Goal: Task Accomplishment & Management: Complete application form

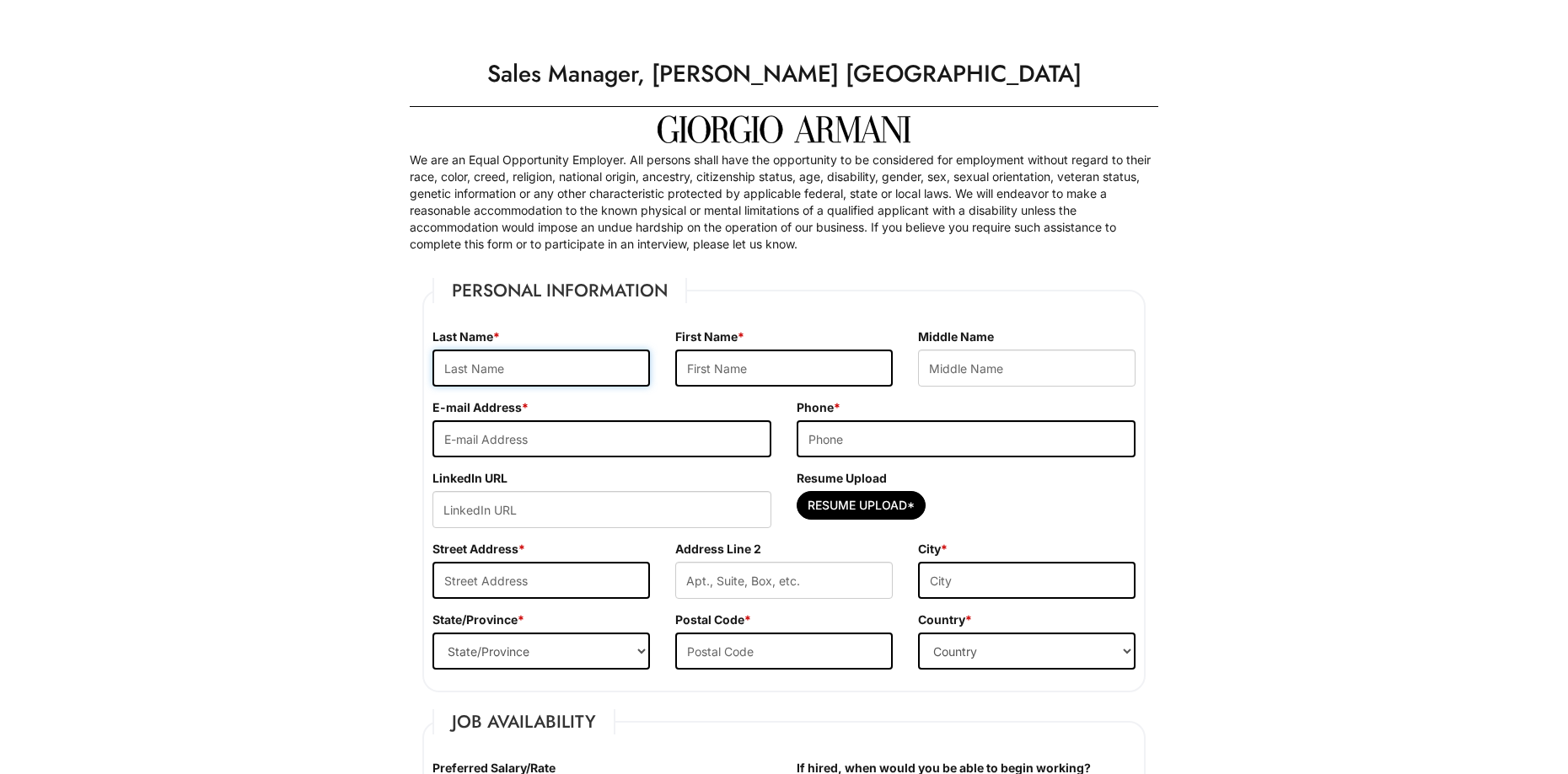
click at [552, 370] on input "text" at bounding box center [540, 368] width 217 height 37
type input "[PERSON_NAME]"
drag, startPoint x: 799, startPoint y: 359, endPoint x: 789, endPoint y: 359, distance: 10.0
click at [798, 359] on input "text" at bounding box center [784, 368] width 217 height 37
type input "Ilia"
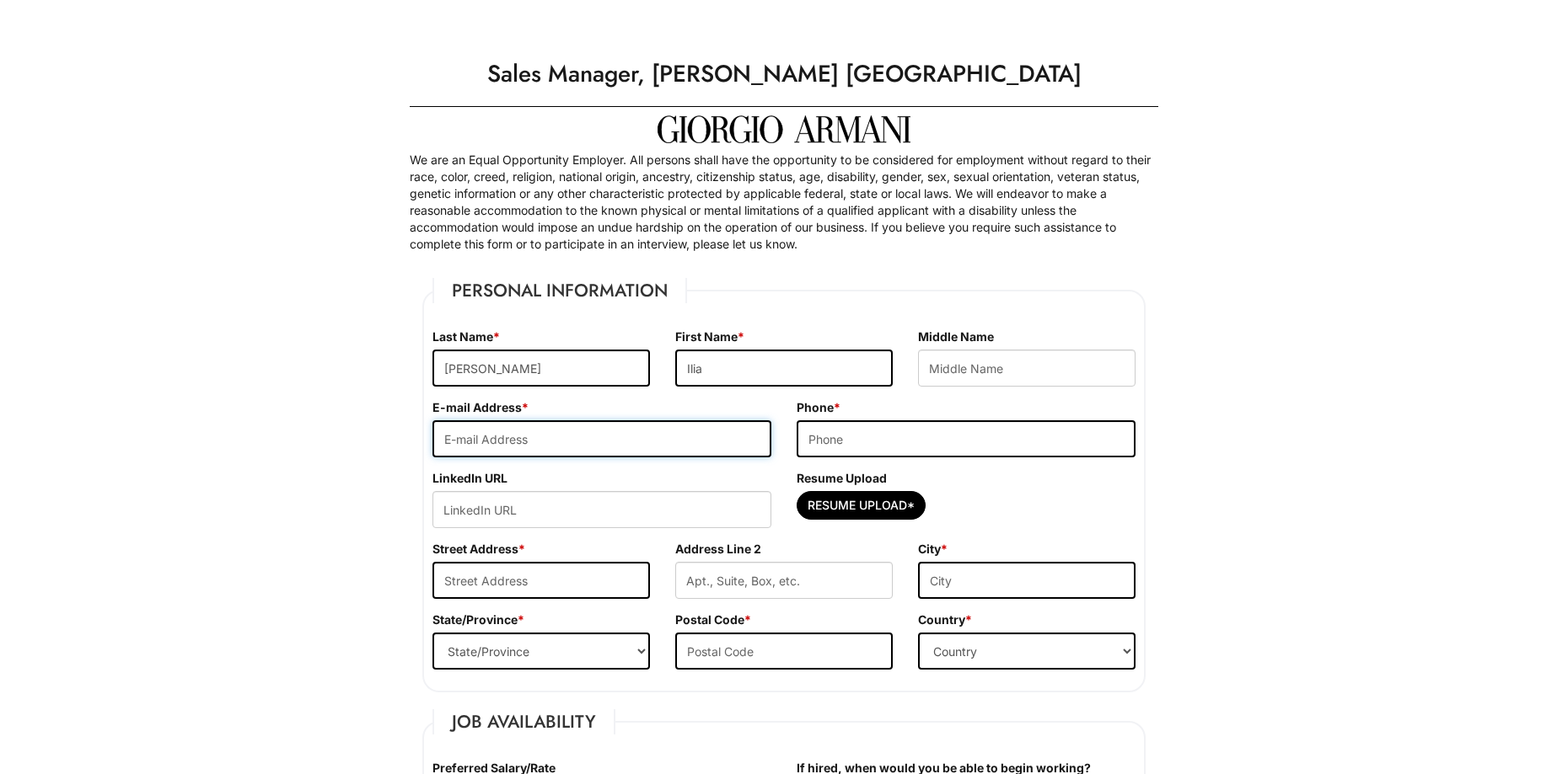
click at [566, 437] on input "email" at bounding box center [601, 438] width 339 height 37
type input "[EMAIL_ADDRESS][DOMAIN_NAME]"
click at [1038, 448] on input "tel" at bounding box center [965, 438] width 339 height 37
type input "[PHONE_NUMBER]"
paste input "[URL][DOMAIN_NAME][PERSON_NAME]"
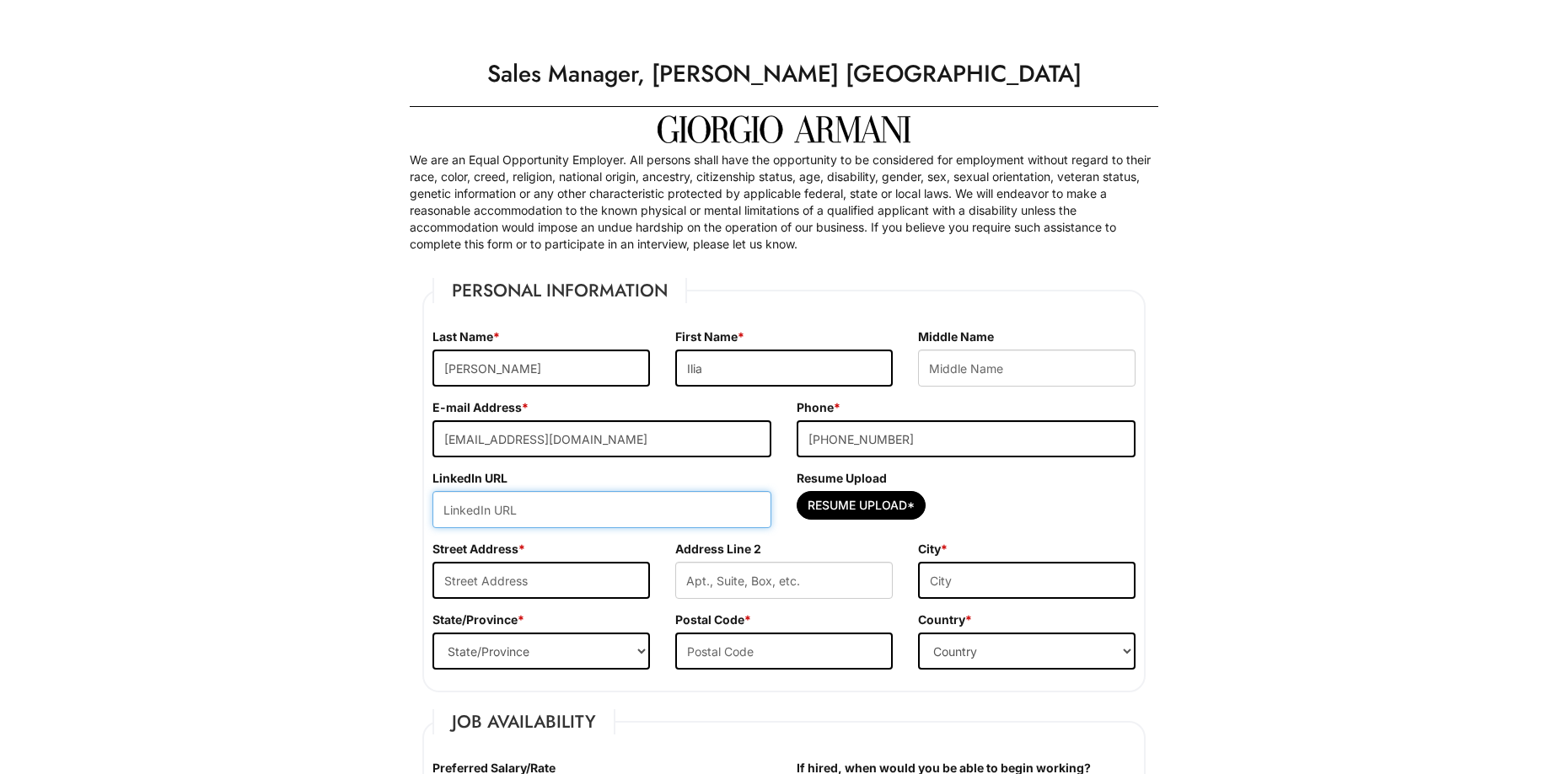
type input "[URL][DOMAIN_NAME][PERSON_NAME]"
drag, startPoint x: 441, startPoint y: 514, endPoint x: 833, endPoint y: 519, distance: 392.0
click at [833, 519] on div "LinkedIn URL [URL][DOMAIN_NAME][PERSON_NAME] Resume Upload Resume Upload*" at bounding box center [784, 505] width 728 height 71
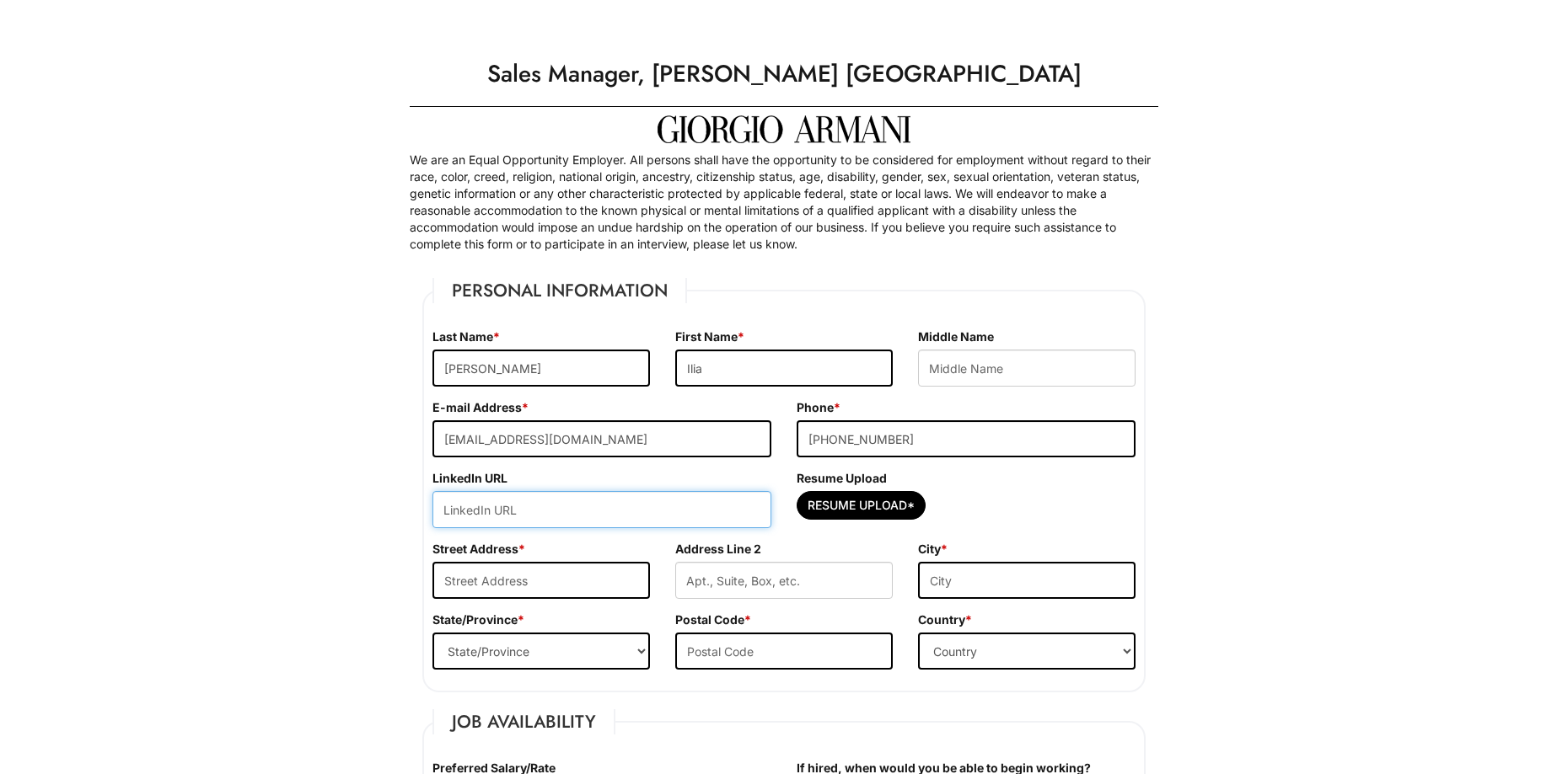
click at [577, 500] on input "url" at bounding box center [601, 510] width 339 height 37
paste input "[URL][DOMAIN_NAME][PERSON_NAME]"
type input "[URL][DOMAIN_NAME][PERSON_NAME]"
click at [914, 505] on input "Resume Upload*" at bounding box center [861, 505] width 128 height 27
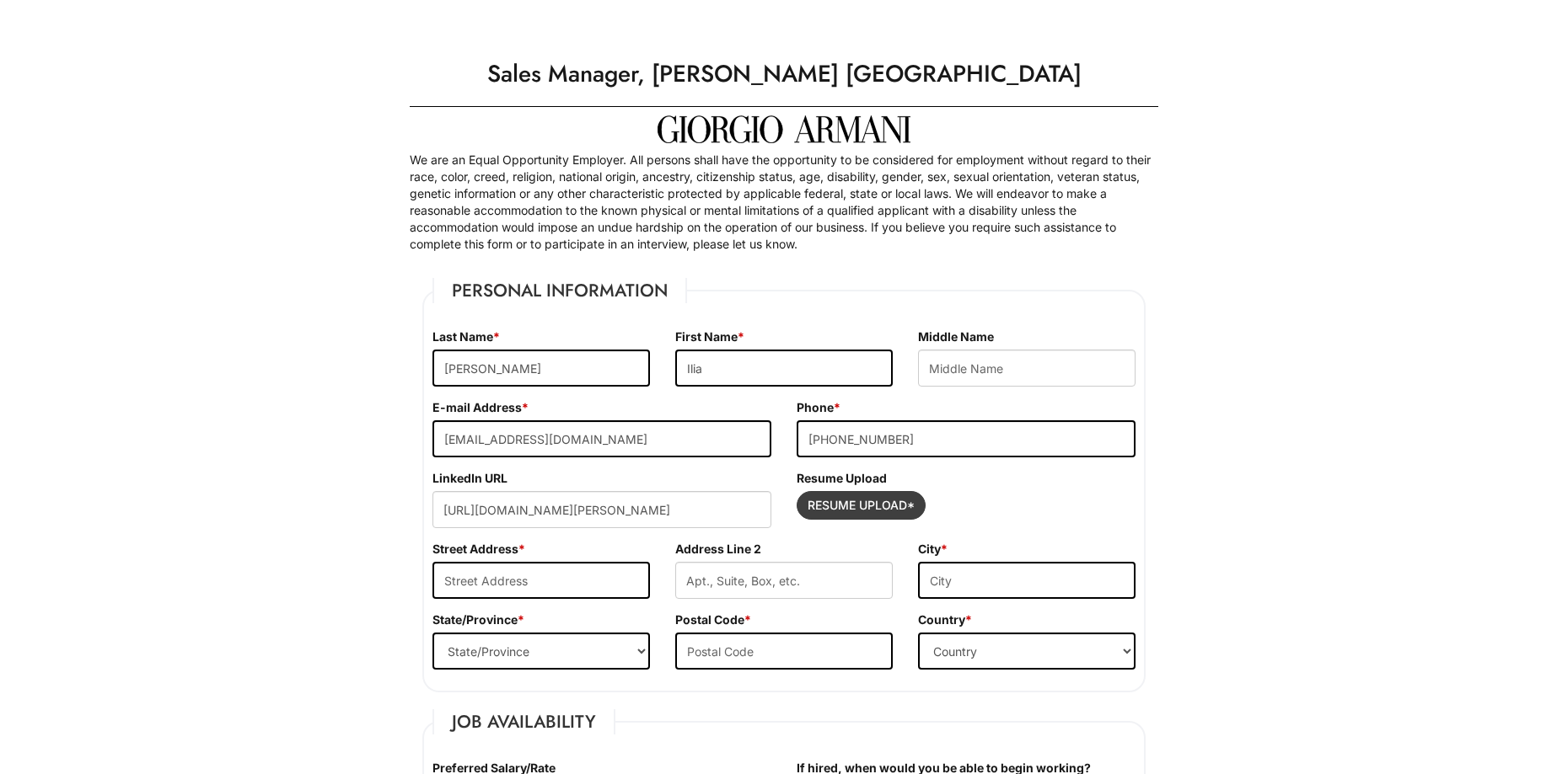
scroll to position [0, 0]
type input "C:\fakepath\Ilia_Jones_Resume.pdf"
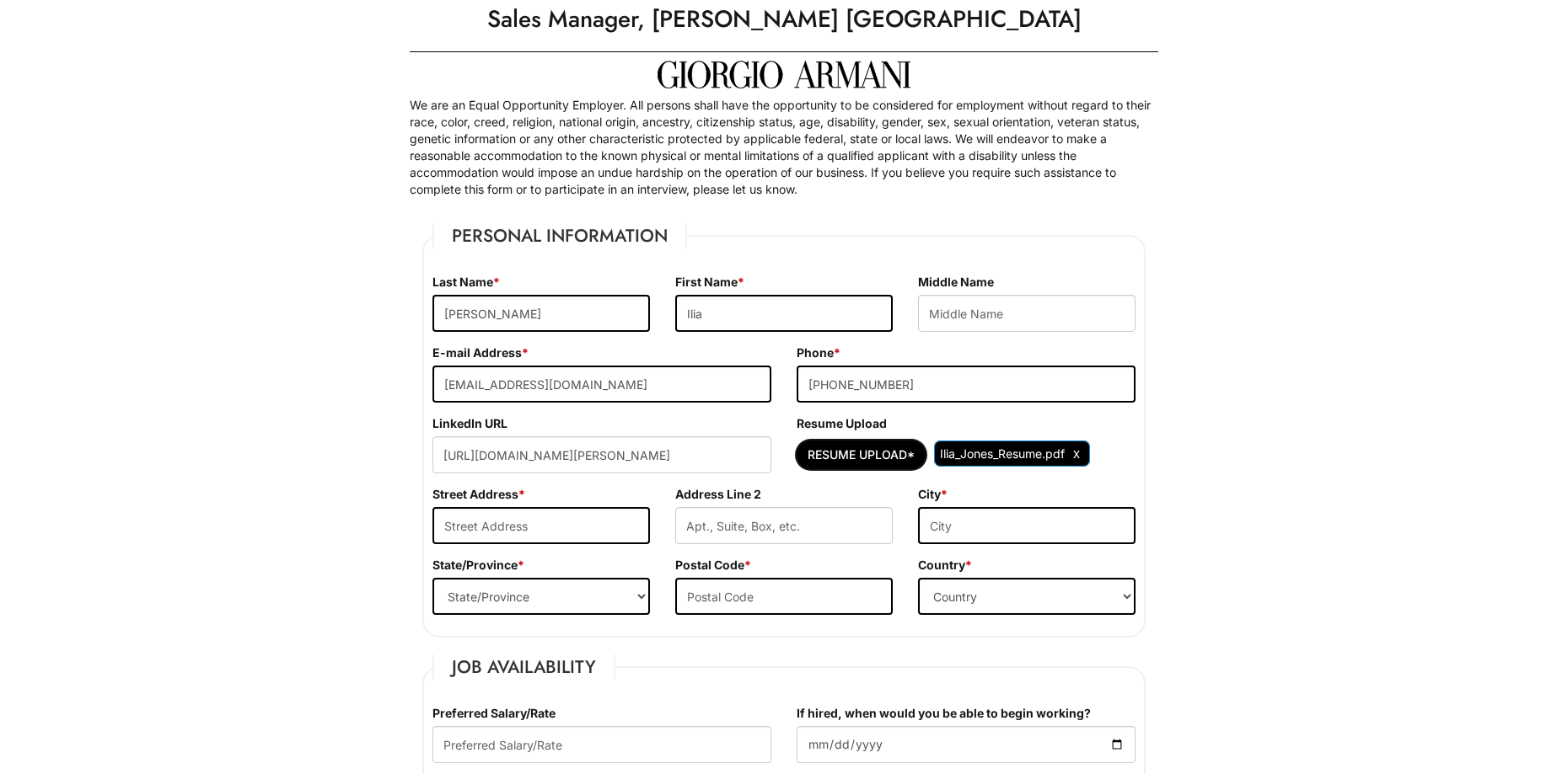
scroll to position [84, 0]
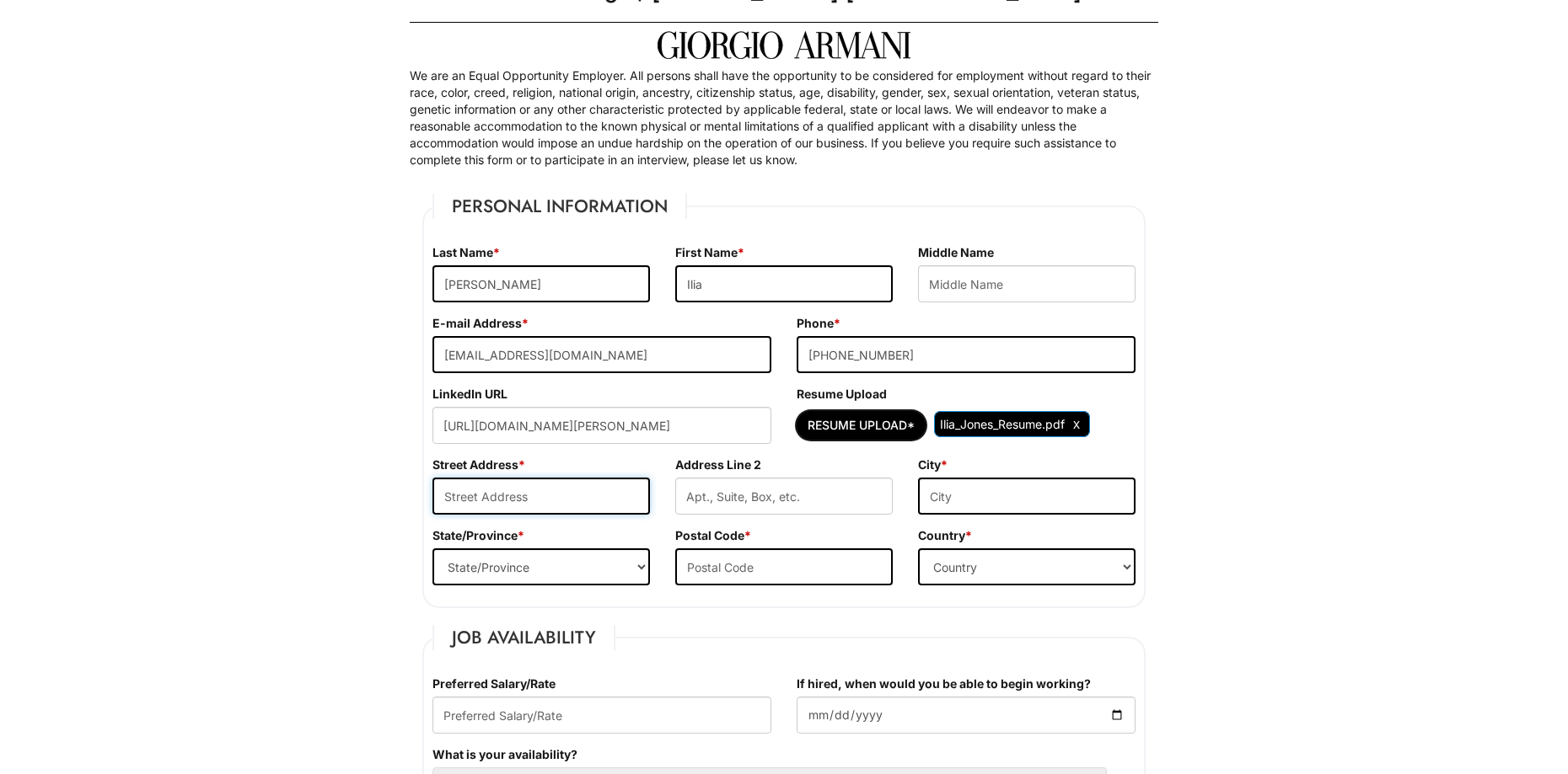
click at [607, 506] on input "text" at bounding box center [540, 496] width 217 height 37
type input "[STREET_ADDRESS]"
type input "[GEOGRAPHIC_DATA]"
select select "NY"
type input "11434"
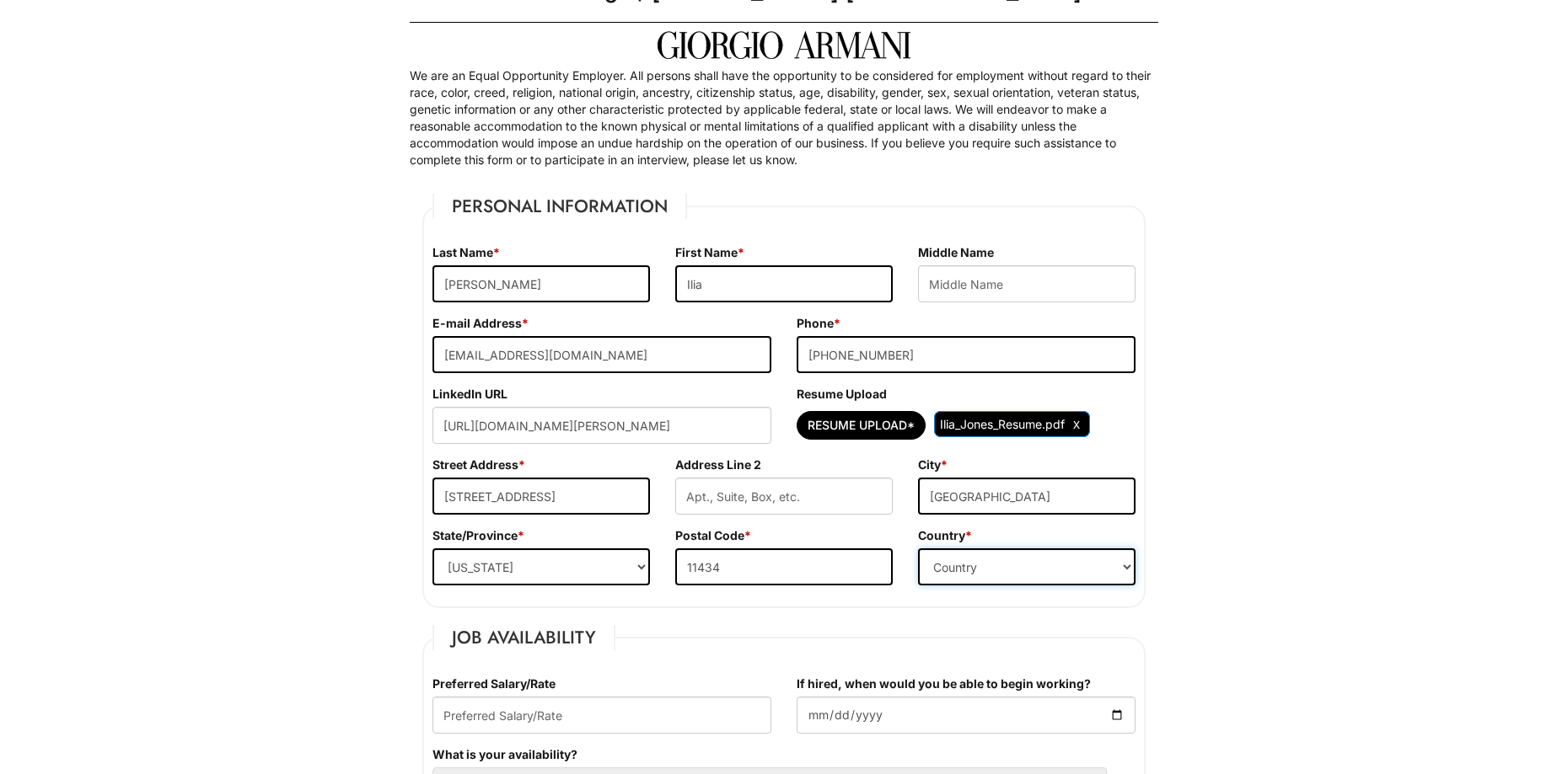
select select "[GEOGRAPHIC_DATA]"
drag, startPoint x: 589, startPoint y: 492, endPoint x: 540, endPoint y: 501, distance: 49.8
click at [540, 501] on input "[STREET_ADDRESS]" at bounding box center [540, 496] width 217 height 37
type input "[STREET_ADDRESS]"
click at [828, 494] on input "text" at bounding box center [784, 496] width 217 height 37
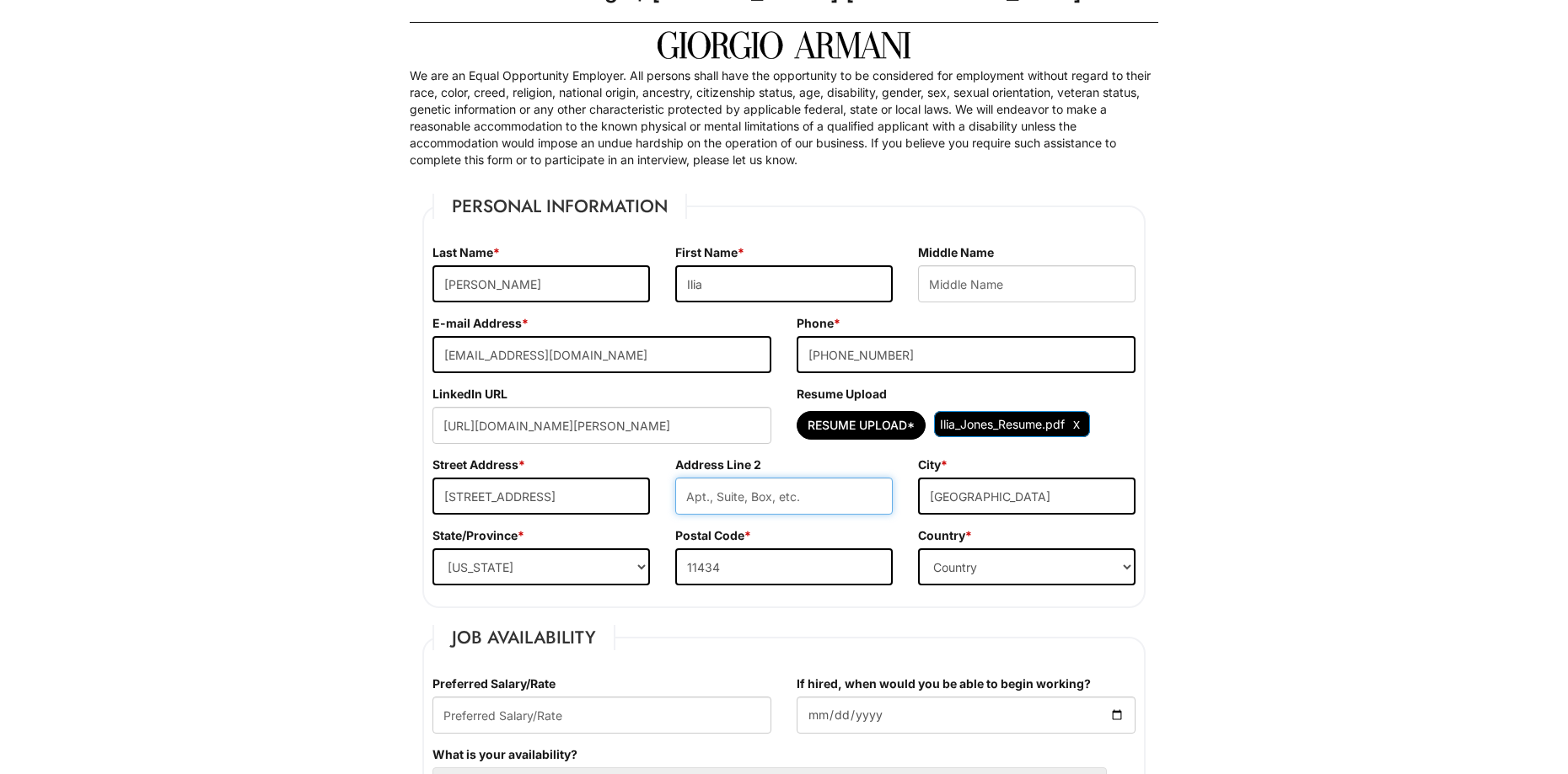
paste input "APT 6B"
type input "APT 6B"
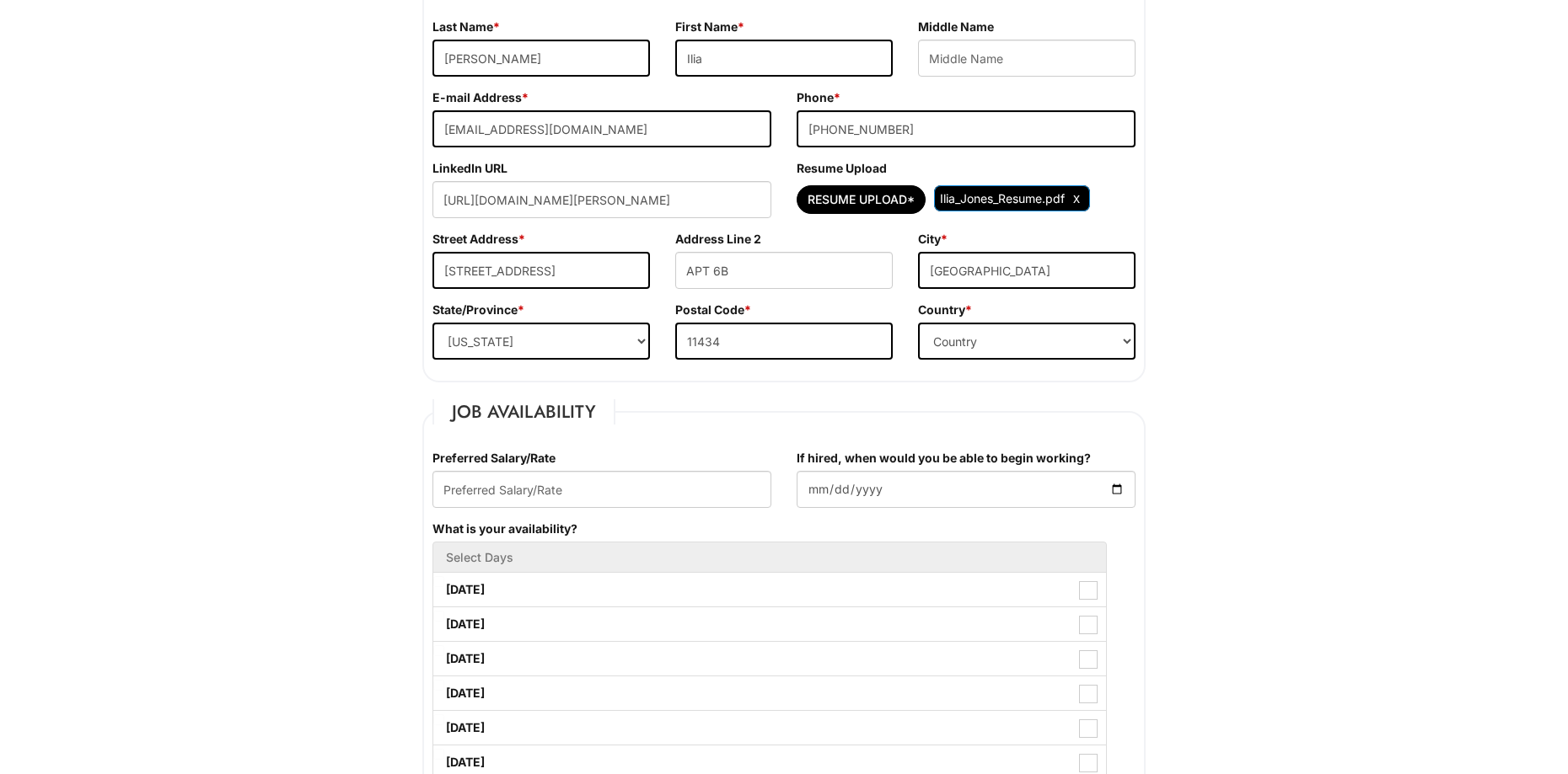
scroll to position [337, 0]
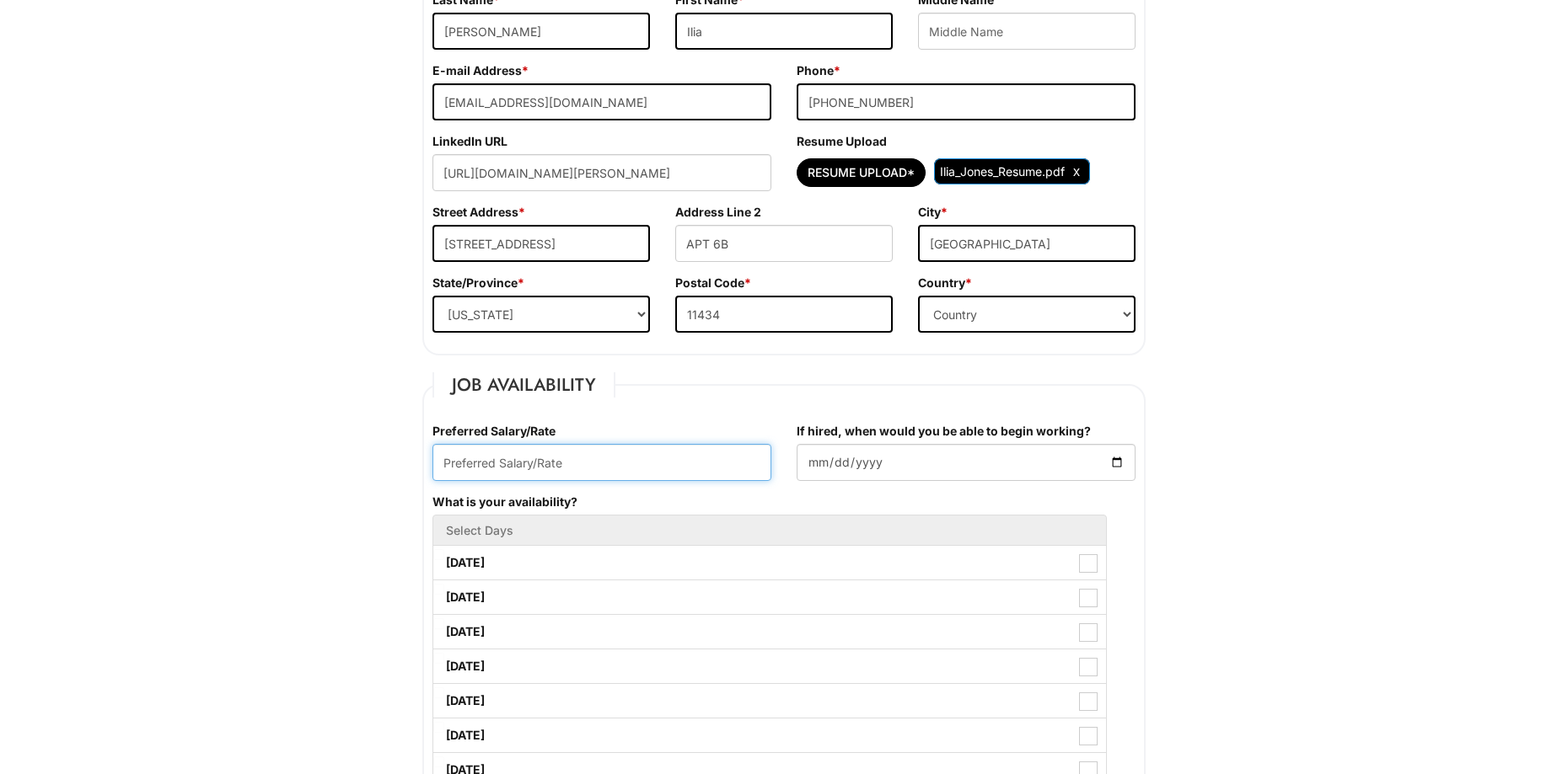
click at [704, 470] on input "text" at bounding box center [601, 462] width 339 height 37
click at [1118, 466] on input "If hired, when would you be able to begin working?" at bounding box center [965, 462] width 339 height 37
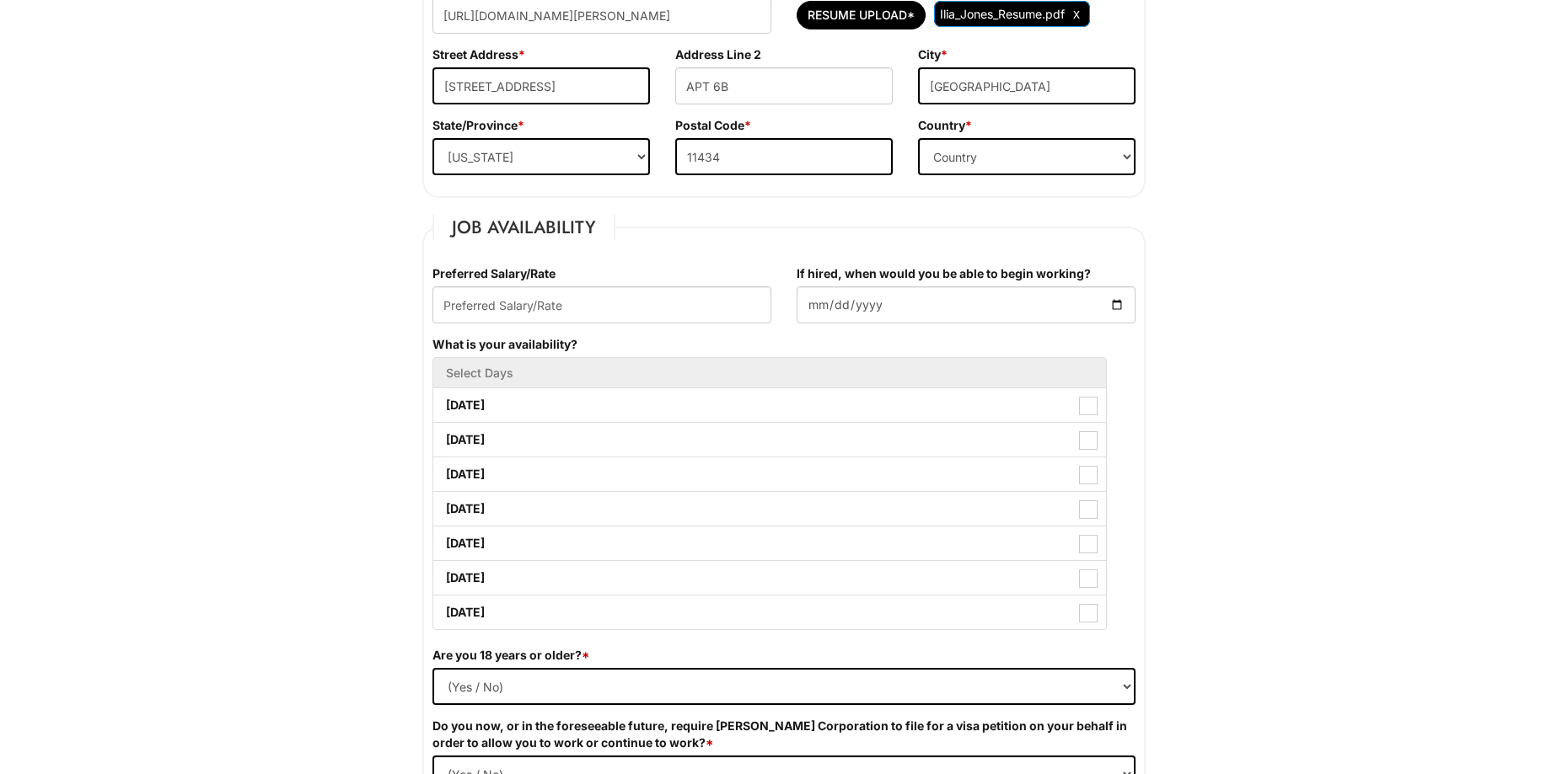
scroll to position [505, 0]
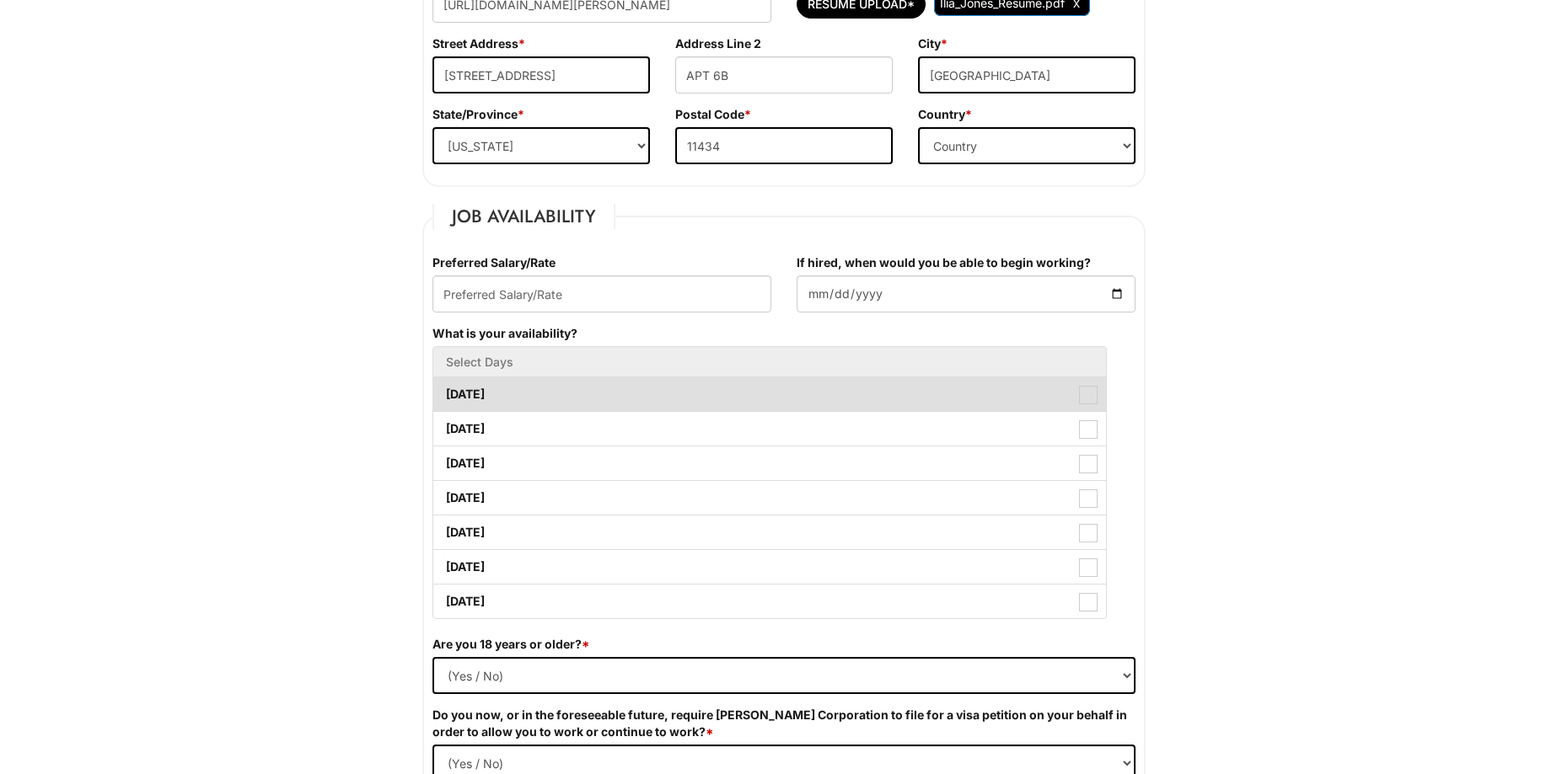
click at [1095, 399] on span at bounding box center [1088, 395] width 18 height 18
click at [444, 392] on Available_Monday "[DATE]" at bounding box center [439, 386] width 11 height 11
checkbox Available_Monday "true"
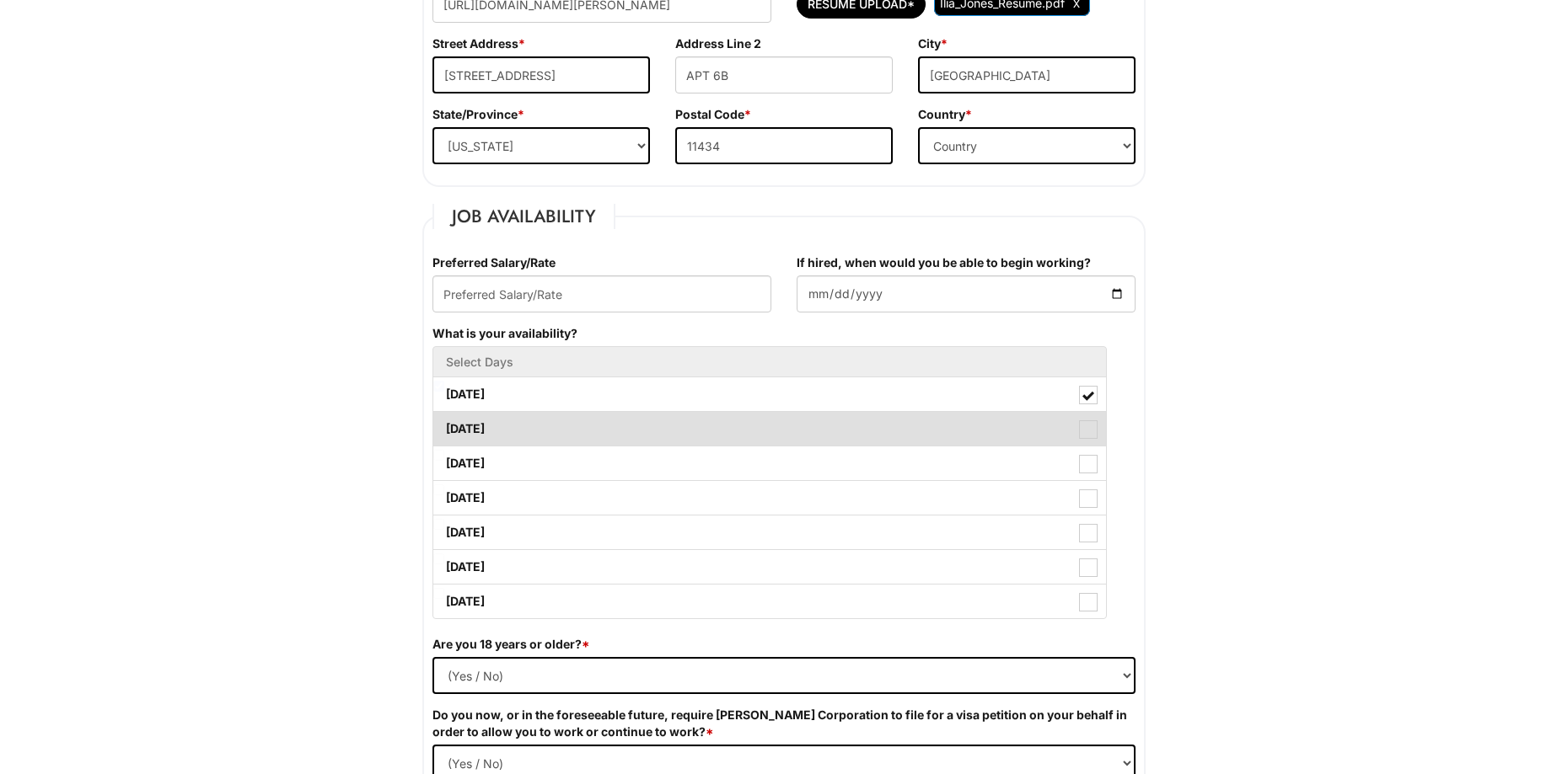
click at [1085, 437] on span at bounding box center [1088, 429] width 18 height 18
click at [444, 426] on Available_Tuesday "[DATE]" at bounding box center [439, 421] width 11 height 11
checkbox Available_Tuesday "true"
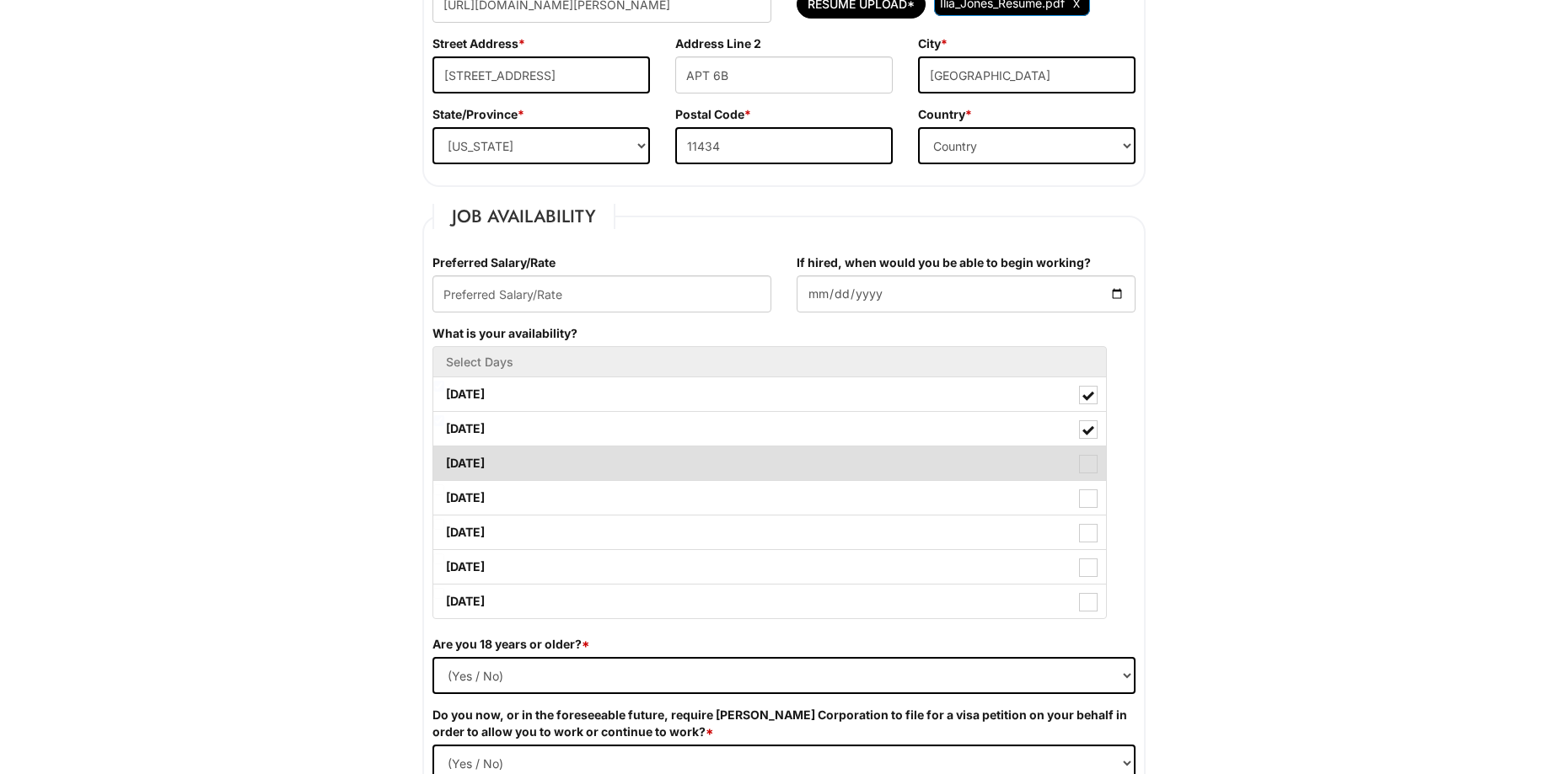
click at [1086, 467] on span at bounding box center [1088, 464] width 18 height 18
click at [444, 461] on Available_Wednesday "[DATE]" at bounding box center [439, 456] width 11 height 11
checkbox Available_Wednesday "true"
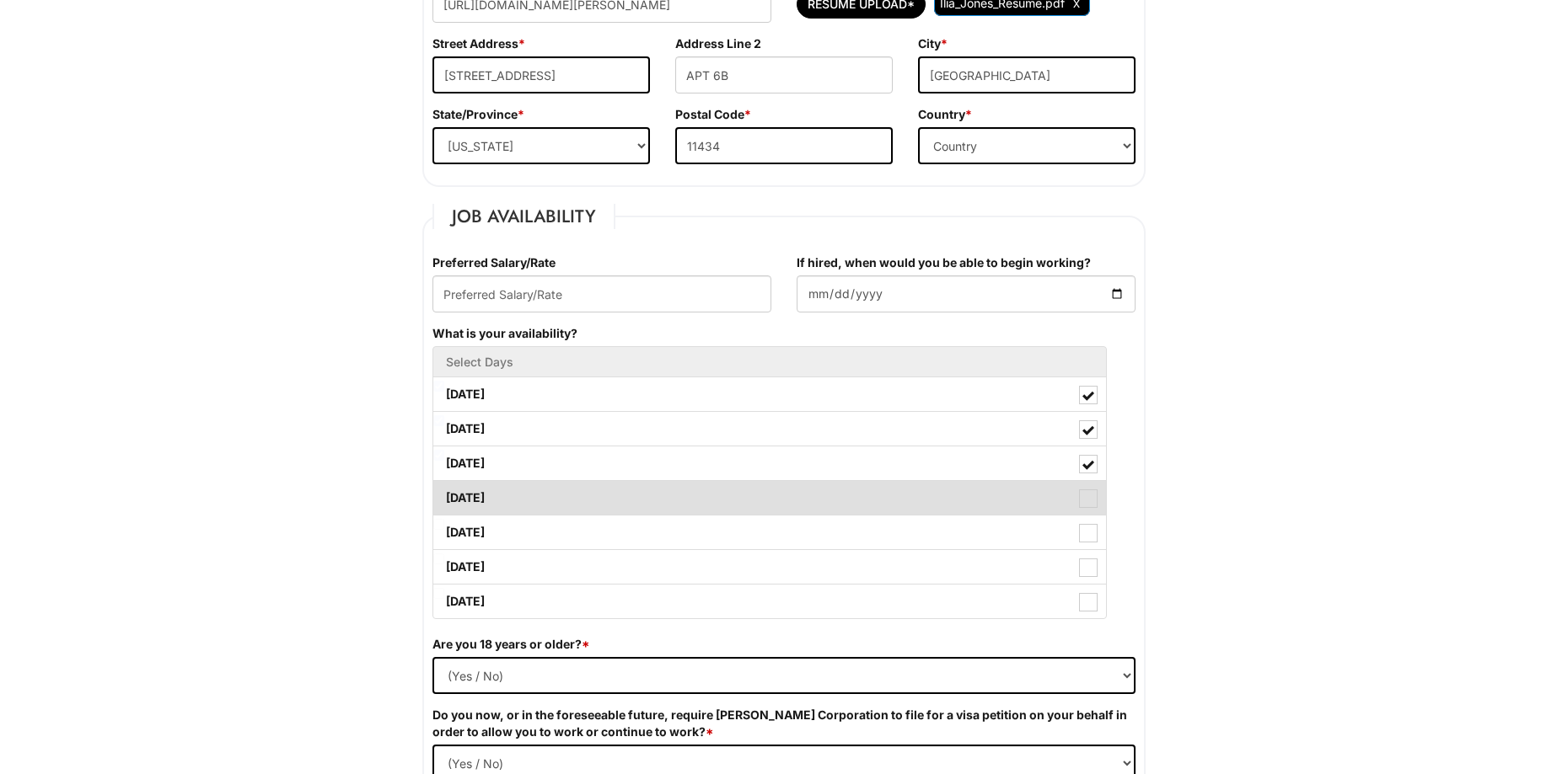
drag, startPoint x: 1085, startPoint y: 494, endPoint x: 1091, endPoint y: 513, distance: 19.9
click at [1085, 495] on span at bounding box center [1088, 499] width 18 height 18
click at [444, 495] on Available_Thursday "[DATE]" at bounding box center [439, 490] width 11 height 11
checkbox Available_Thursday "true"
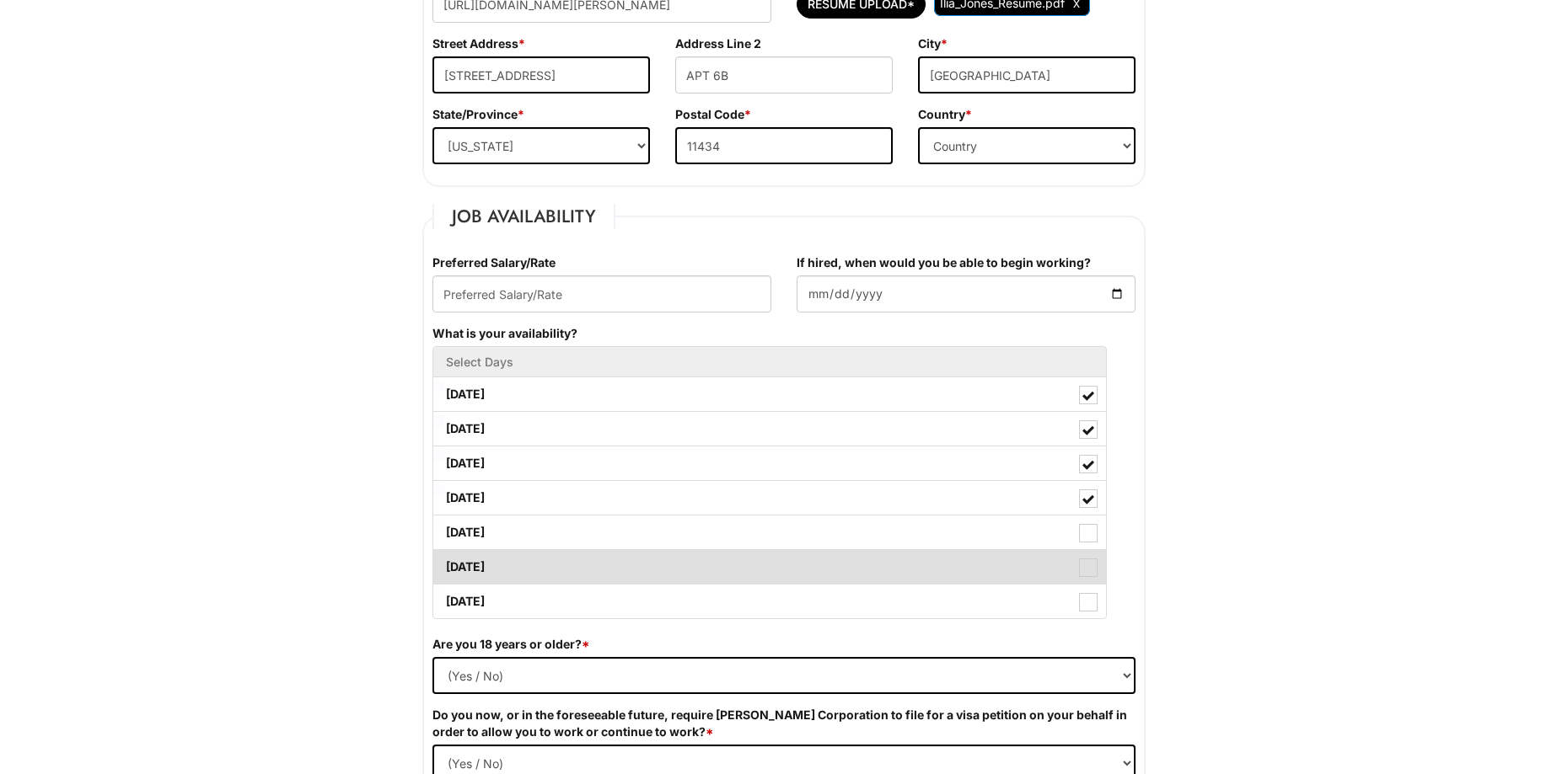
drag, startPoint x: 1080, startPoint y: 530, endPoint x: 1085, endPoint y: 549, distance: 19.6
click at [1082, 541] on span at bounding box center [1088, 533] width 18 height 18
click at [444, 530] on Available_Friday "[DATE]" at bounding box center [439, 525] width 11 height 11
checkbox Available_Friday "true"
click at [1085, 568] on span at bounding box center [1088, 568] width 18 height 18
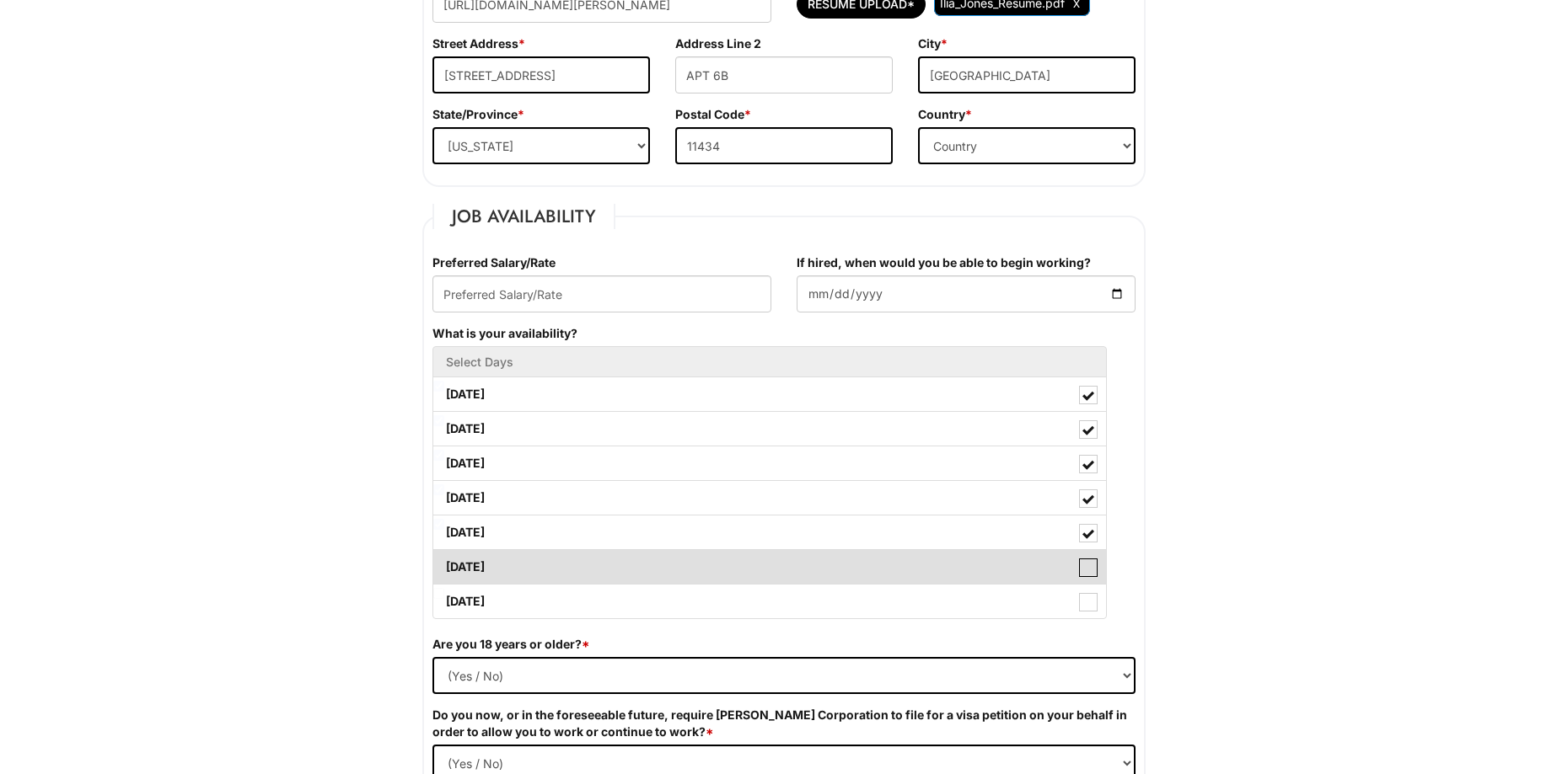
click at [444, 565] on Available_Saturday "[DATE]" at bounding box center [439, 559] width 11 height 11
checkbox Available_Saturday "true"
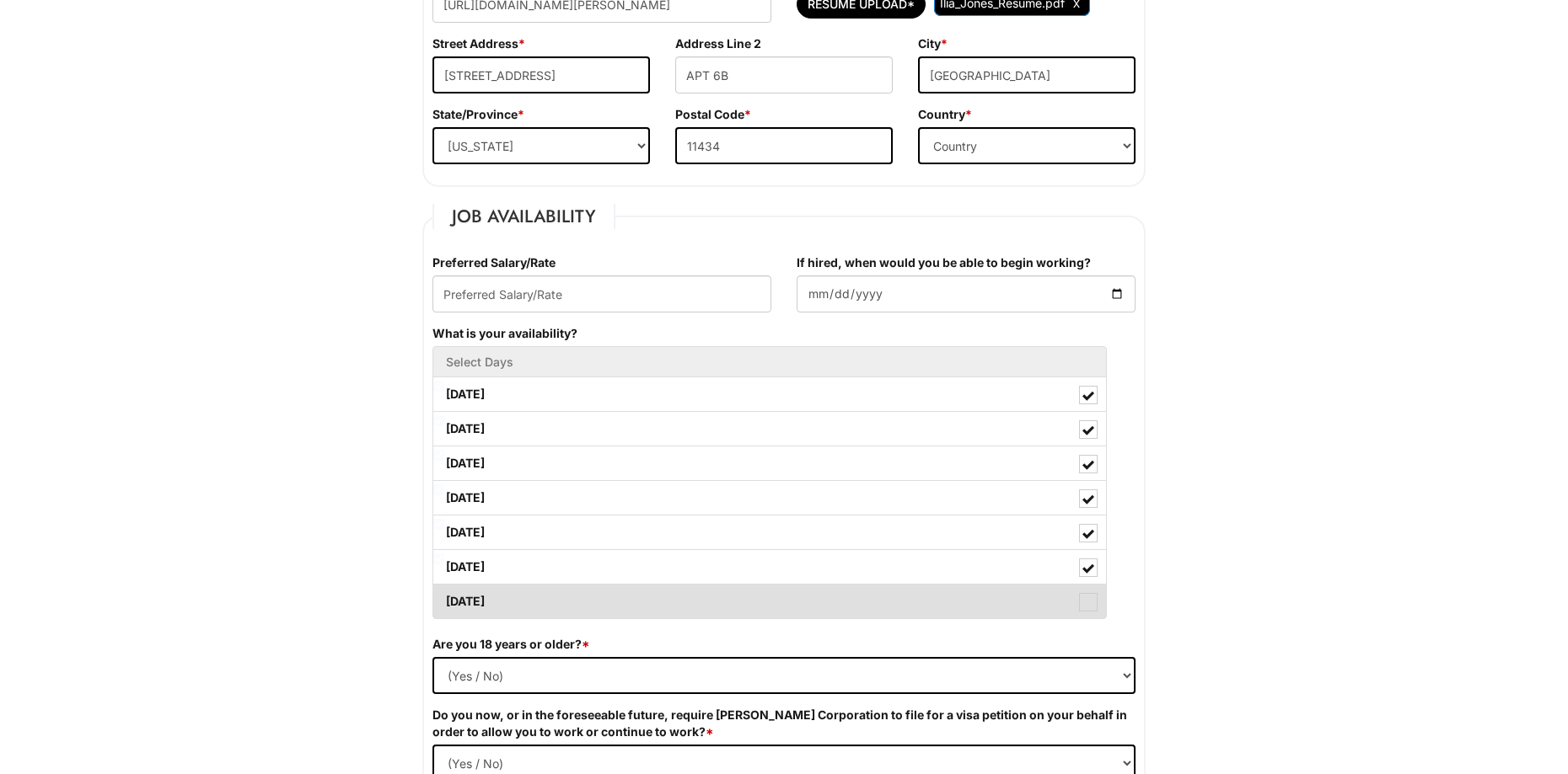
click at [1094, 607] on span at bounding box center [1088, 603] width 18 height 18
click at [444, 599] on Available_Sunday "[DATE]" at bounding box center [439, 593] width 11 height 11
checkbox Available_Sunday "true"
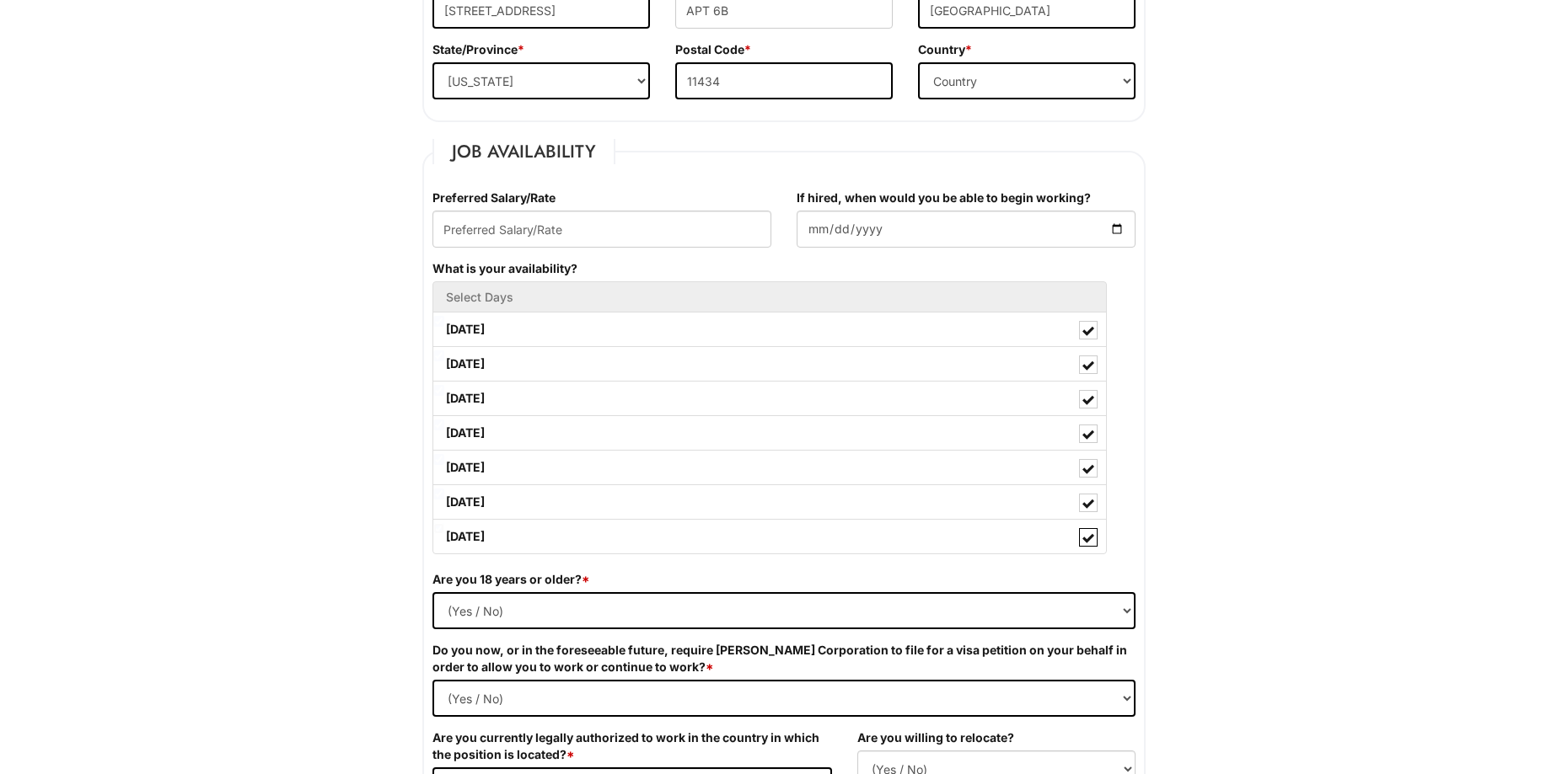
scroll to position [590, 0]
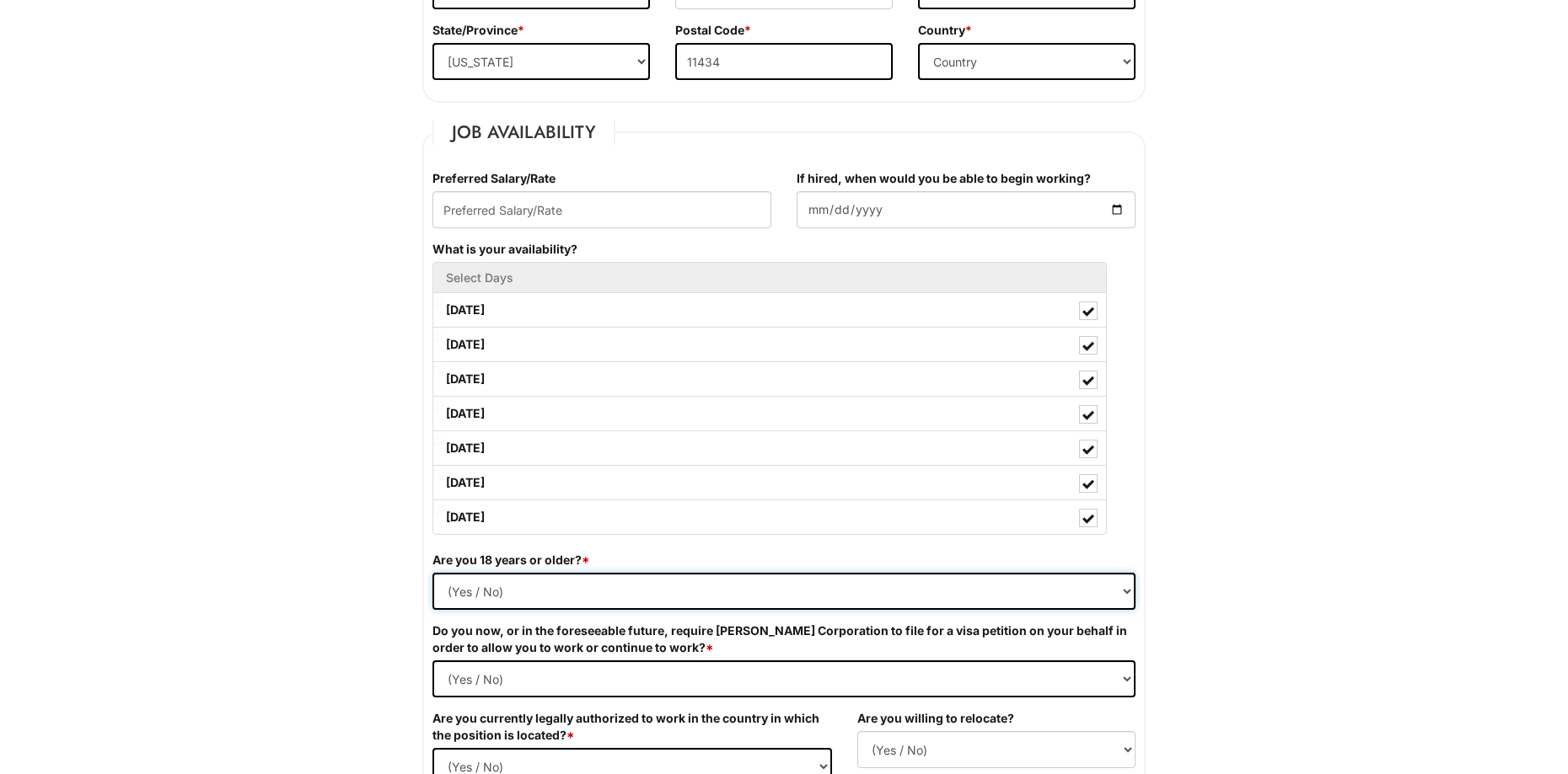
click at [1127, 601] on select "(Yes / No) Yes No" at bounding box center [784, 592] width 703 height 37
select select "Yes"
click at [432, 573] on select "(Yes / No) Yes No" at bounding box center [784, 592] width 703 height 37
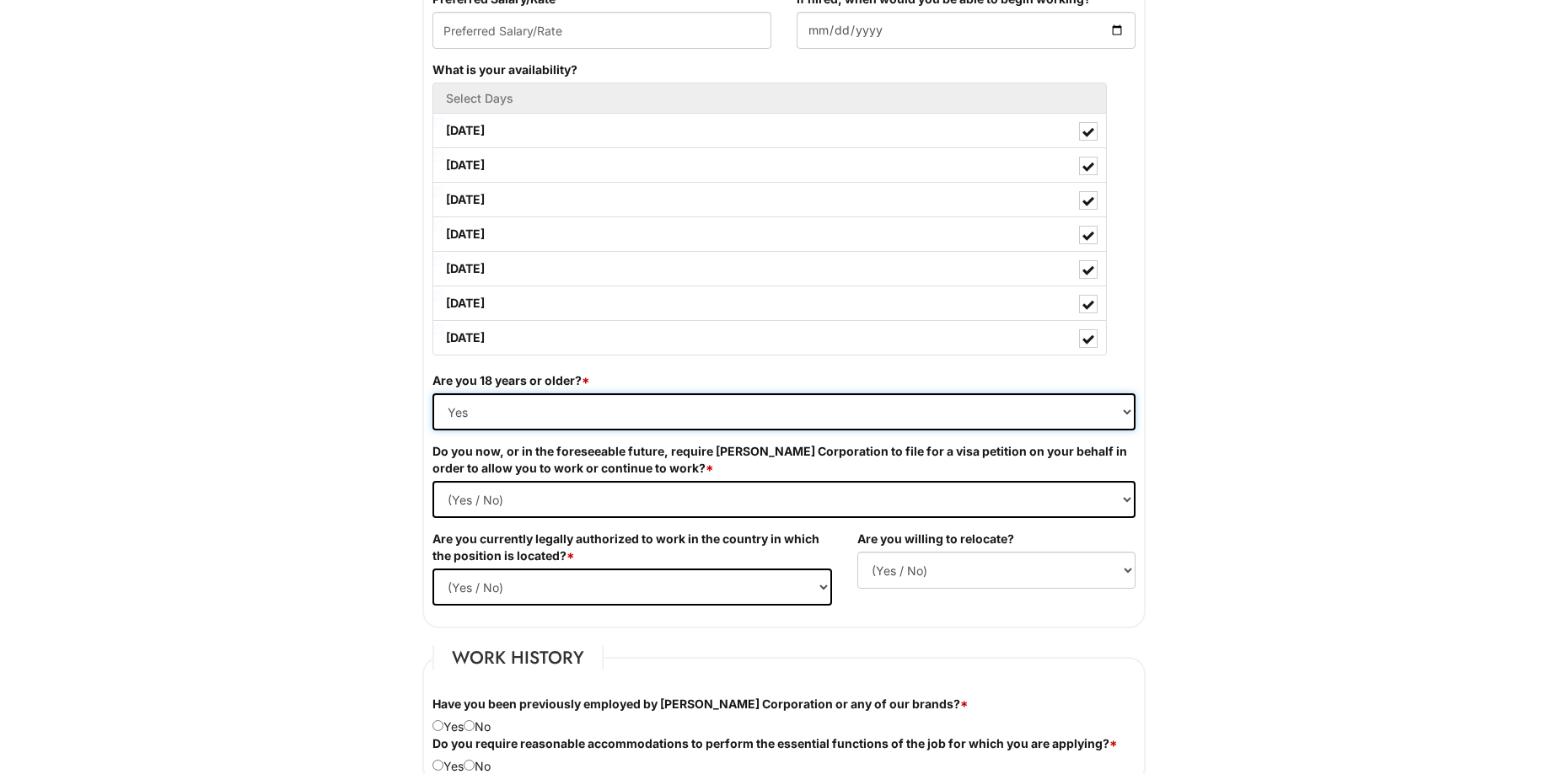
scroll to position [843, 0]
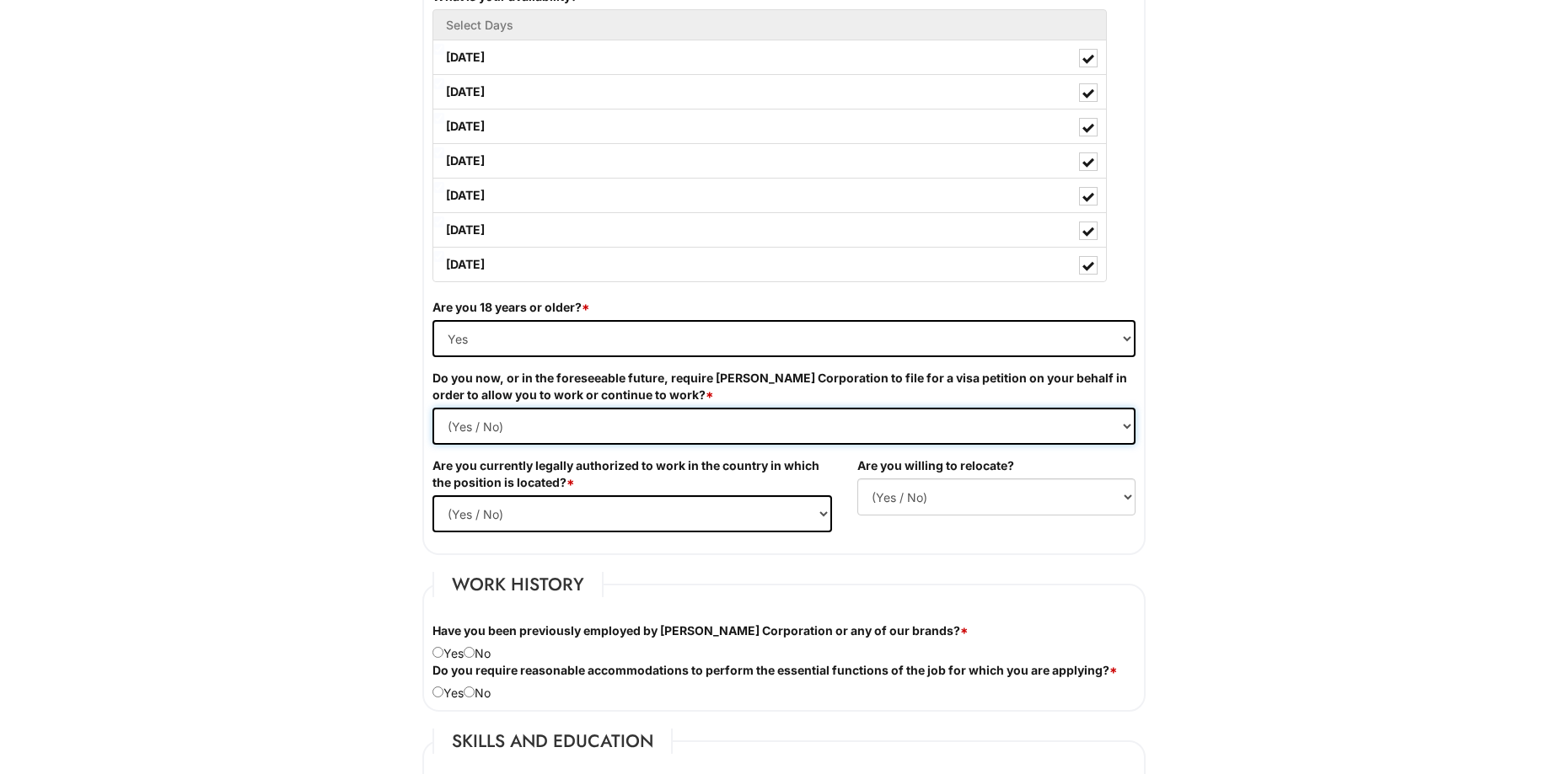
click at [1114, 429] on Required "(Yes / No) Yes No" at bounding box center [784, 426] width 703 height 37
select Required "No"
click at [432, 408] on Required "(Yes / No) Yes No" at bounding box center [784, 426] width 703 height 37
click at [815, 525] on select "(Yes / No) Yes No" at bounding box center [632, 514] width 400 height 37
select select "Yes"
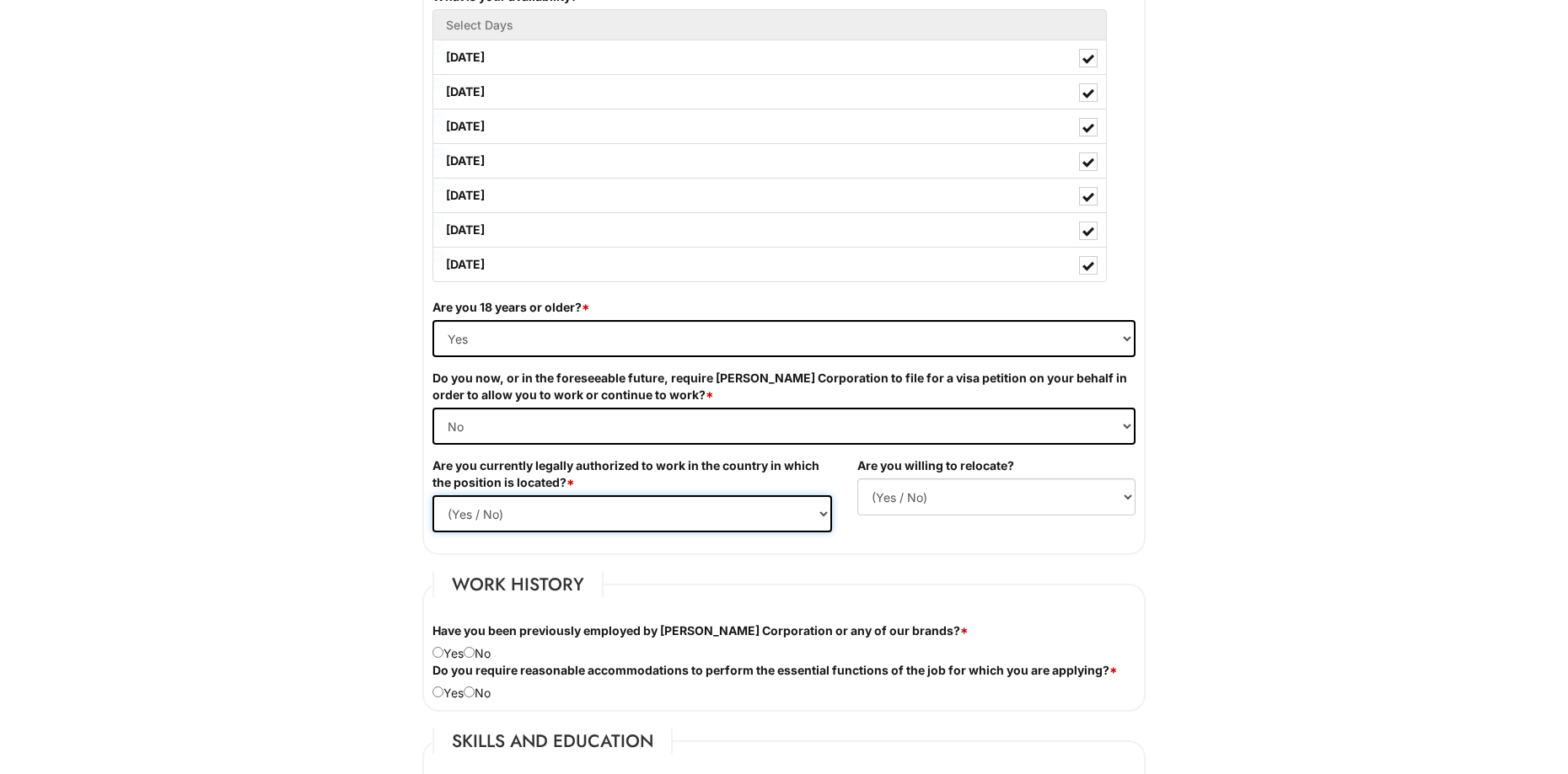
click at [432, 495] on select "(Yes / No) Yes No" at bounding box center [632, 514] width 400 height 37
click at [968, 498] on select "(Yes / No) No Yes" at bounding box center [995, 497] width 278 height 37
select select "N"
click at [857, 479] on select "(Yes / No) No Yes" at bounding box center [995, 497] width 278 height 37
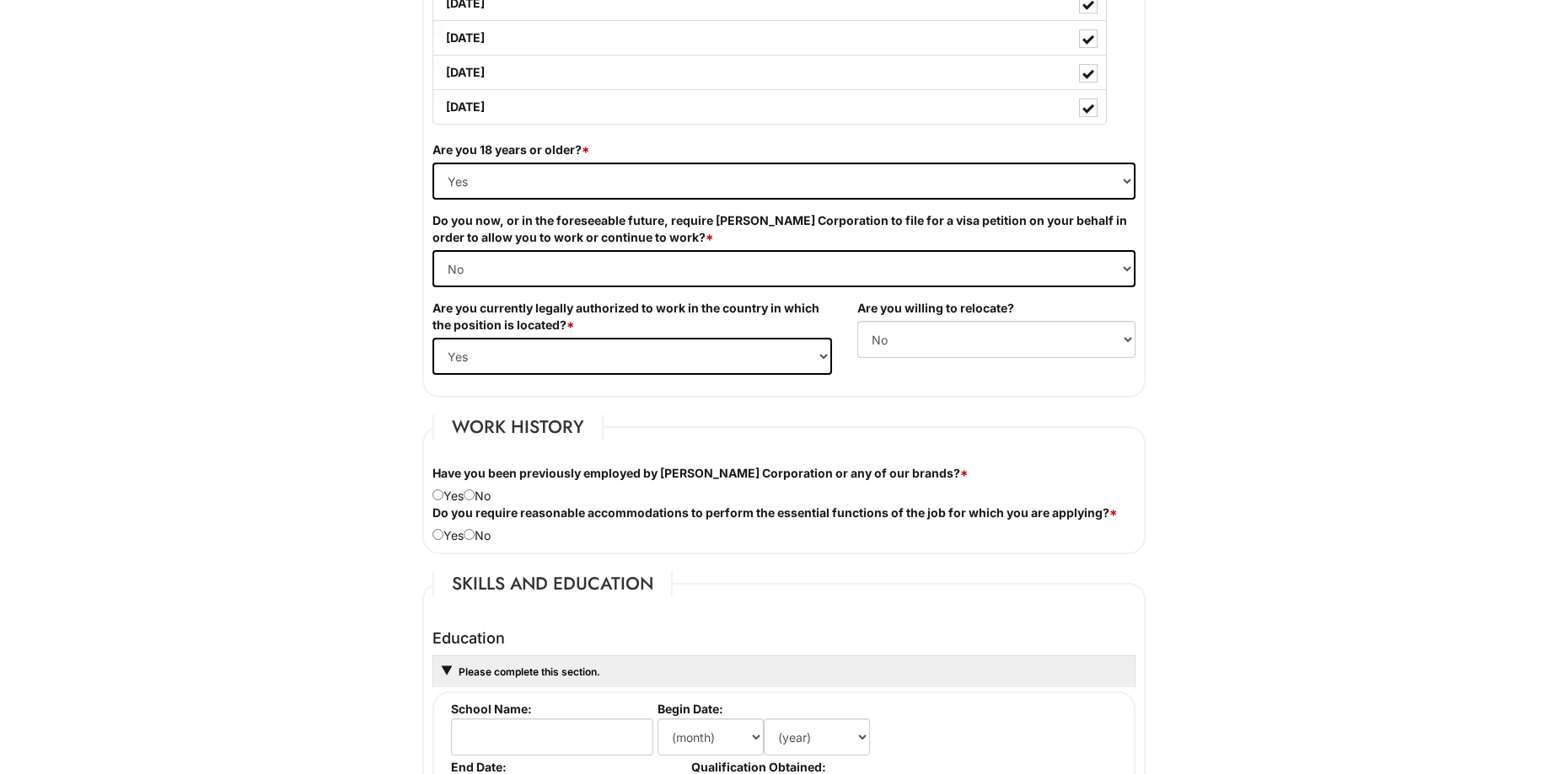
scroll to position [1012, 0]
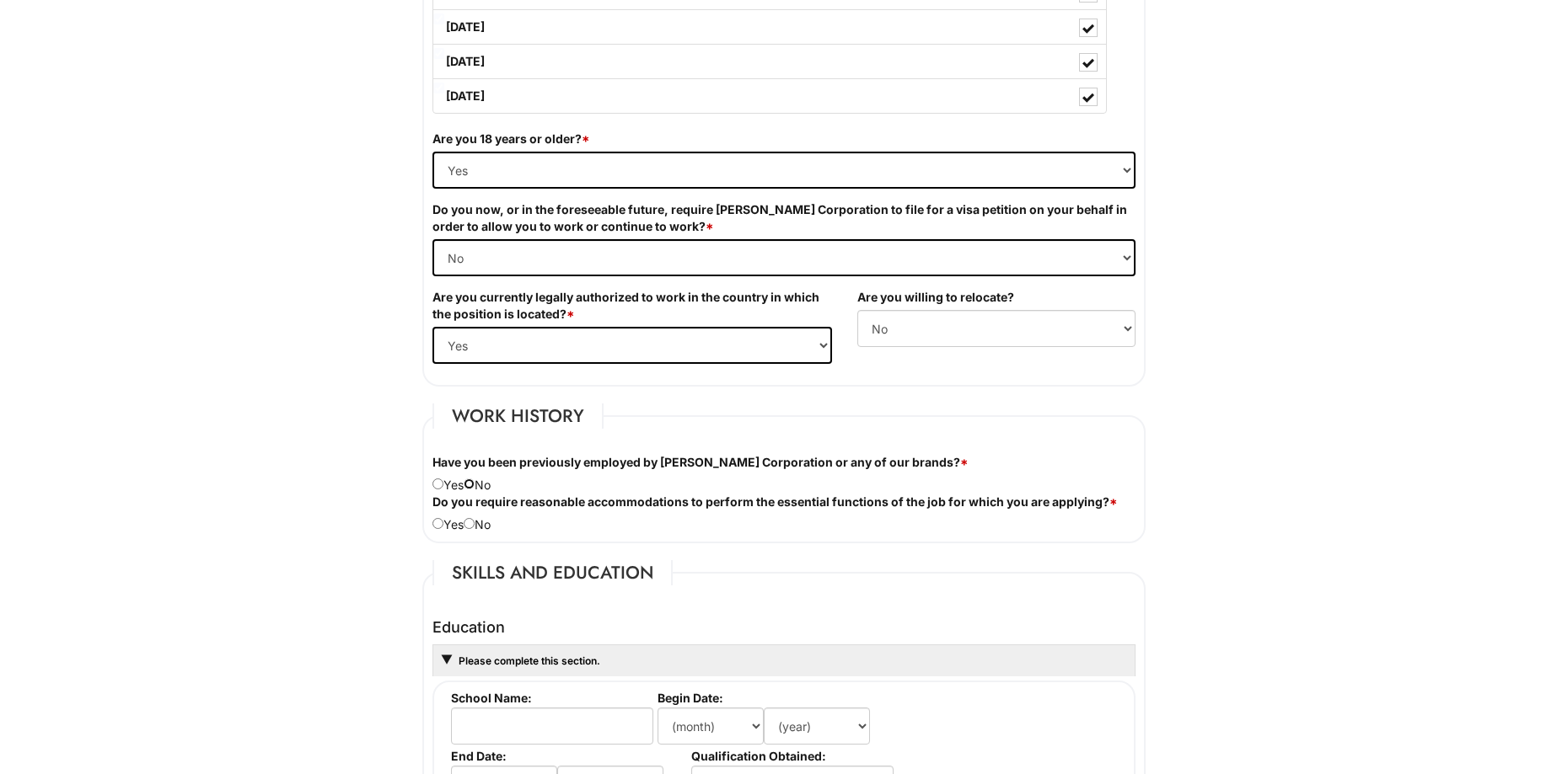
click at [474, 484] on input "radio" at bounding box center [469, 484] width 11 height 11
radio input "true"
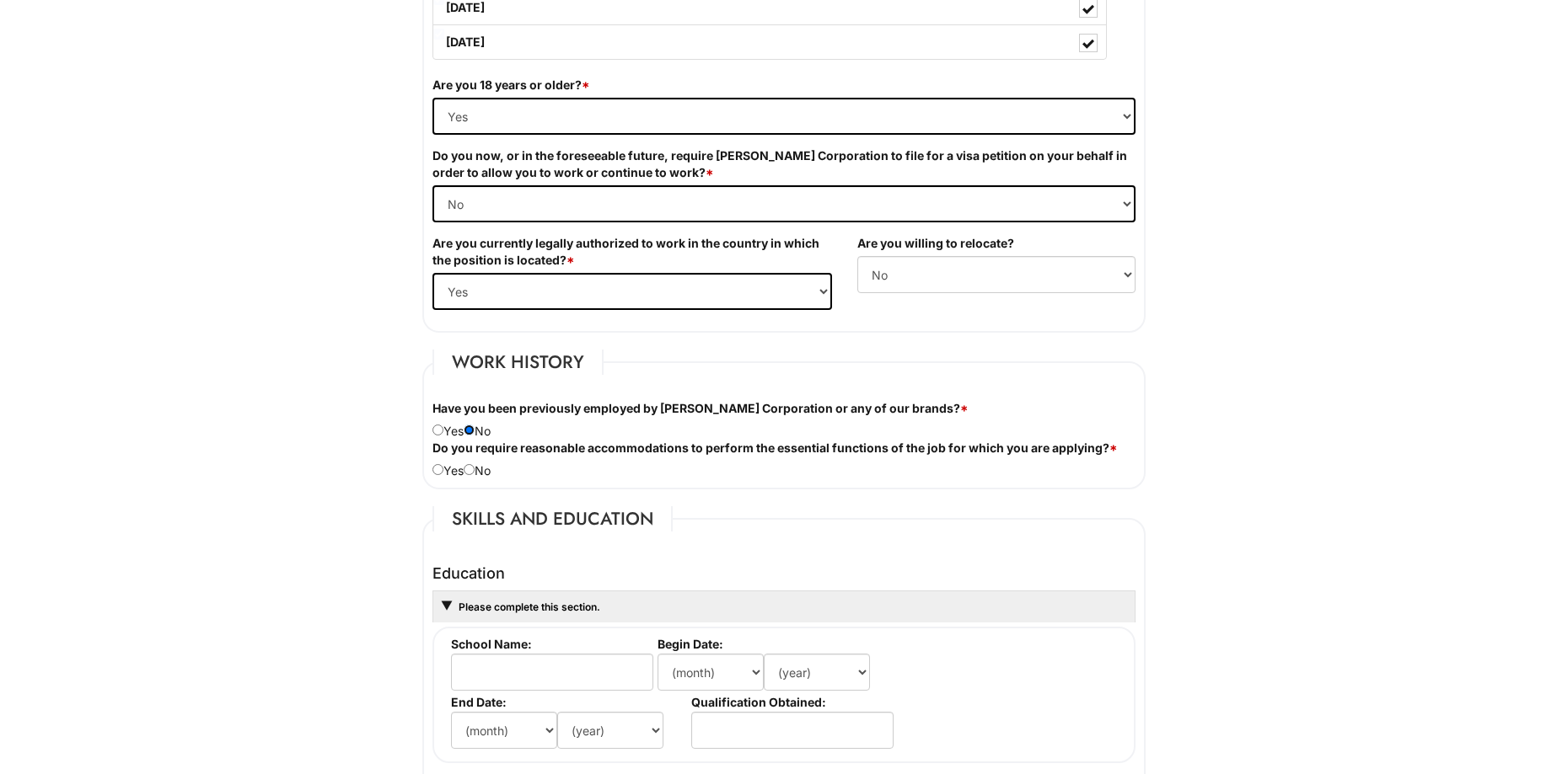
scroll to position [1095, 0]
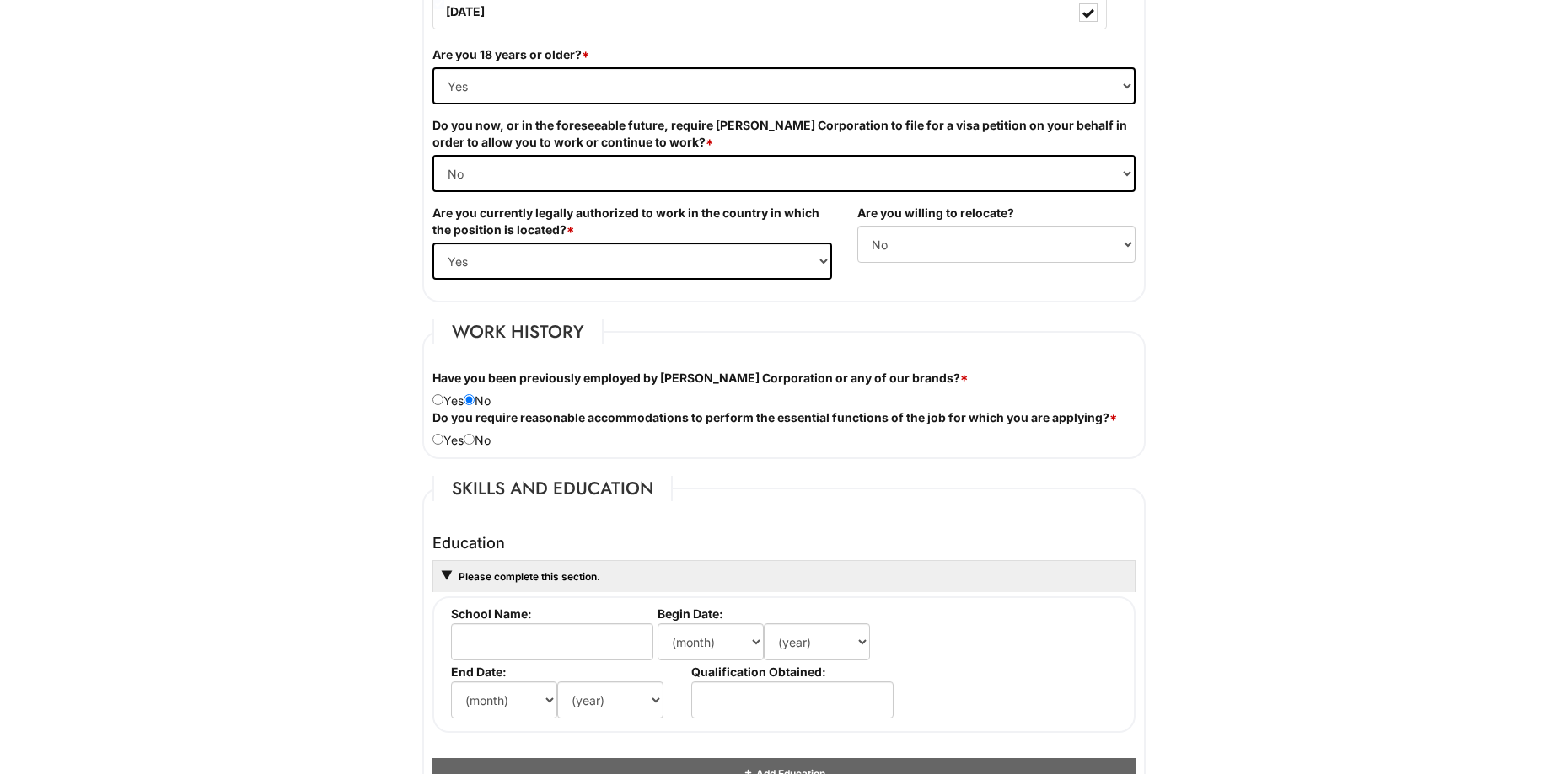
click at [482, 437] on div "Do you require reasonable accommodations to perform the essential functions of …" at bounding box center [784, 429] width 728 height 39
click at [474, 437] on input "radio" at bounding box center [469, 439] width 11 height 11
radio input "true"
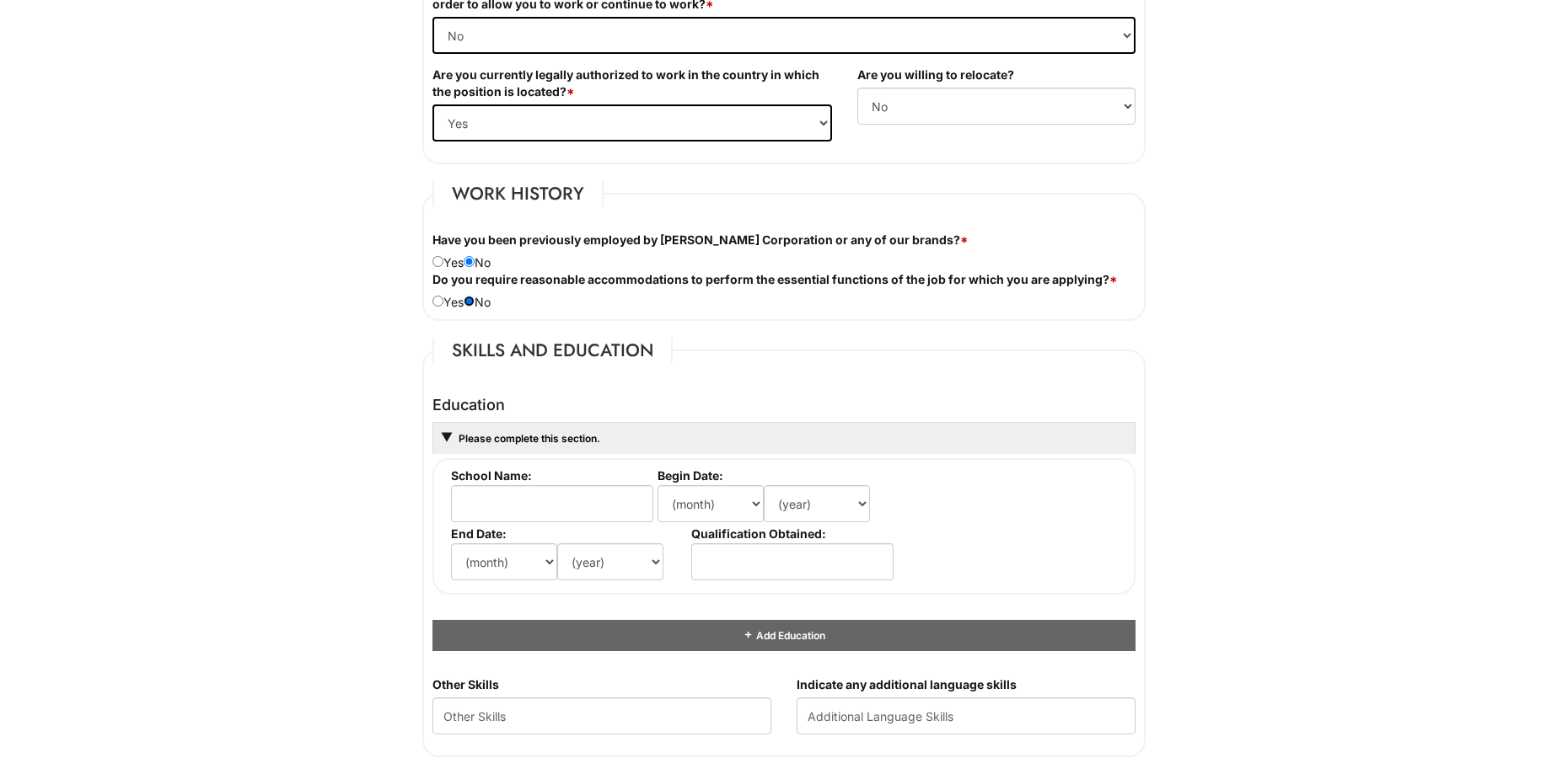
scroll to position [1264, 0]
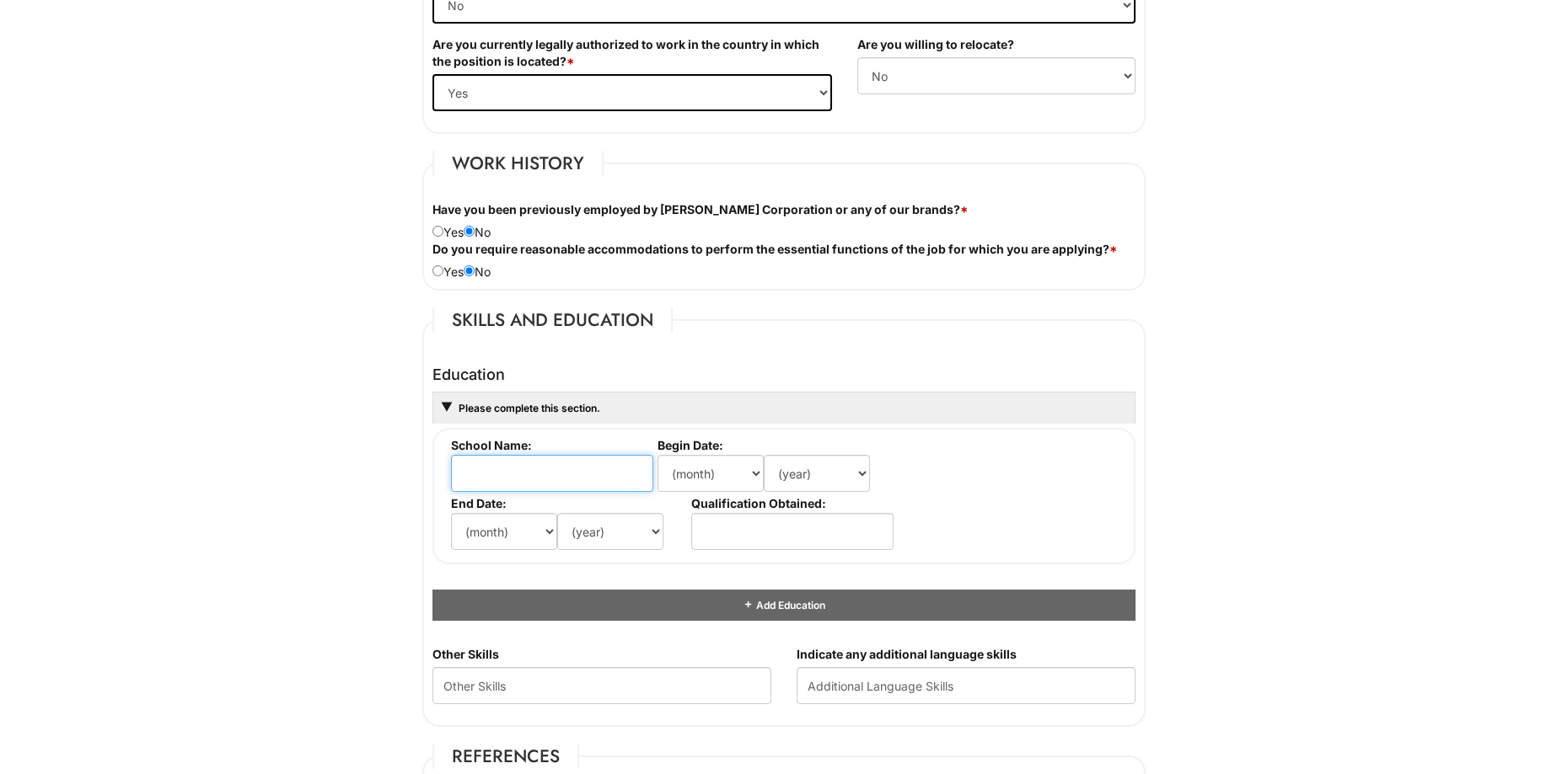
click at [602, 482] on input "text" at bounding box center [552, 473] width 203 height 37
type input "American Musical and Dramatic Academy"
click at [715, 467] on select "(month) Jan Feb Mar Apr May Jun [DATE] Aug Sep Oct Nov Dec" at bounding box center [711, 473] width 106 height 37
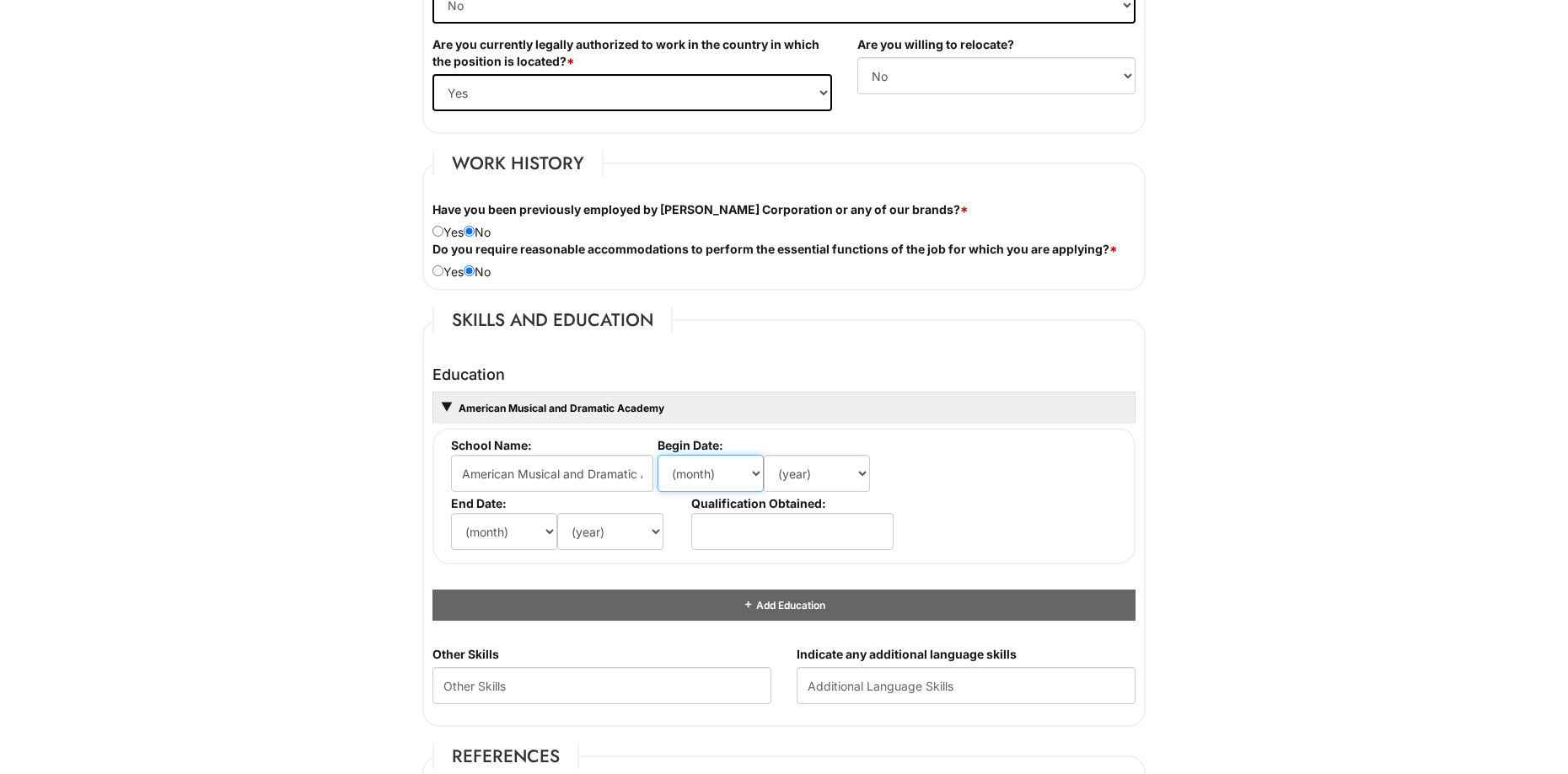
select select "10"
click at [658, 455] on select "(month) Jan Feb Mar Apr May Jun [DATE] Aug Sep Oct Nov Dec" at bounding box center [711, 473] width 106 height 37
click at [838, 480] on select "(year) 2029 2028 2027 2026 2025 2024 2023 2022 2021 2020 2019 2018 2017 2016 20…" at bounding box center [817, 473] width 106 height 37
select select "2013"
click at [763, 455] on select "(year) 2029 2028 2027 2026 2025 2024 2023 2022 2021 2020 2019 2018 2017 2016 20…" at bounding box center [817, 473] width 106 height 37
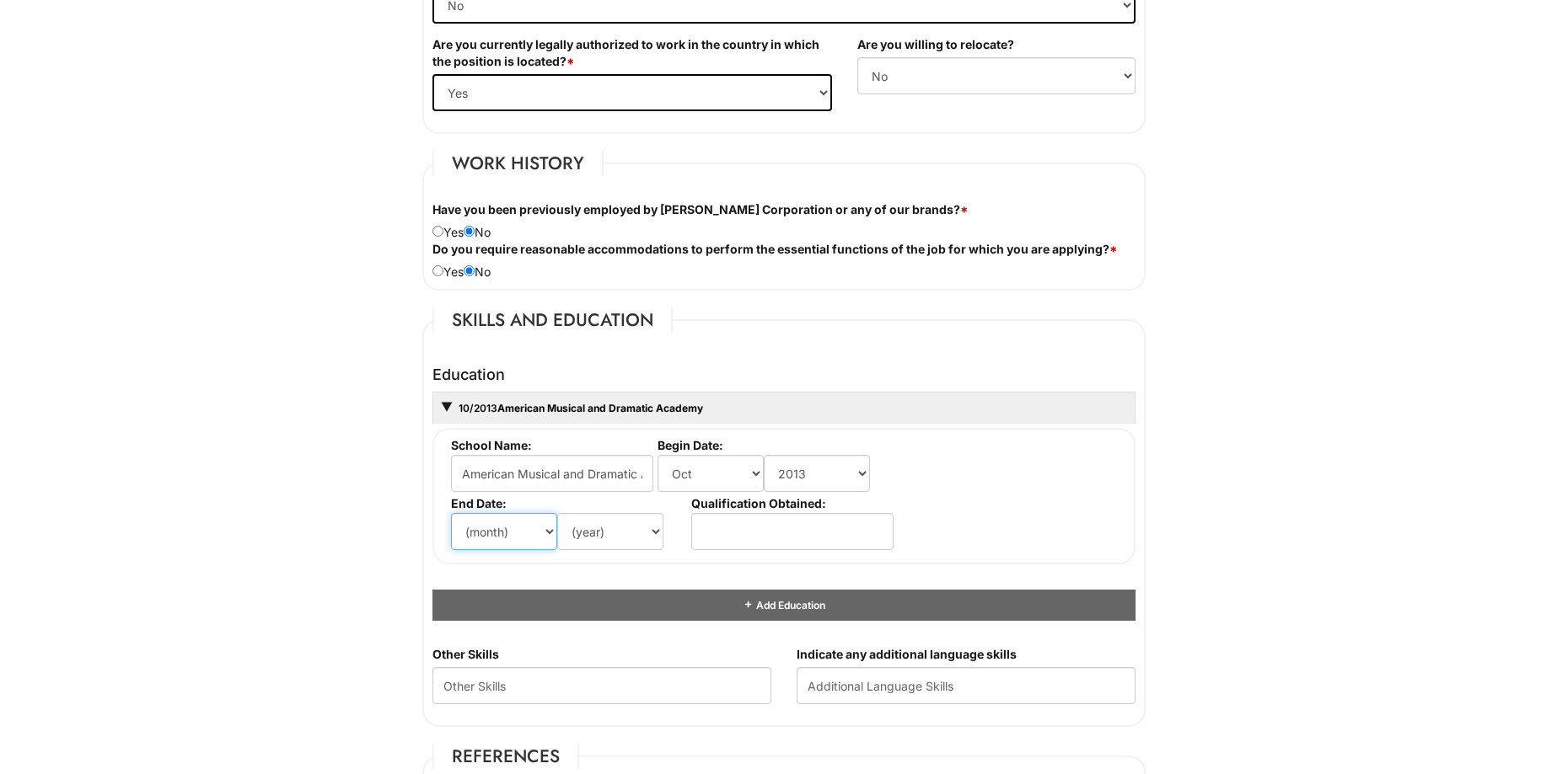
click at [510, 538] on select "(month) Jan Feb Mar Apr May Jun [DATE] Aug Sep Oct Nov Dec" at bounding box center [505, 532] width 106 height 37
select select "5"
click at [451, 514] on select "(month) Jan Feb Mar Apr May Jun [DATE] Aug Sep Oct Nov Dec" at bounding box center [505, 532] width 106 height 37
click at [606, 540] on select "(year) 2029 2028 2027 2026 2025 2024 2023 2022 2021 2020 2019 2018 2017 2016 20…" at bounding box center [610, 532] width 106 height 37
select select "2016"
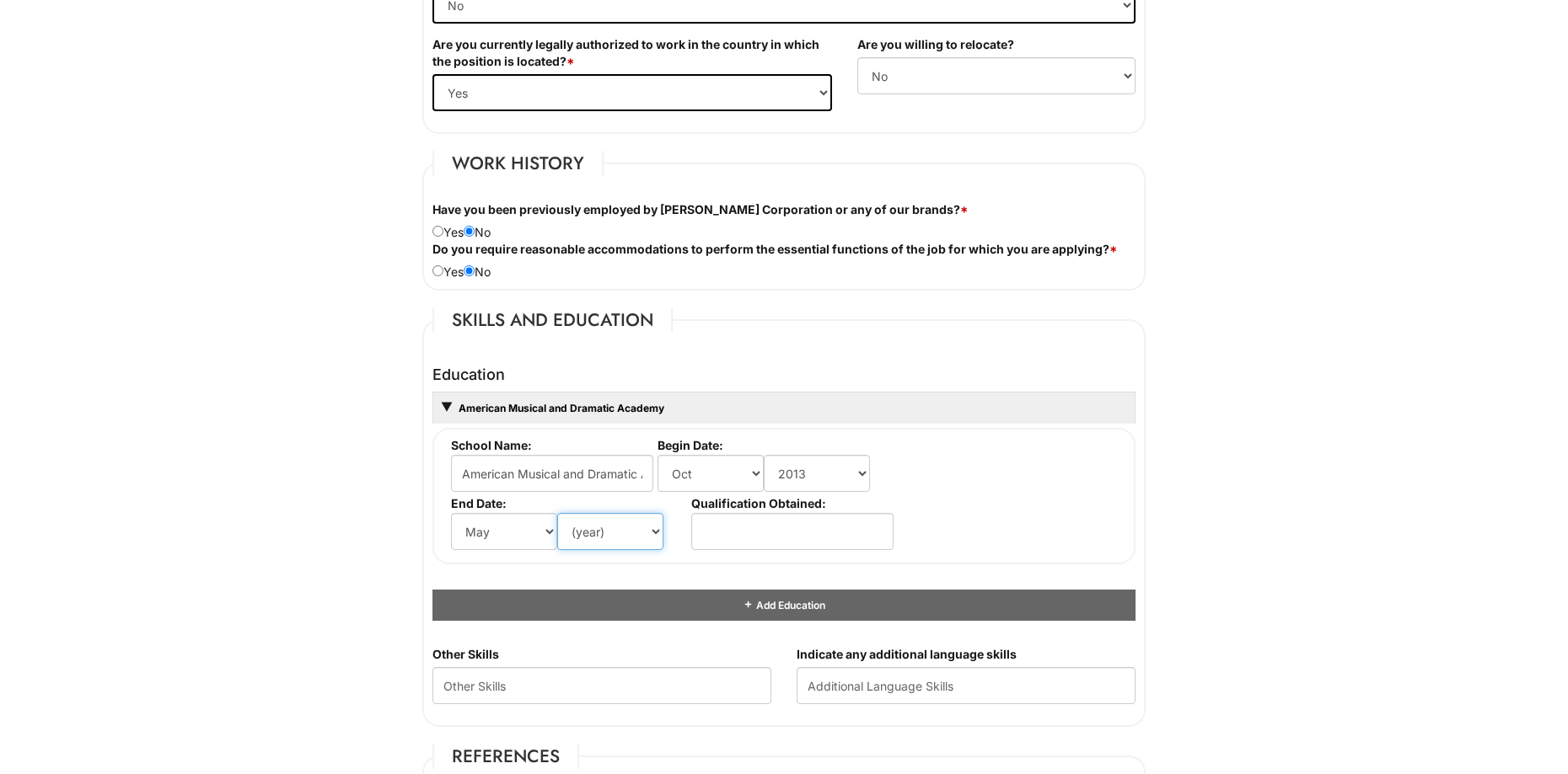
click at [557, 514] on select "(year) 2029 2028 2027 2026 2025 2024 2023 2022 2021 2020 2019 2018 2017 2016 20…" at bounding box center [610, 532] width 106 height 37
click at [745, 524] on input "text" at bounding box center [792, 532] width 203 height 37
type input "A"
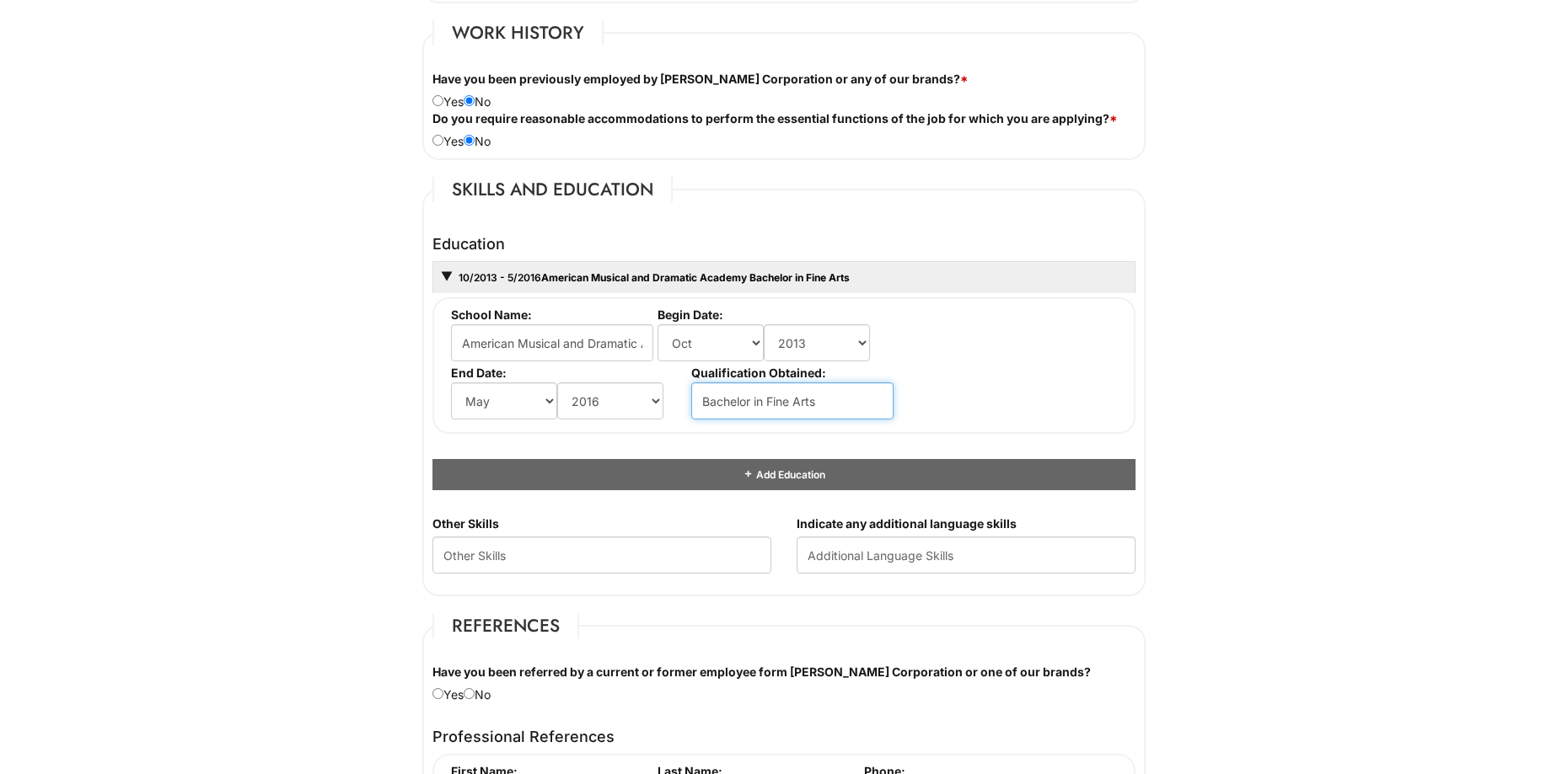
scroll to position [1601, 0]
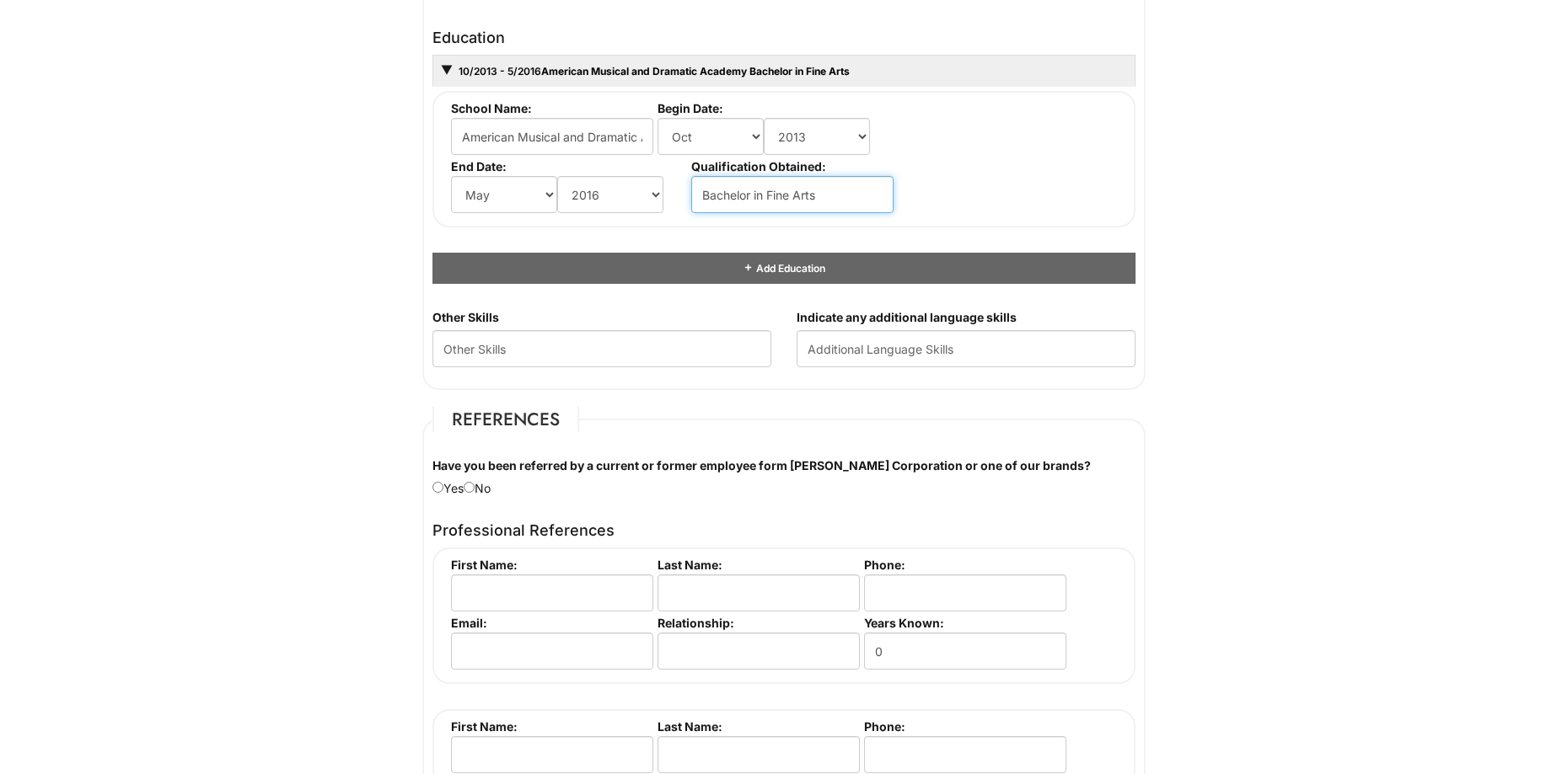
type input "Bachelor in Fine Arts"
click at [715, 330] on Skills "text" at bounding box center [601, 348] width 339 height 37
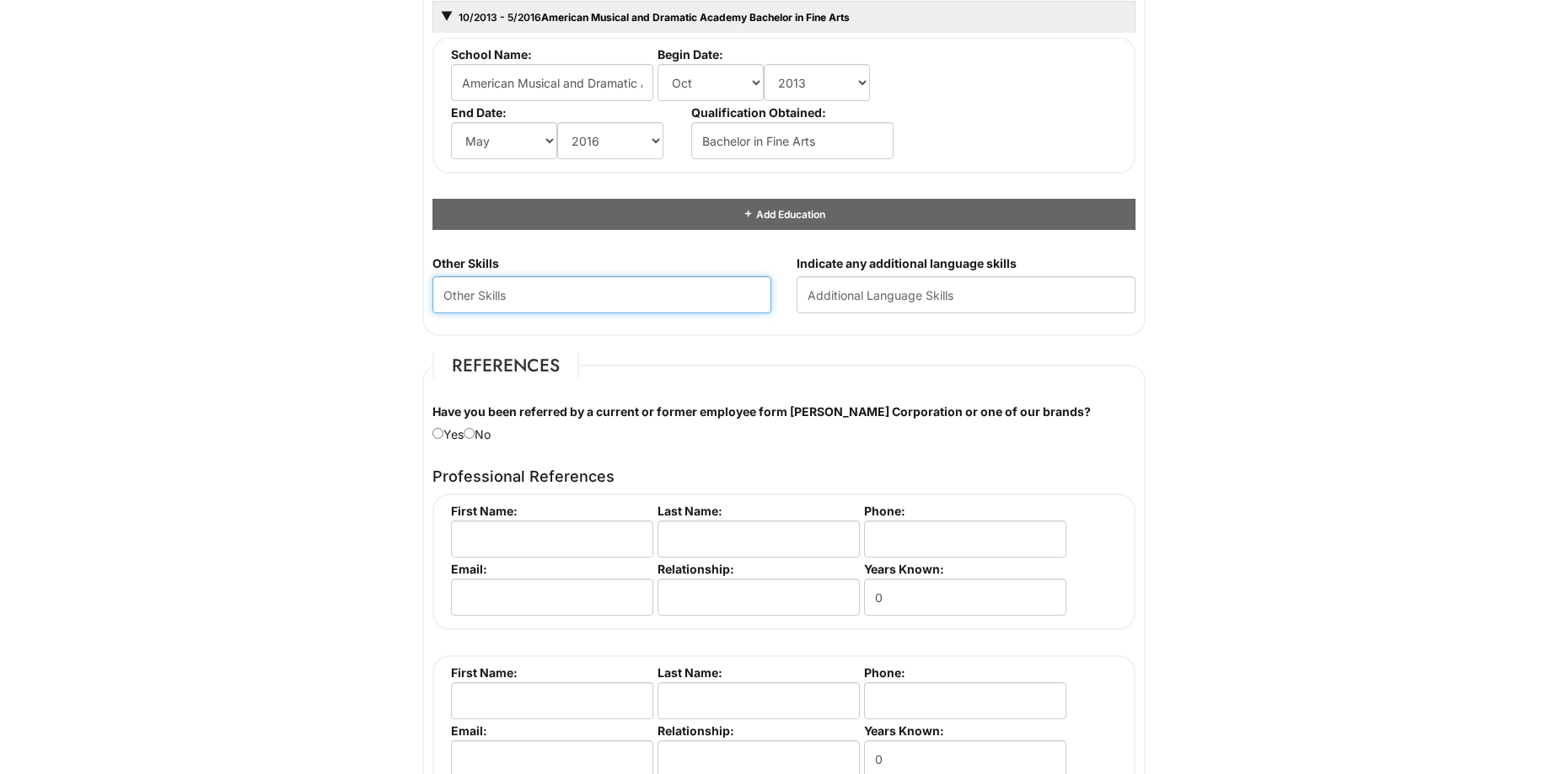
scroll to position [1686, 0]
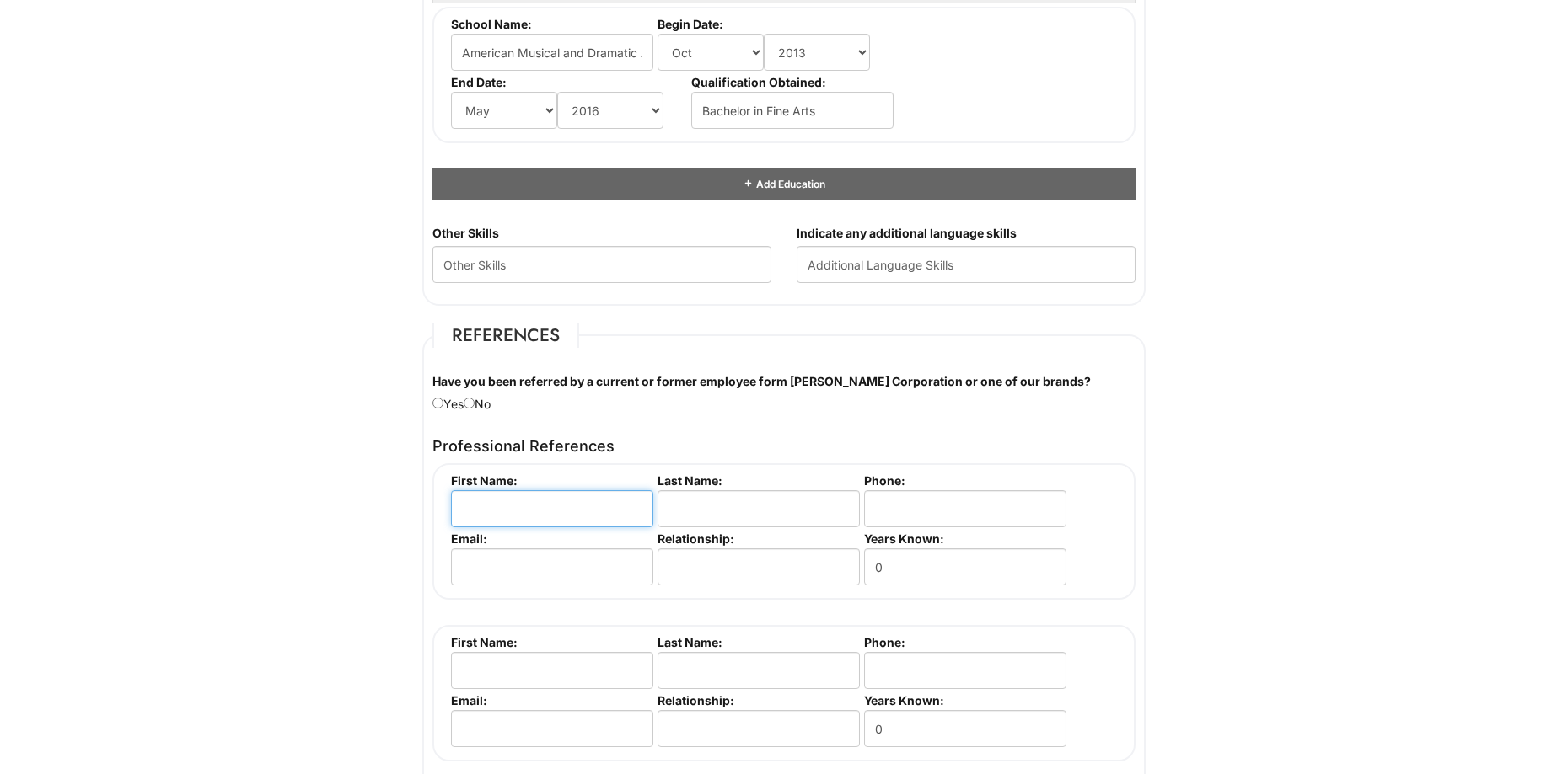
click at [630, 499] on input "text" at bounding box center [552, 509] width 203 height 37
type input "Ilia"
click at [700, 511] on input "text" at bounding box center [759, 509] width 203 height 37
type input "o"
click at [602, 506] on input "Ilia" at bounding box center [552, 509] width 203 height 37
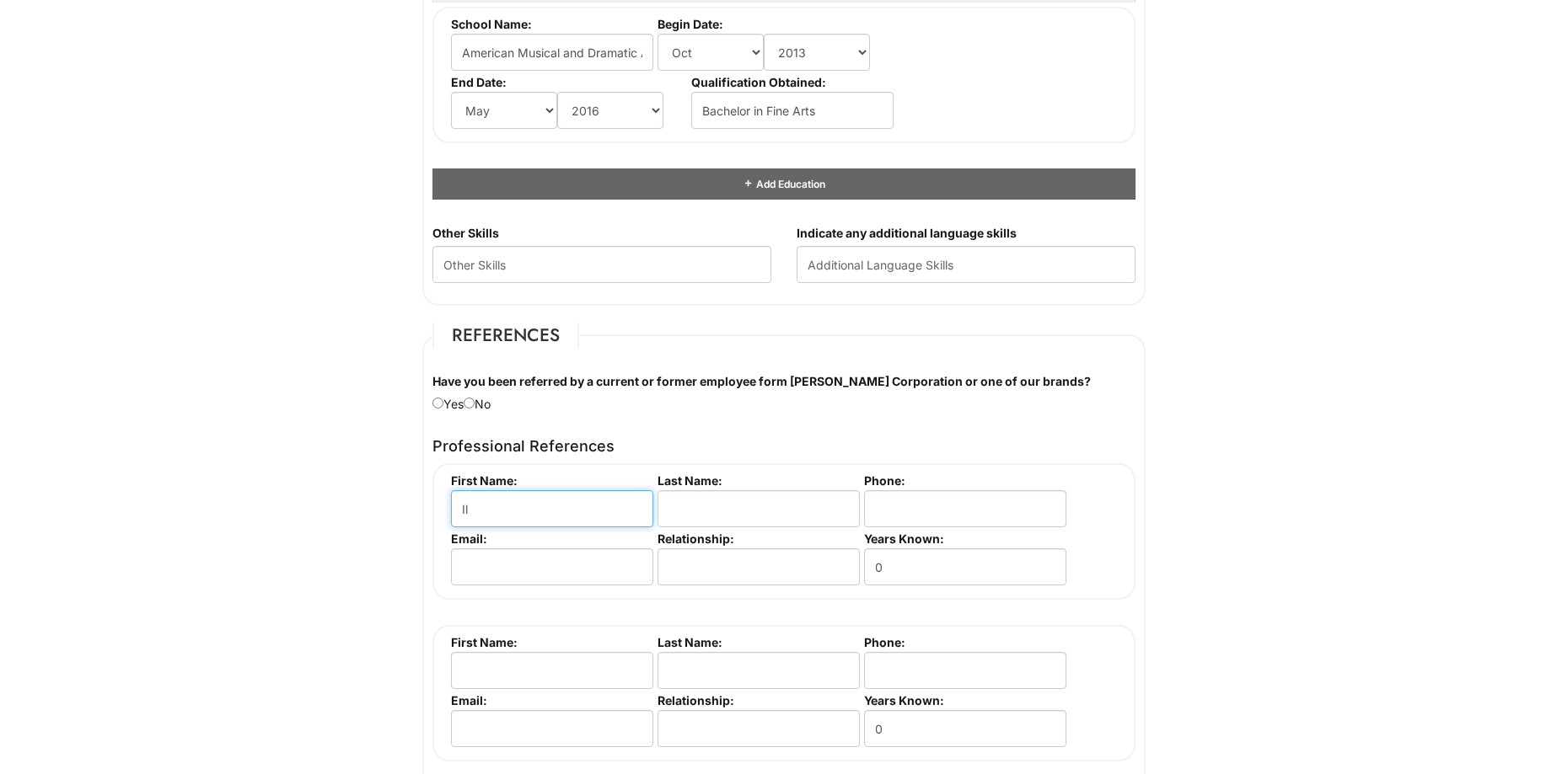
type input "I"
type input "[PERSON_NAME]"
click at [824, 524] on input "text" at bounding box center [759, 509] width 203 height 37
type input "i"
type input "[PERSON_NAME]"
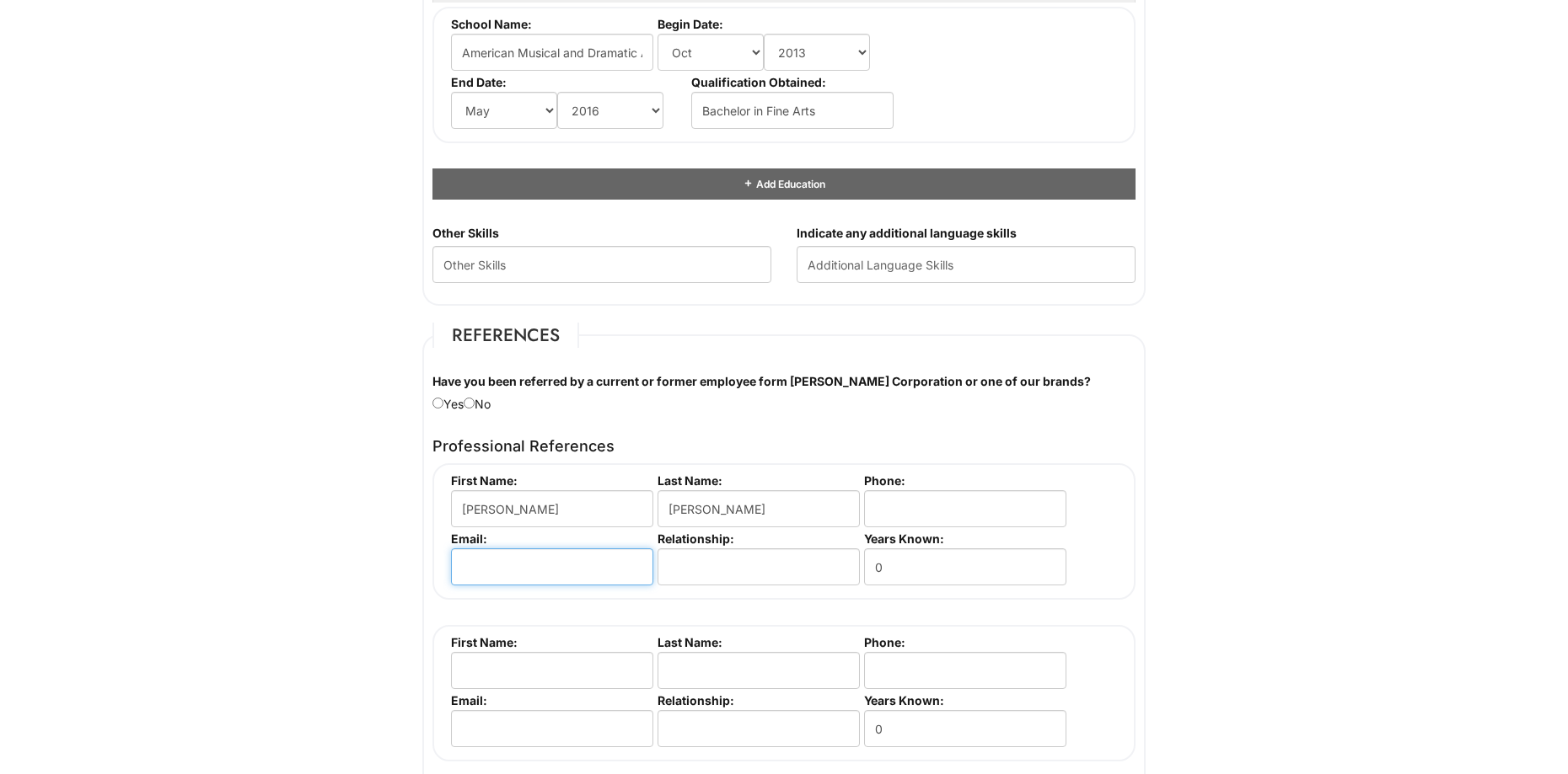
click at [506, 564] on input "email" at bounding box center [552, 567] width 203 height 37
type input "N"
type input "[EMAIL_ADDRESS][DOMAIN_NAME]"
click at [811, 579] on input "text" at bounding box center [759, 567] width 203 height 37
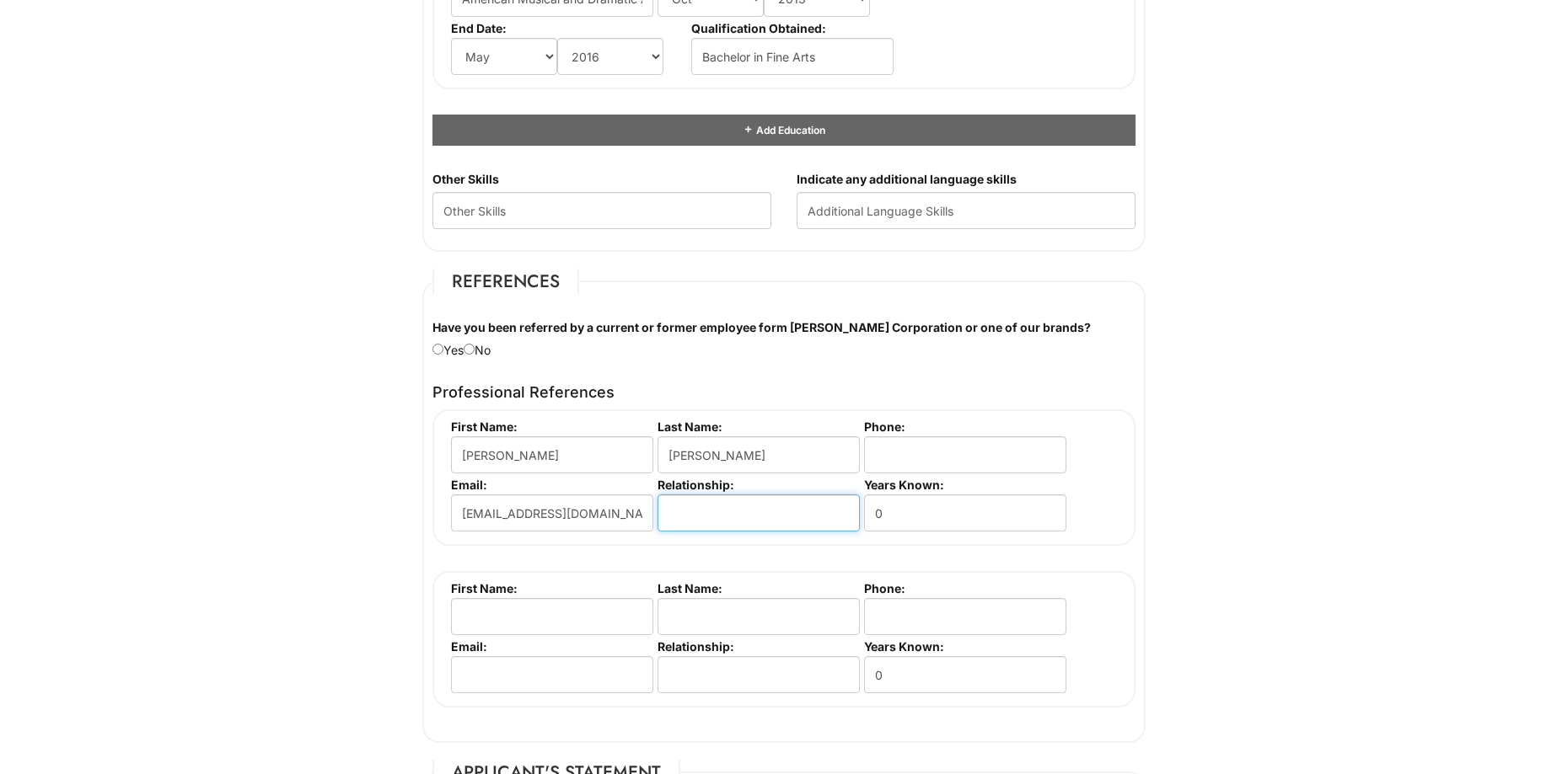
scroll to position [1769, 0]
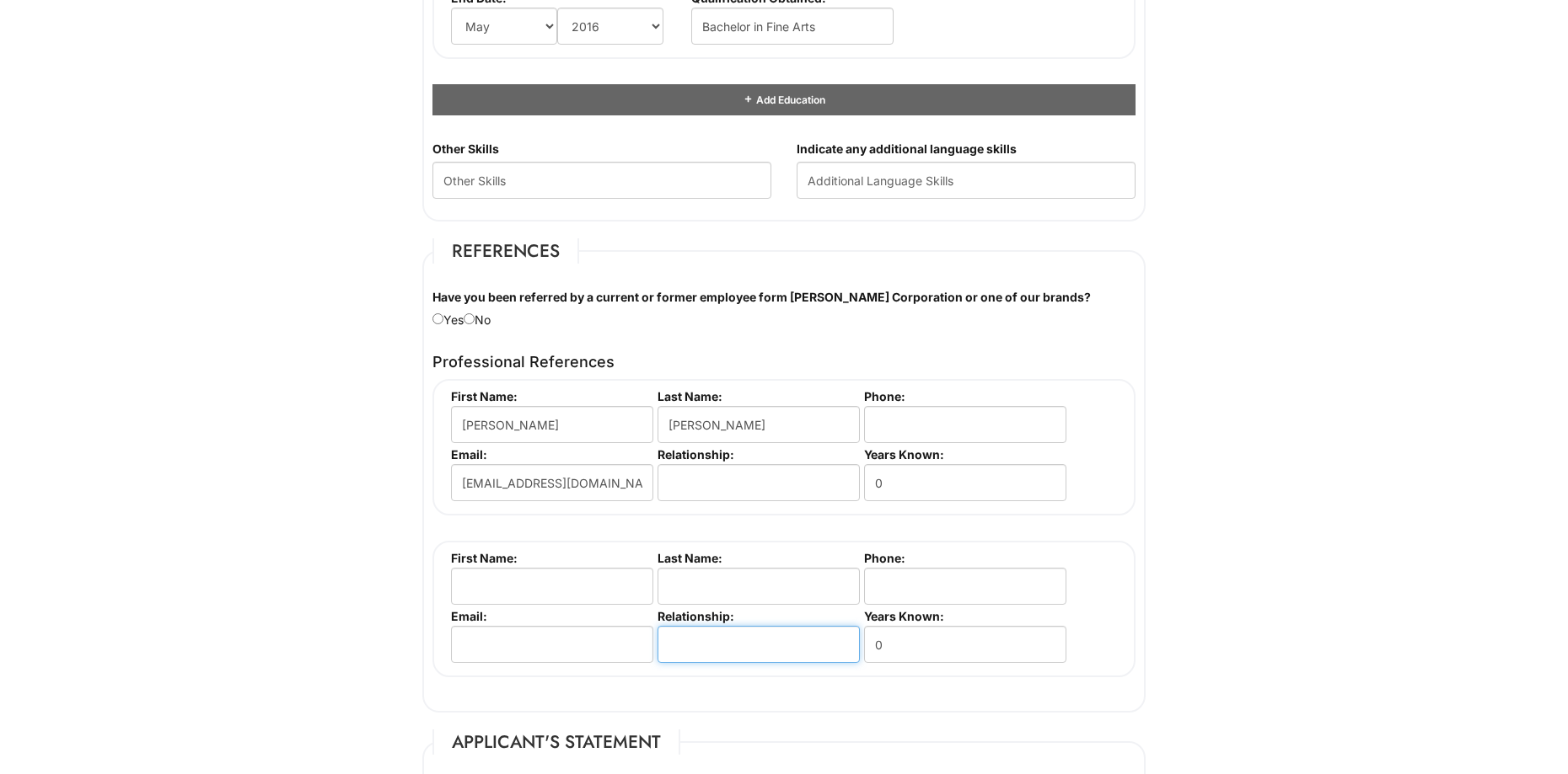
click at [788, 644] on input "text" at bounding box center [759, 645] width 203 height 37
click at [1012, 428] on input "tel" at bounding box center [965, 425] width 203 height 37
type input "[PHONE_NUMBER]"
click at [835, 488] on input "text" at bounding box center [759, 482] width 203 height 37
type input "Former Manager"
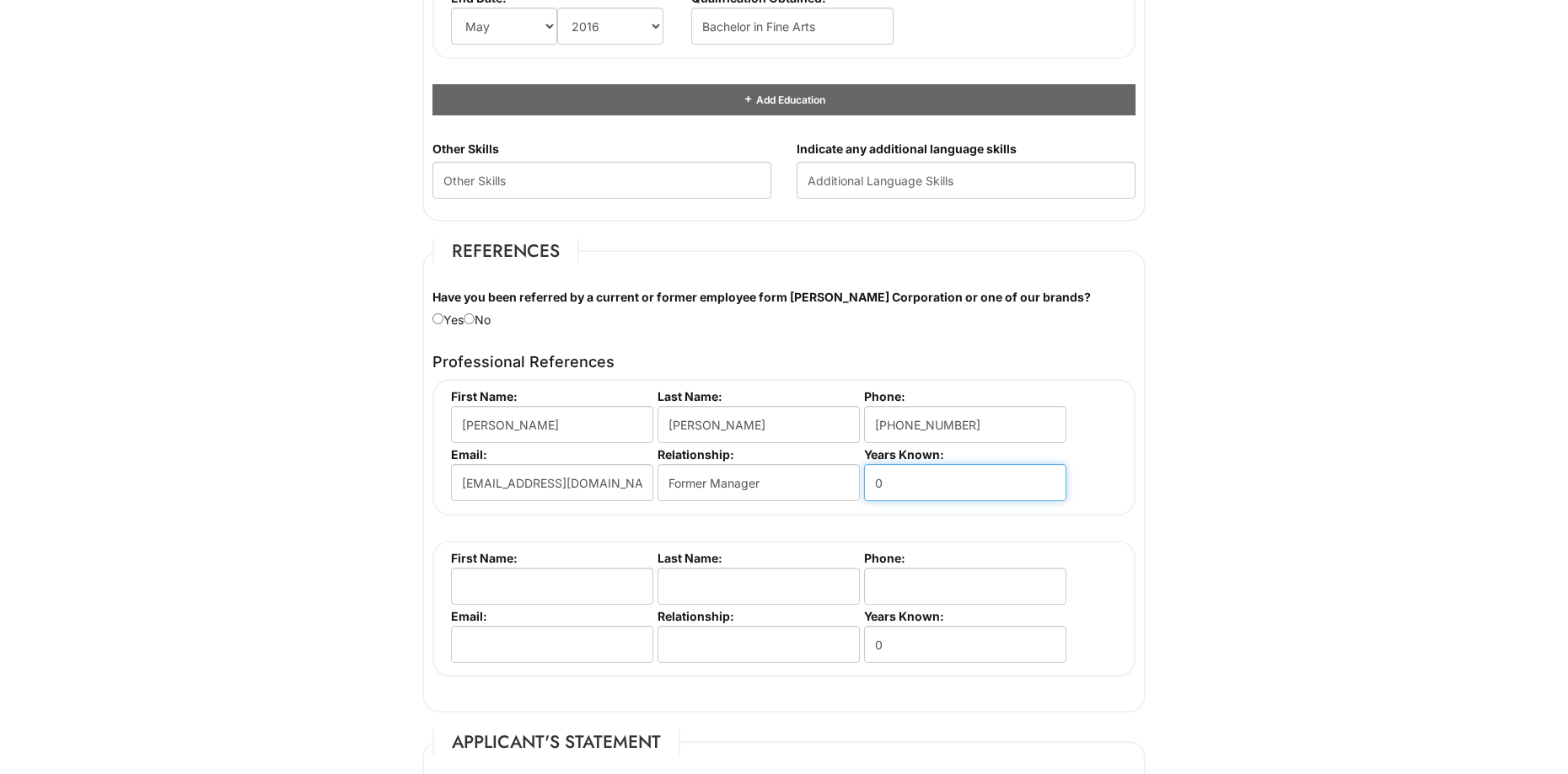
click at [900, 492] on input "0" at bounding box center [965, 482] width 203 height 37
type input "0"
type input "6"
click at [749, 646] on input "text" at bounding box center [759, 645] width 203 height 37
type input "Former Manger"
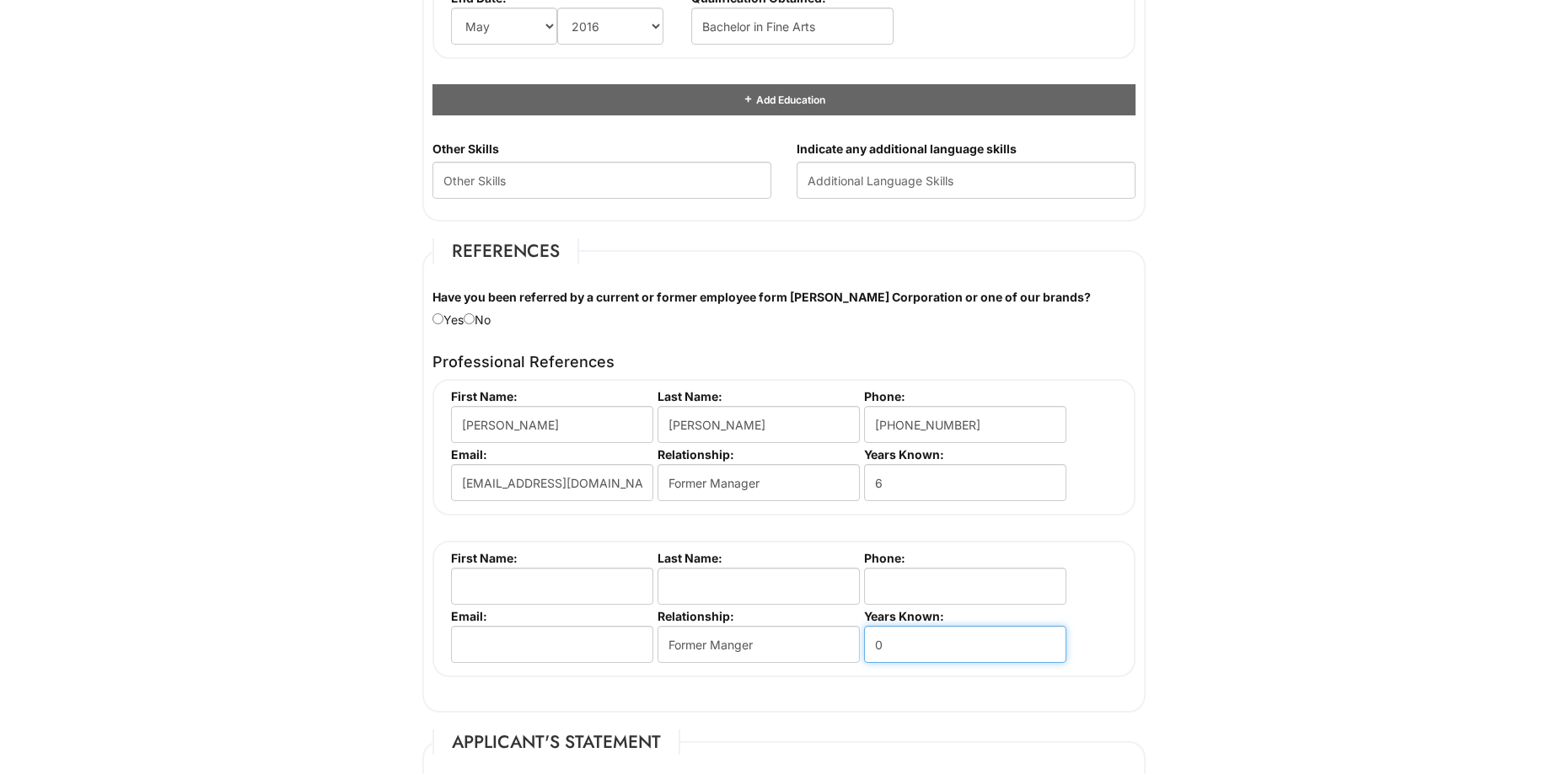
click at [906, 648] on input "0" at bounding box center [965, 645] width 203 height 37
type input "7"
click at [951, 574] on input "tel" at bounding box center [965, 586] width 203 height 37
click at [957, 569] on input "5625077006" at bounding box center [965, 586] width 203 height 37
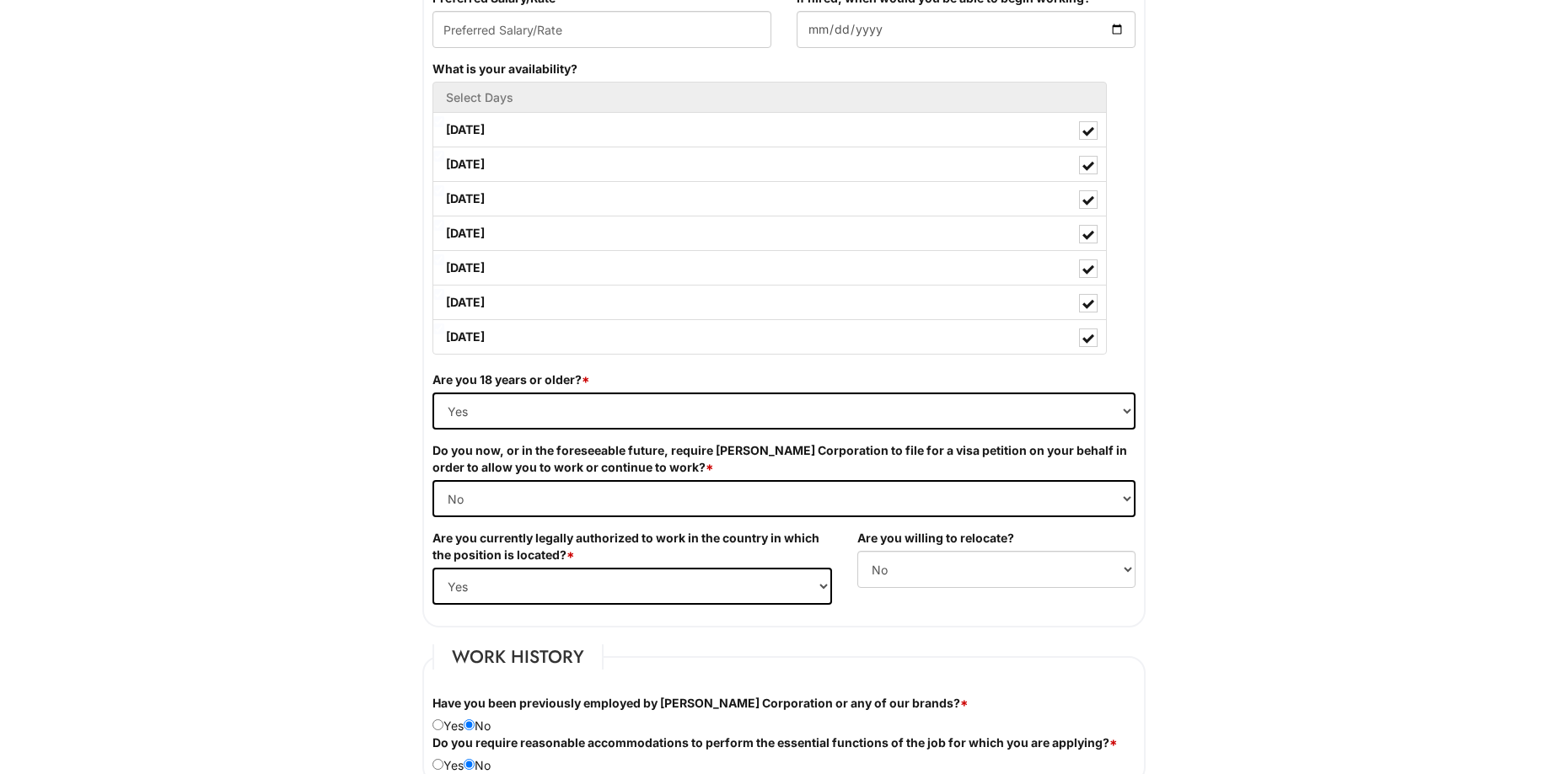
scroll to position [590, 0]
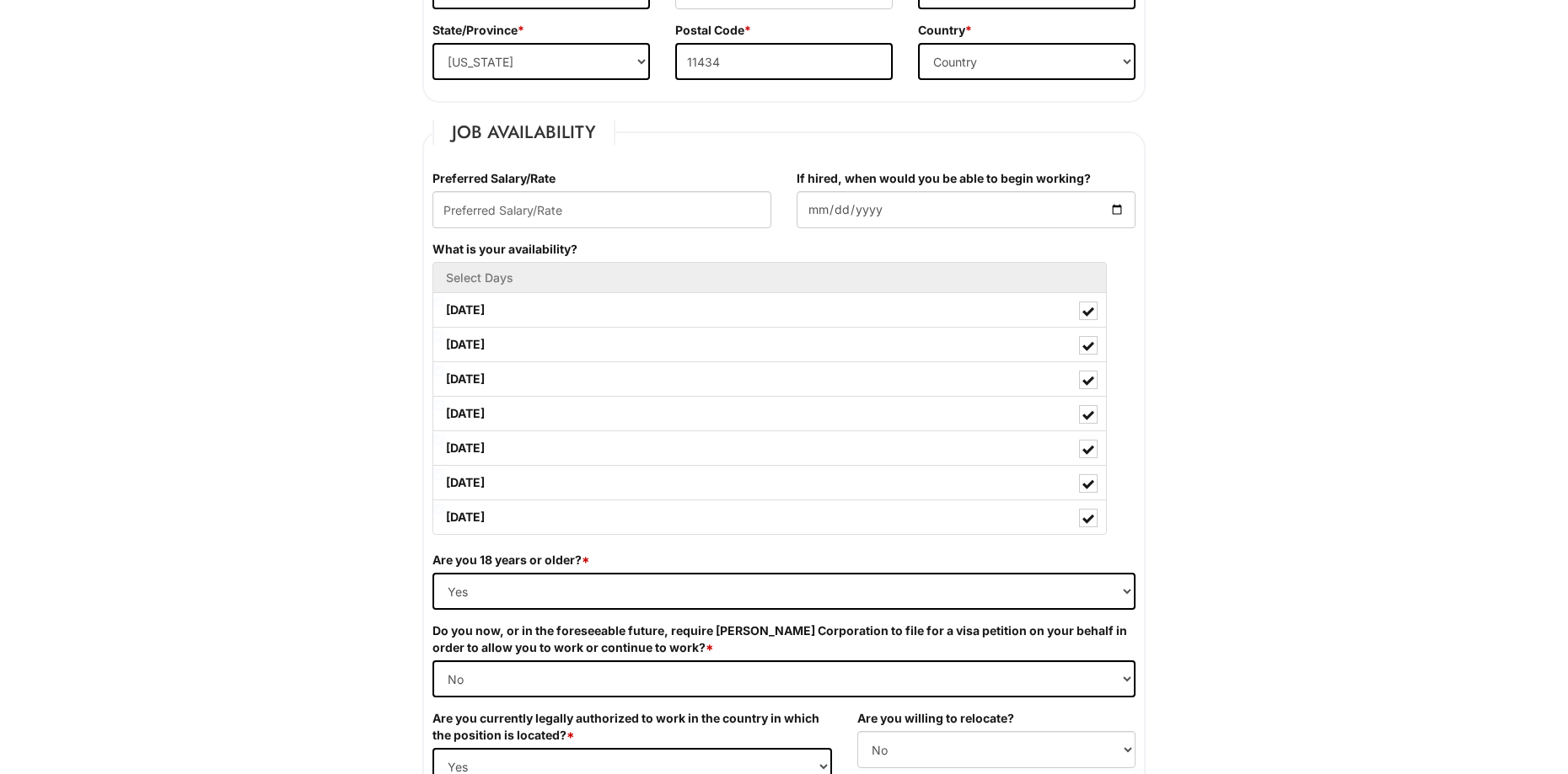
type input "5625077006"
click at [675, 208] on input "text" at bounding box center [601, 210] width 339 height 37
type input "75,000"
click at [995, 219] on input "If hired, when would you be able to begin working?" at bounding box center [965, 210] width 339 height 37
click at [1116, 212] on input "If hired, when would you be able to begin working?" at bounding box center [965, 210] width 339 height 37
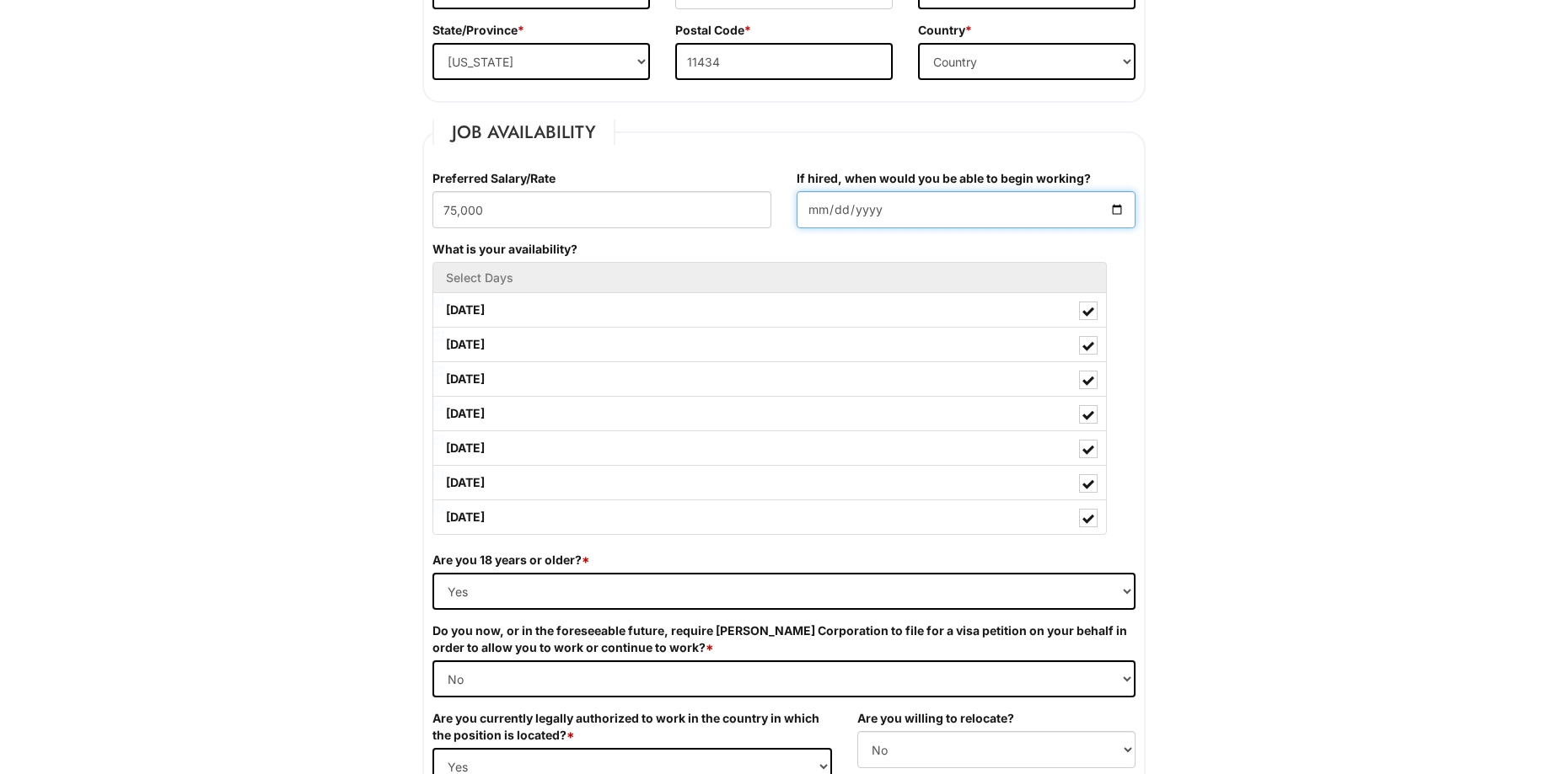
type input "[DATE]"
click at [447, 206] on input "75,000" at bounding box center [601, 210] width 339 height 37
type input "$75,000"
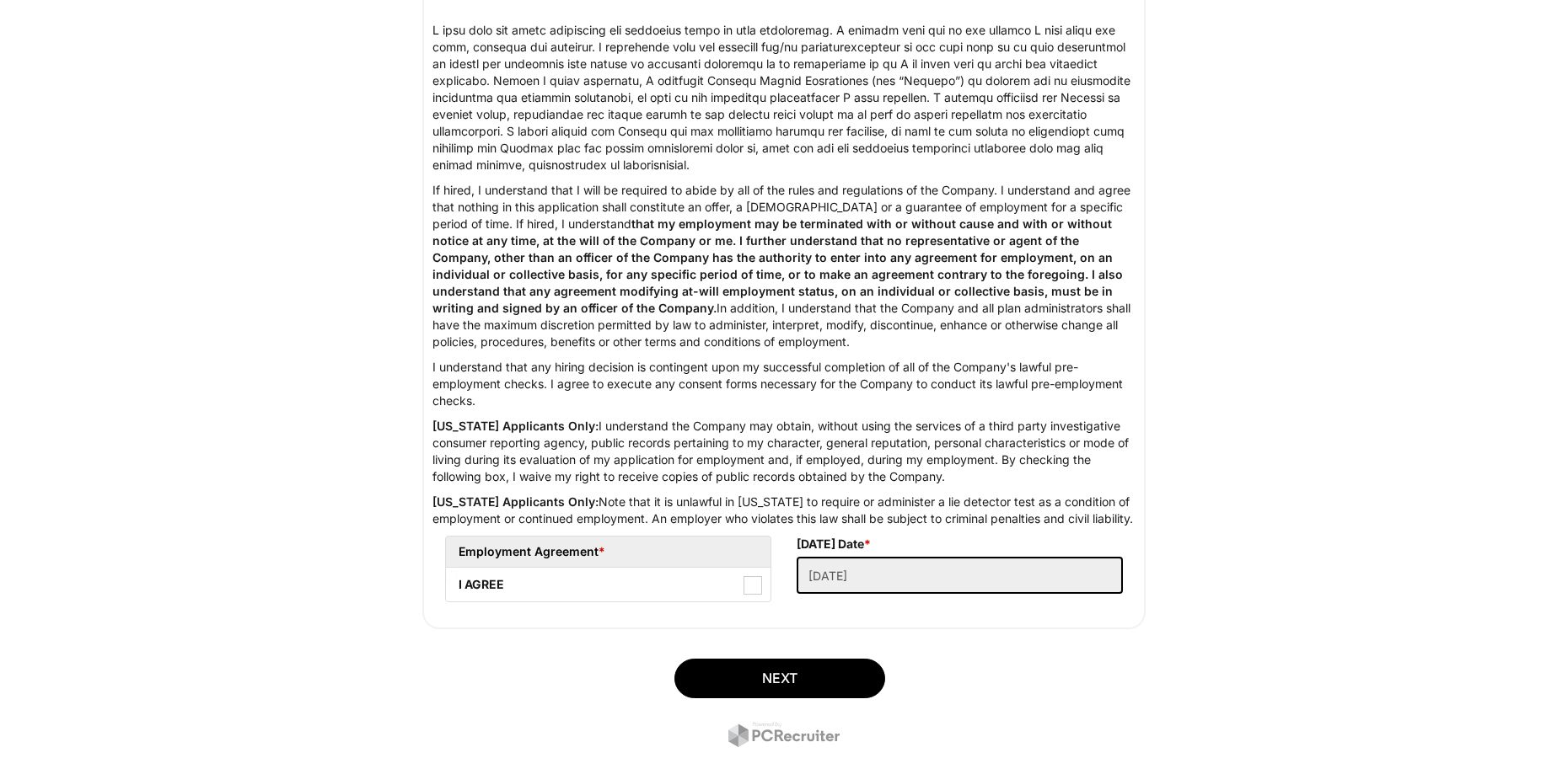
scroll to position [2585, 0]
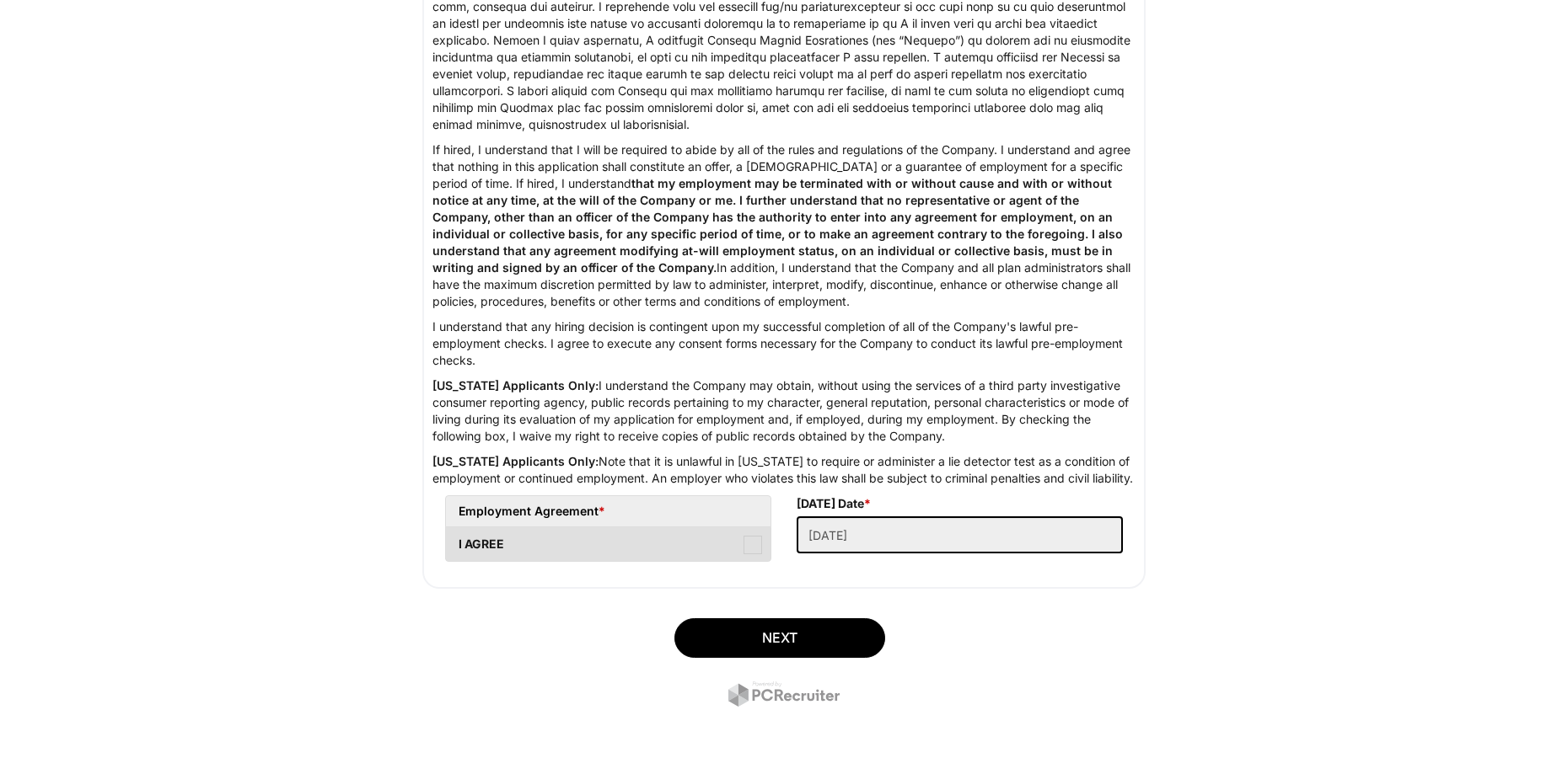
click at [745, 547] on span at bounding box center [752, 545] width 18 height 18
click at [457, 542] on AGREE "I AGREE" at bounding box center [451, 536] width 11 height 11
checkbox AGREE "true"
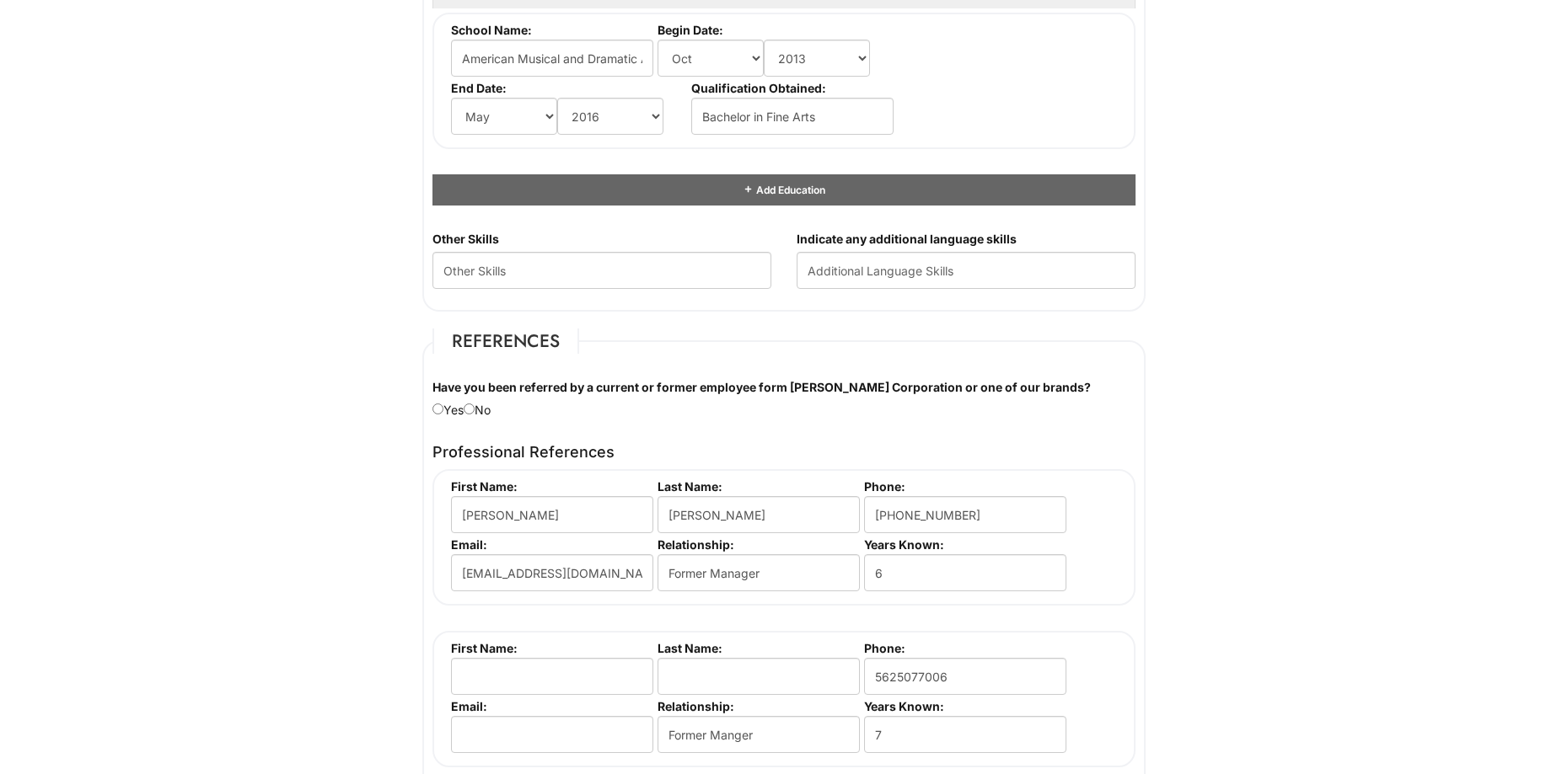
scroll to position [1686, 0]
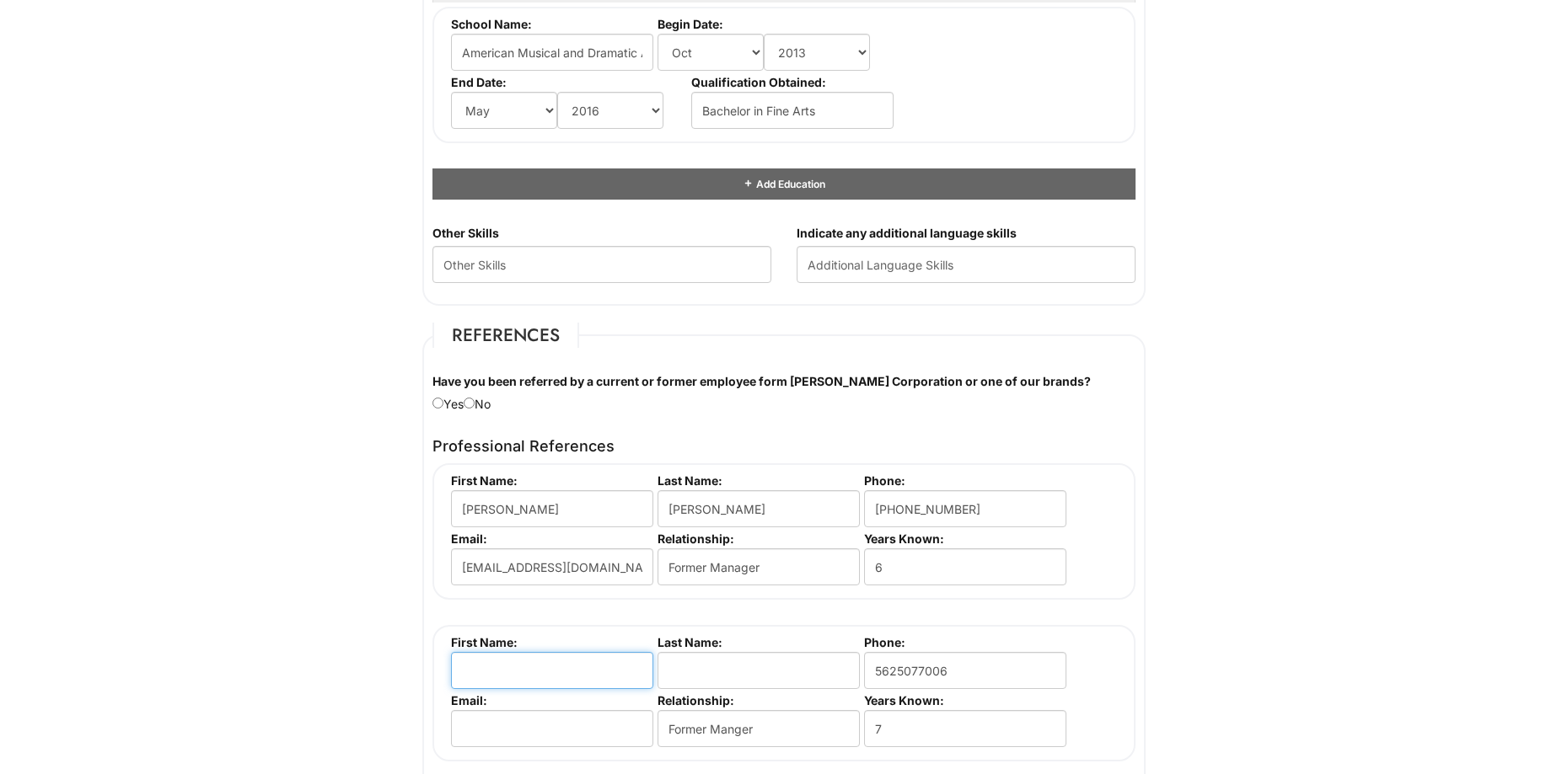
click at [507, 672] on input "text" at bounding box center [552, 670] width 203 height 37
type input "Jackleen"
click at [754, 682] on input "text" at bounding box center [759, 670] width 203 height 37
type input "Barel"
click at [617, 716] on input "email" at bounding box center [552, 729] width 203 height 37
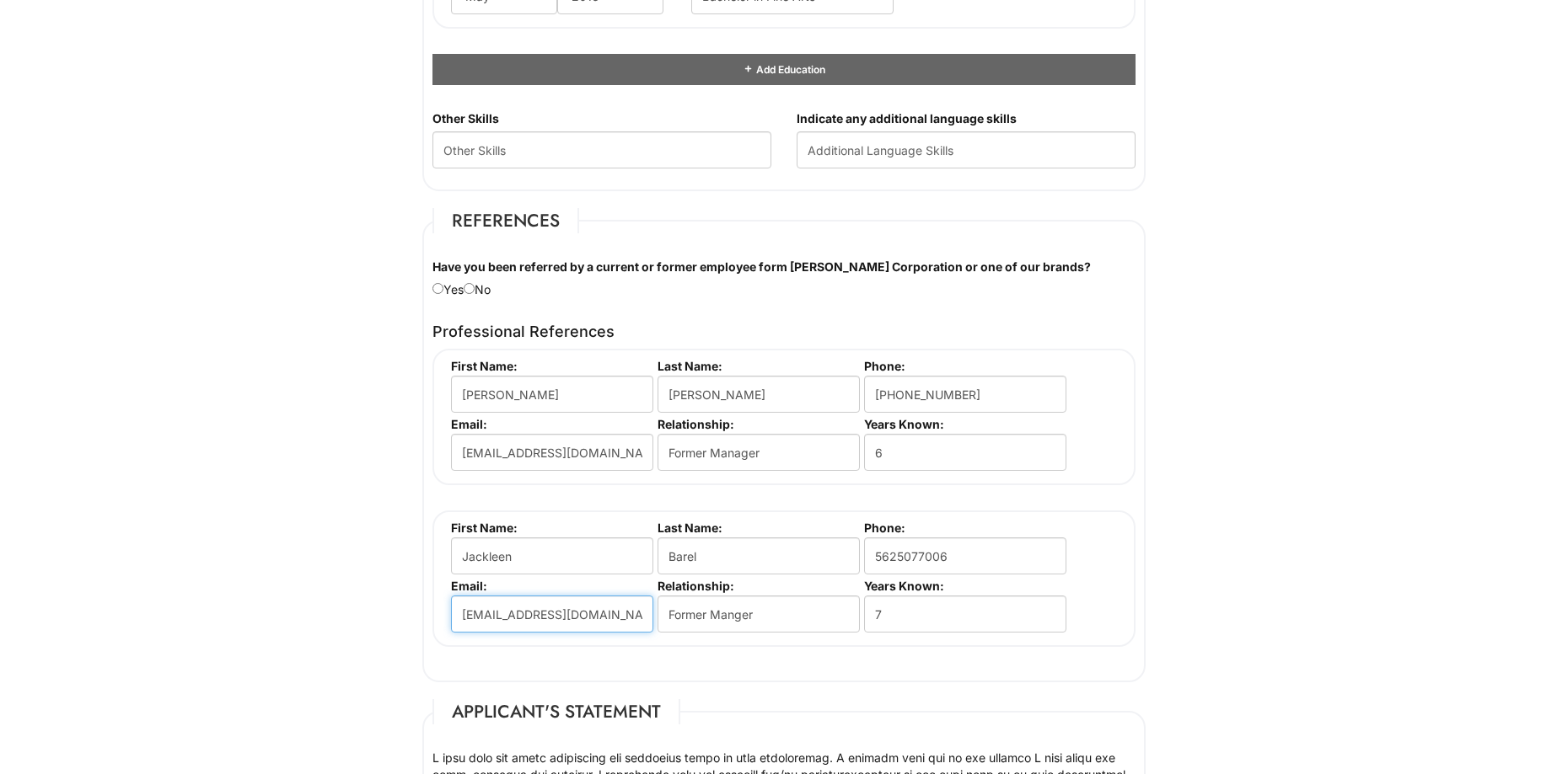
scroll to position [1769, 0]
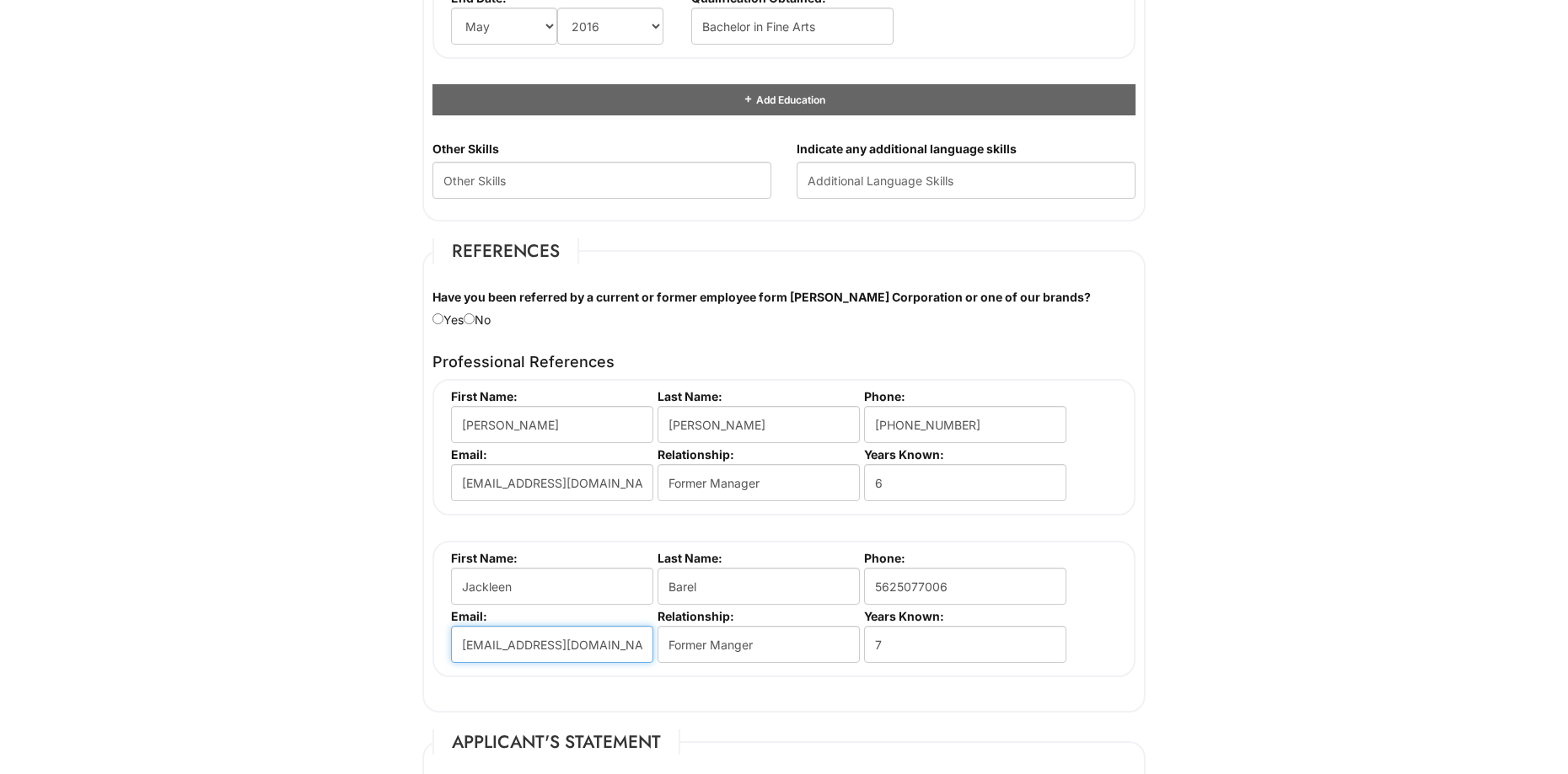
type input "[EMAIL_ADDRESS][DOMAIN_NAME]"
click at [703, 182] on Skills "text" at bounding box center [601, 180] width 339 height 37
click at [940, 182] on input "text" at bounding box center [965, 180] width 339 height 37
click at [654, 188] on Skills "text" at bounding box center [601, 180] width 339 height 37
click at [977, 160] on div "Indicate any additional language skills" at bounding box center [965, 175] width 364 height 71
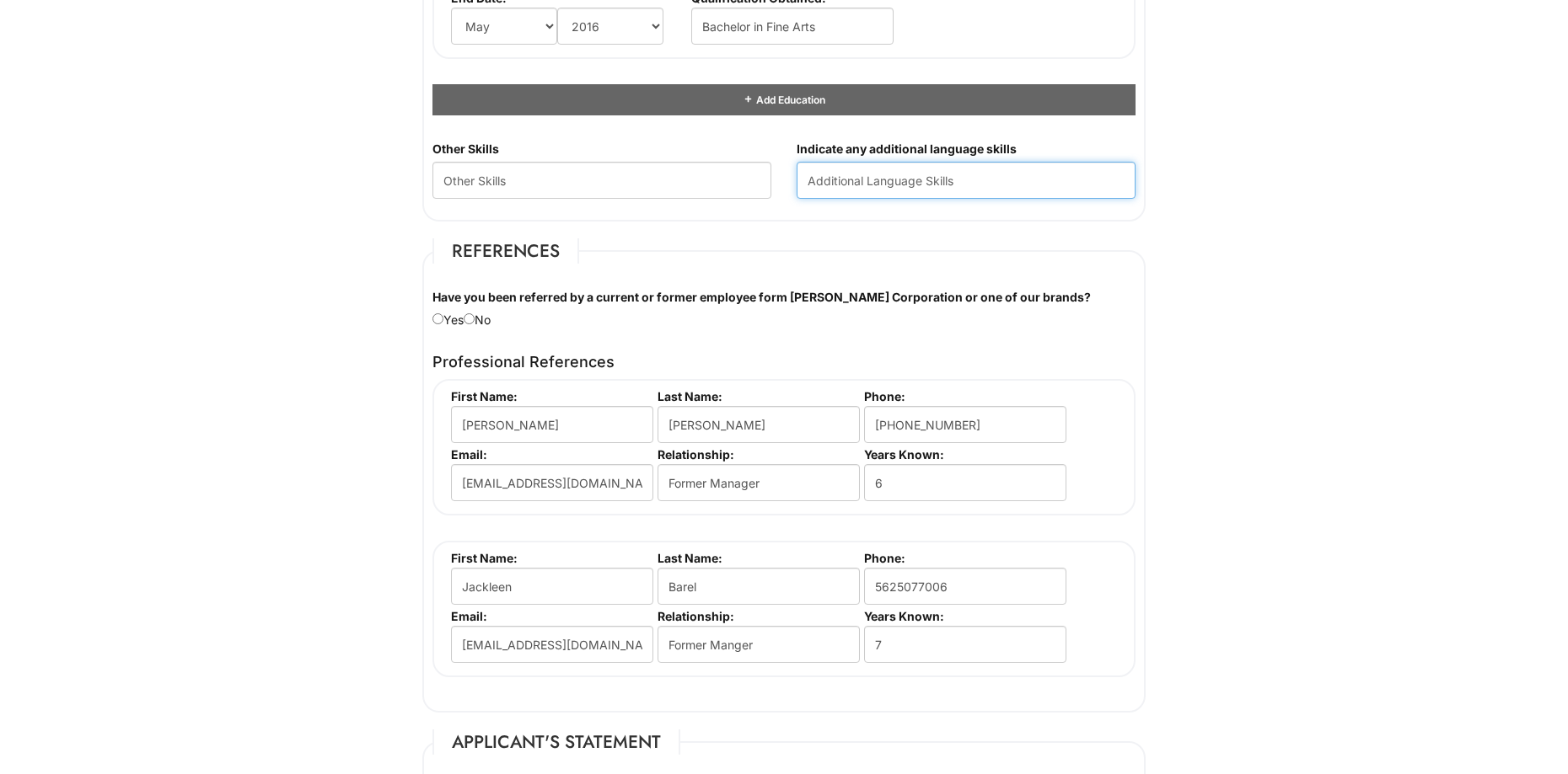
click at [993, 182] on input "text" at bounding box center [965, 180] width 339 height 37
type input "N/A"
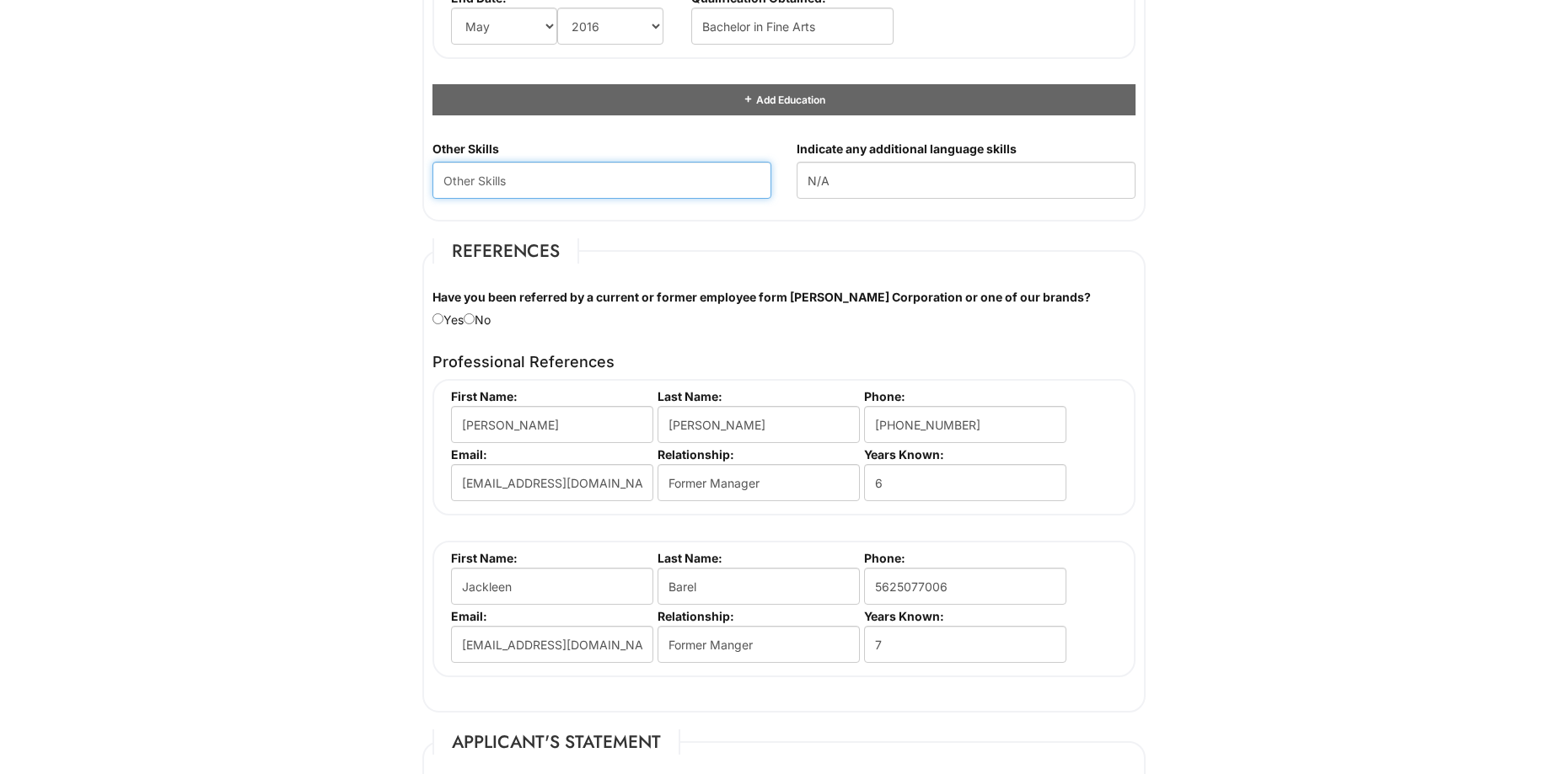
click at [695, 182] on Skills "text" at bounding box center [601, 180] width 339 height 37
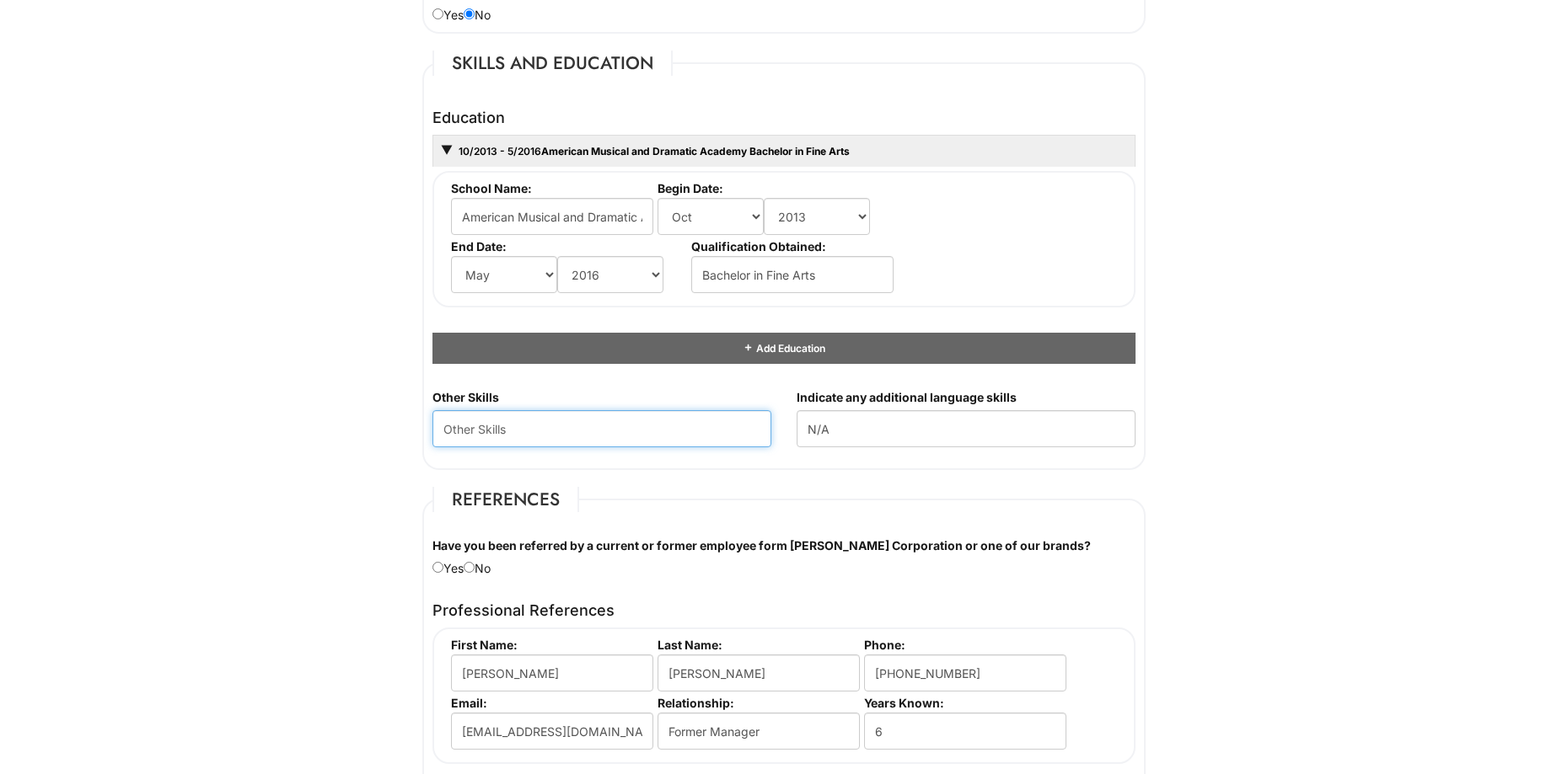
scroll to position [1517, 0]
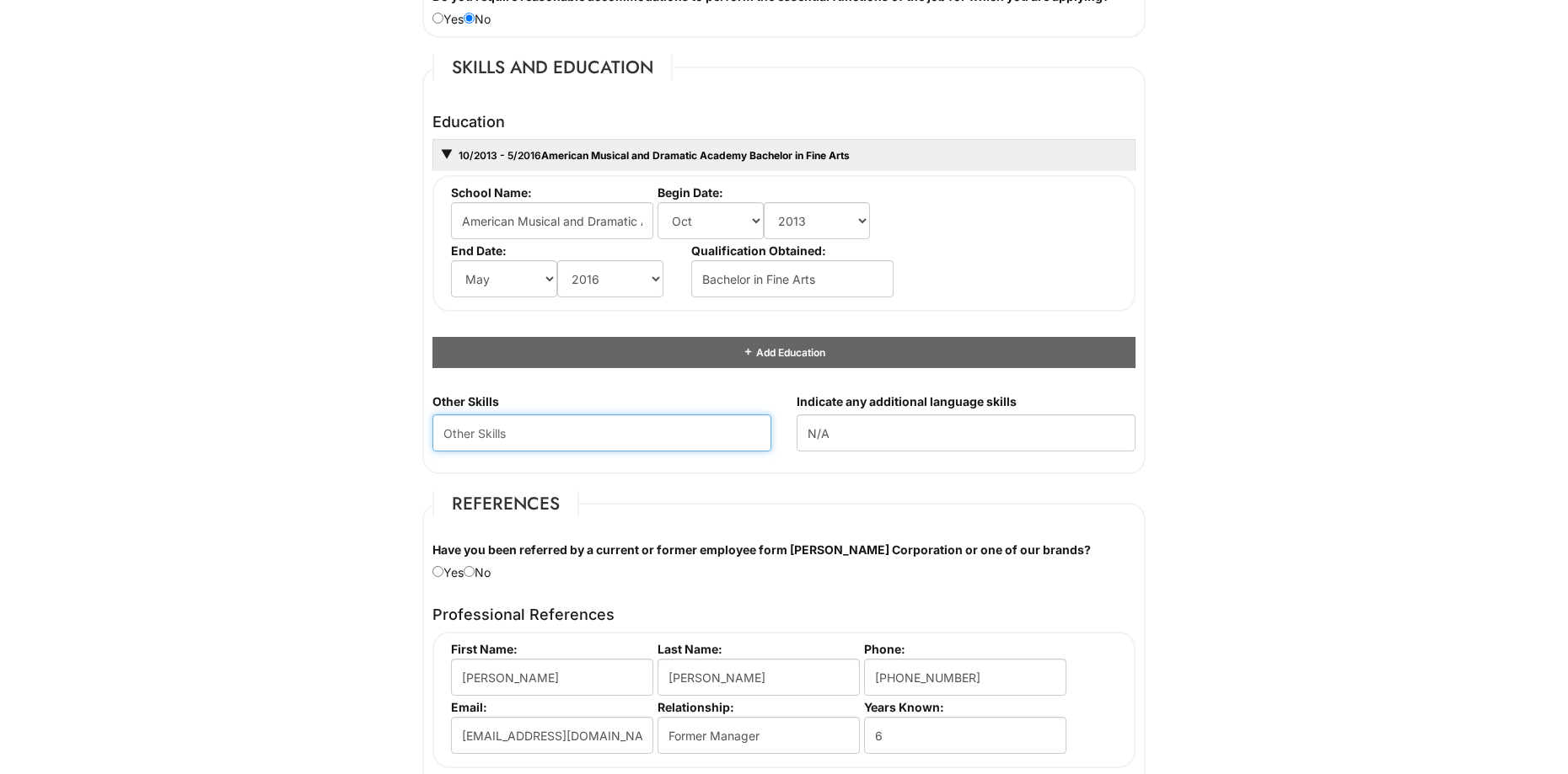
click at [536, 440] on Skills "text" at bounding box center [601, 433] width 339 height 37
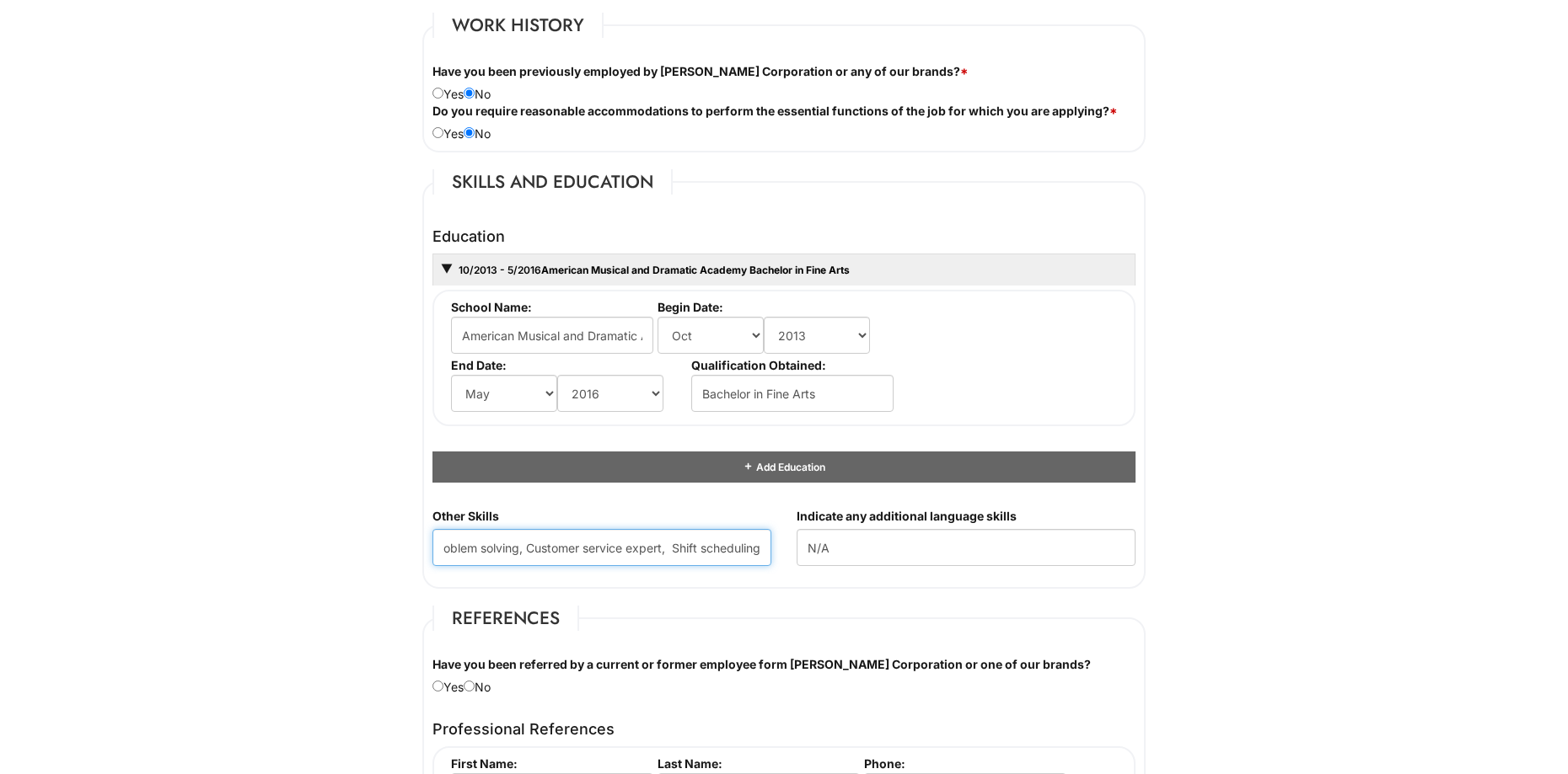
scroll to position [1432, 0]
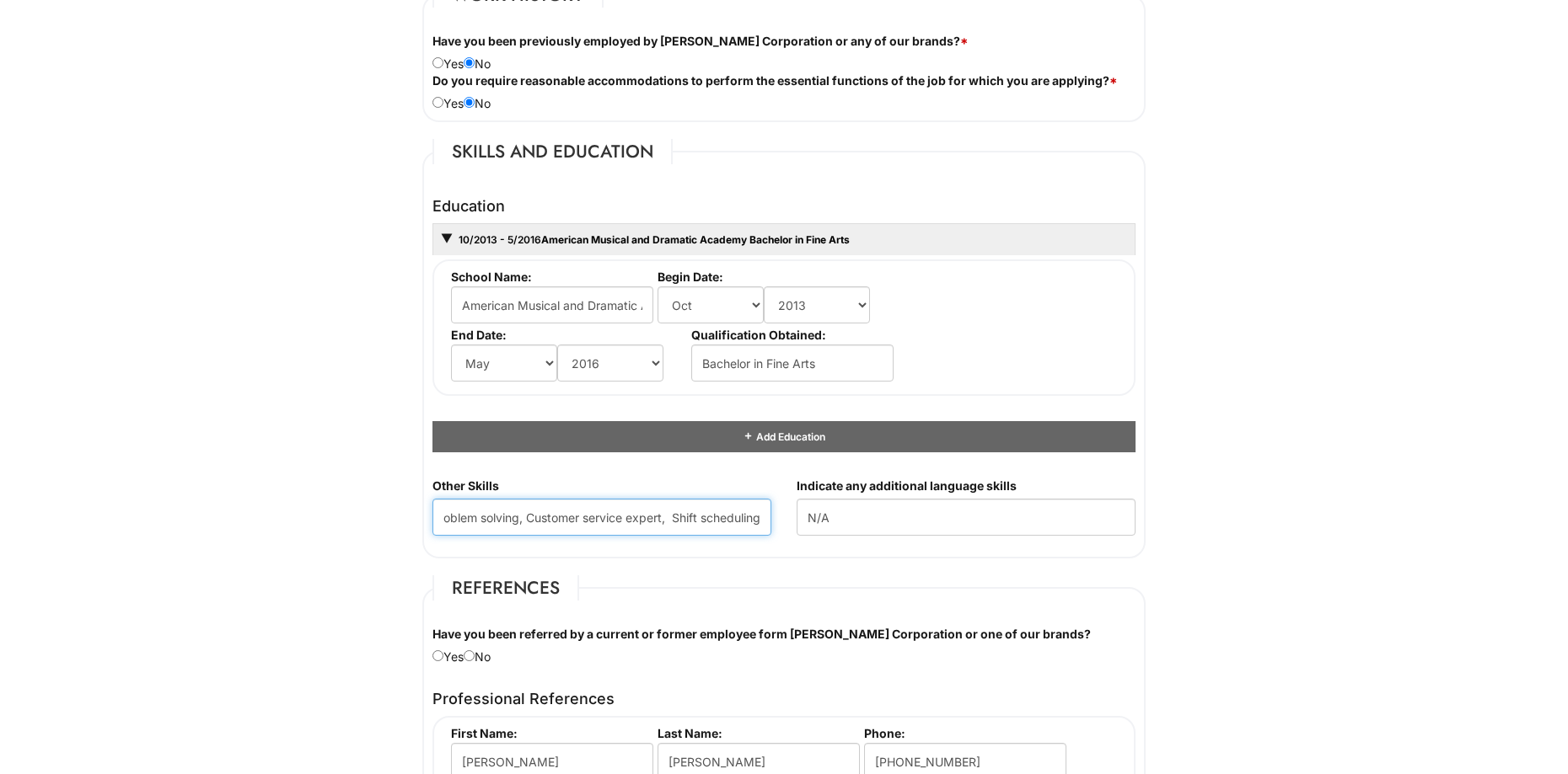
type Skills "Microsoft Office, POS systems, Team development, Merchandising, Process improve…"
click at [762, 360] on input "Bachelor in Fine Arts" at bounding box center [792, 363] width 203 height 37
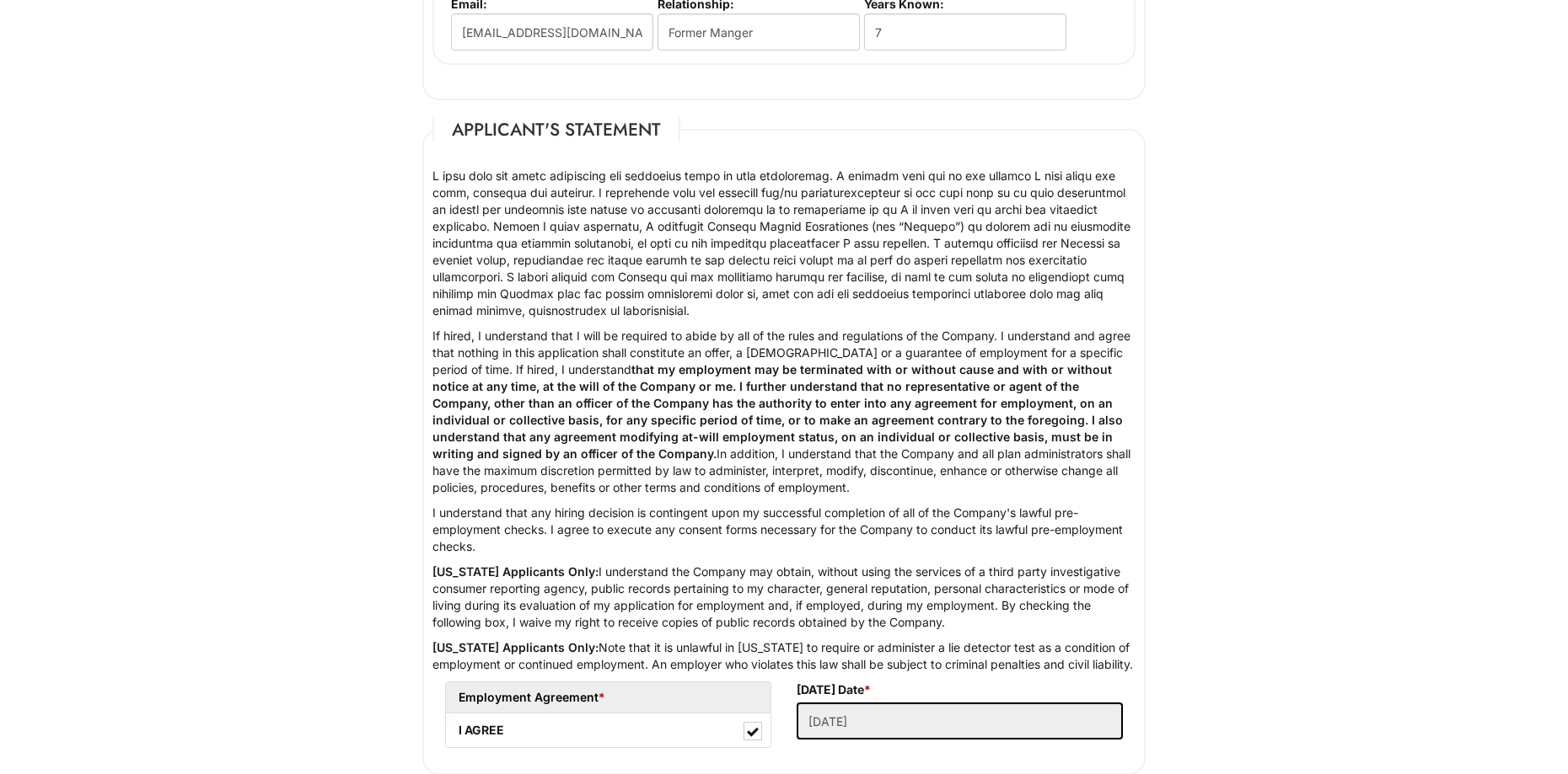
scroll to position [2585, 0]
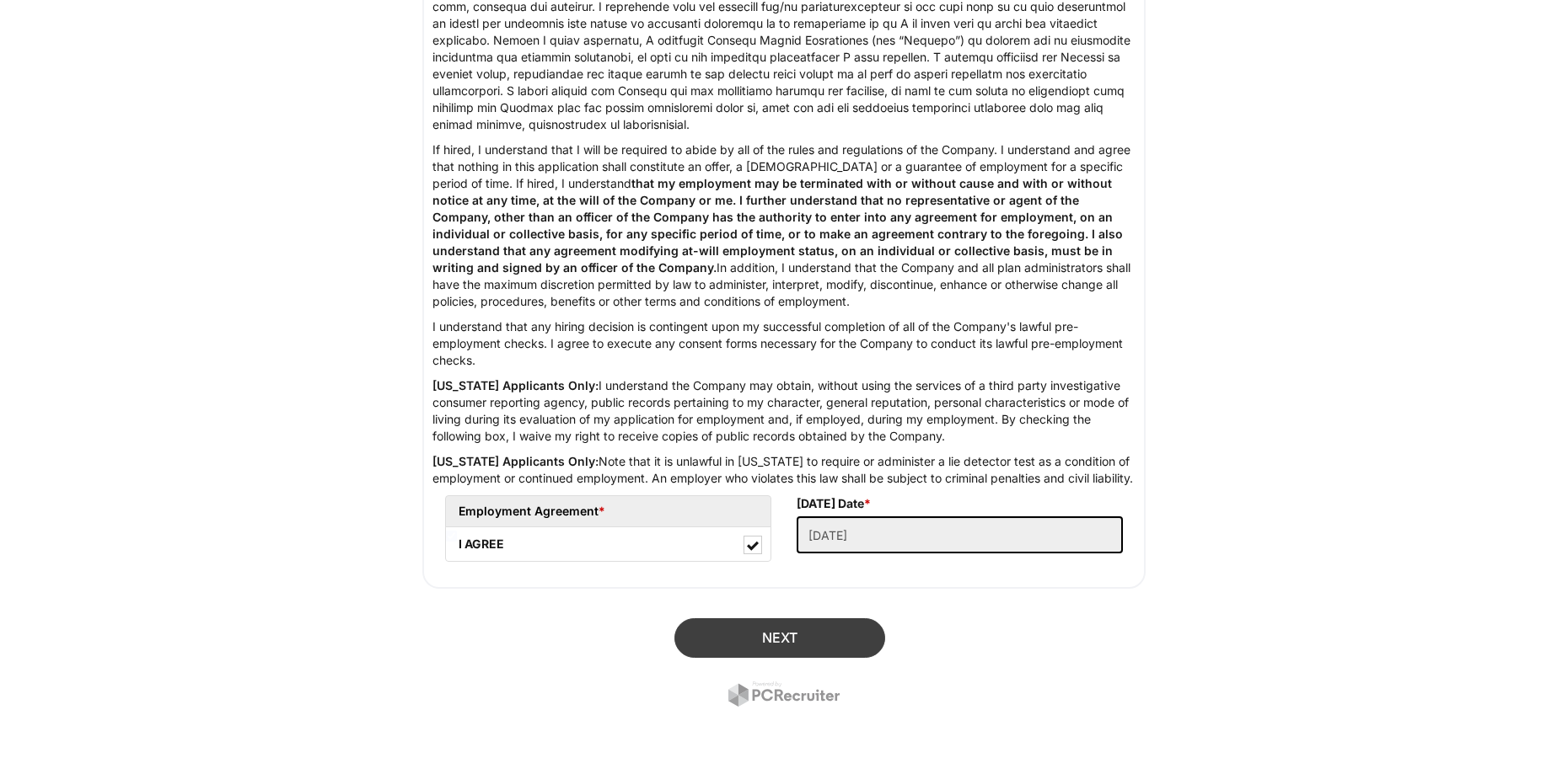
type input "Bachelor of Fine Arts"
click at [808, 633] on button "Next" at bounding box center [780, 637] width 211 height 39
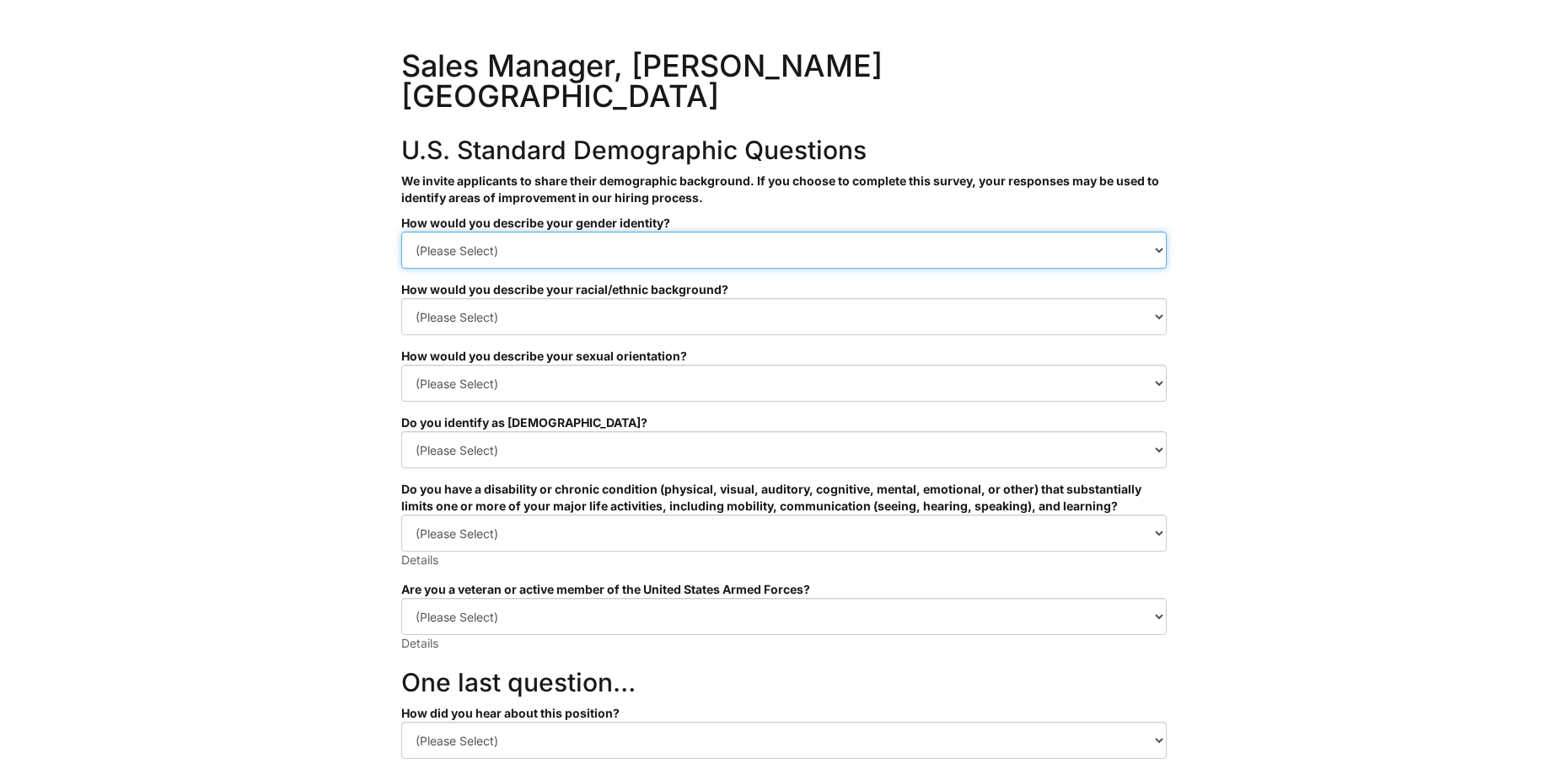
click at [1117, 232] on select "(Please Select) Man Woman Non-binary I prefer to self-describe I don't wish to …" at bounding box center [784, 250] width 765 height 37
select select "Woman"
click at [401, 232] on select "(Please Select) Man Woman Non-binary I prefer to self-describe I don't wish to …" at bounding box center [784, 250] width 765 height 37
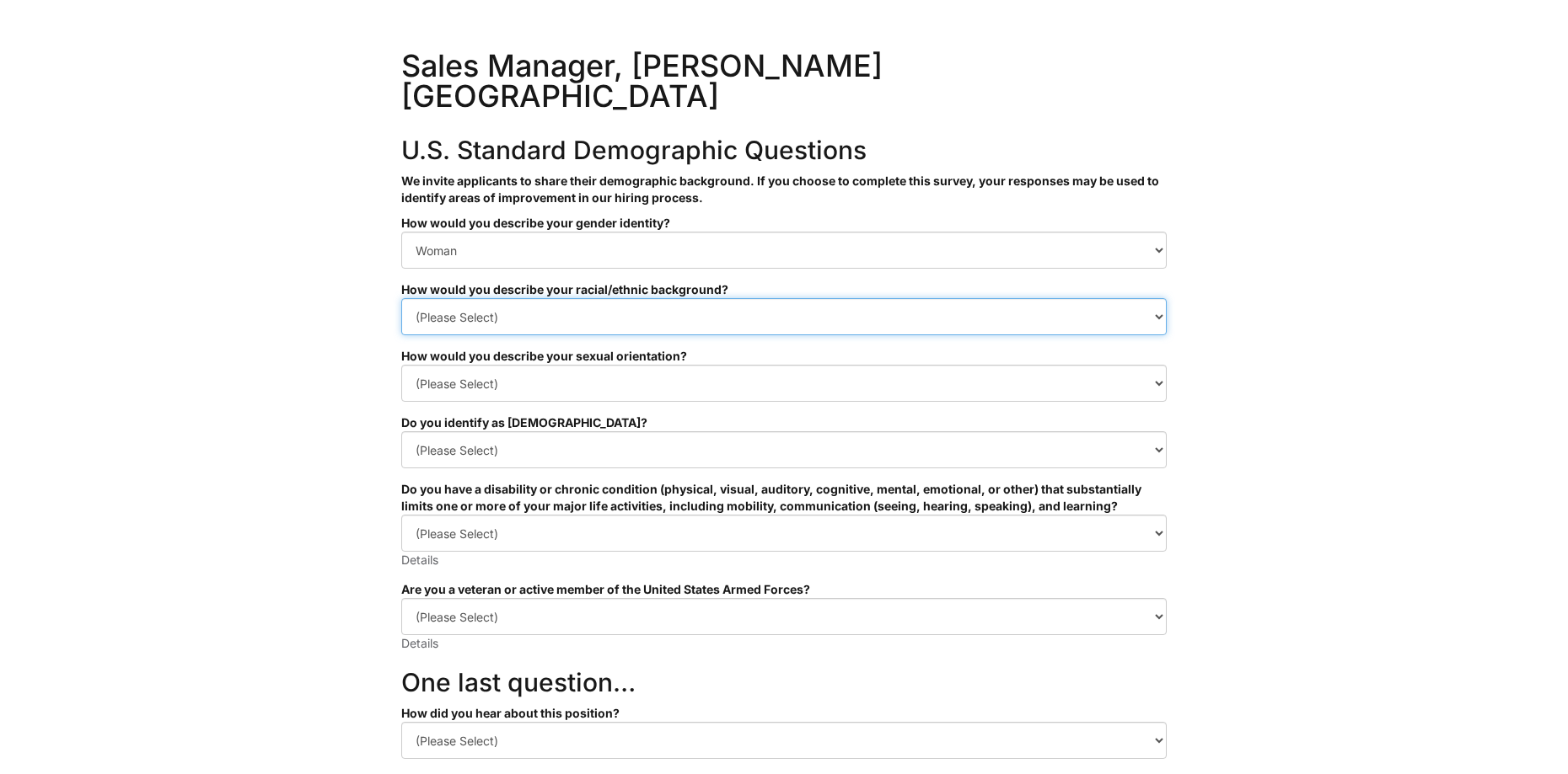
click at [1036, 298] on select "(Please Select) Black or of African descent East Asian Hispanic, Latinx or of S…" at bounding box center [784, 316] width 765 height 37
click at [401, 298] on select "(Please Select) Black or of African descent East Asian Hispanic, Latinx or of S…" at bounding box center [784, 316] width 765 height 37
click at [990, 298] on select "(Please Select) Black or of African descent East Asian Hispanic, Latinx or of S…" at bounding box center [784, 316] width 765 height 37
select select "Black or of African descent"
click at [401, 298] on select "(Please Select) Black or of African descent East Asian Hispanic, Latinx or of S…" at bounding box center [784, 316] width 765 height 37
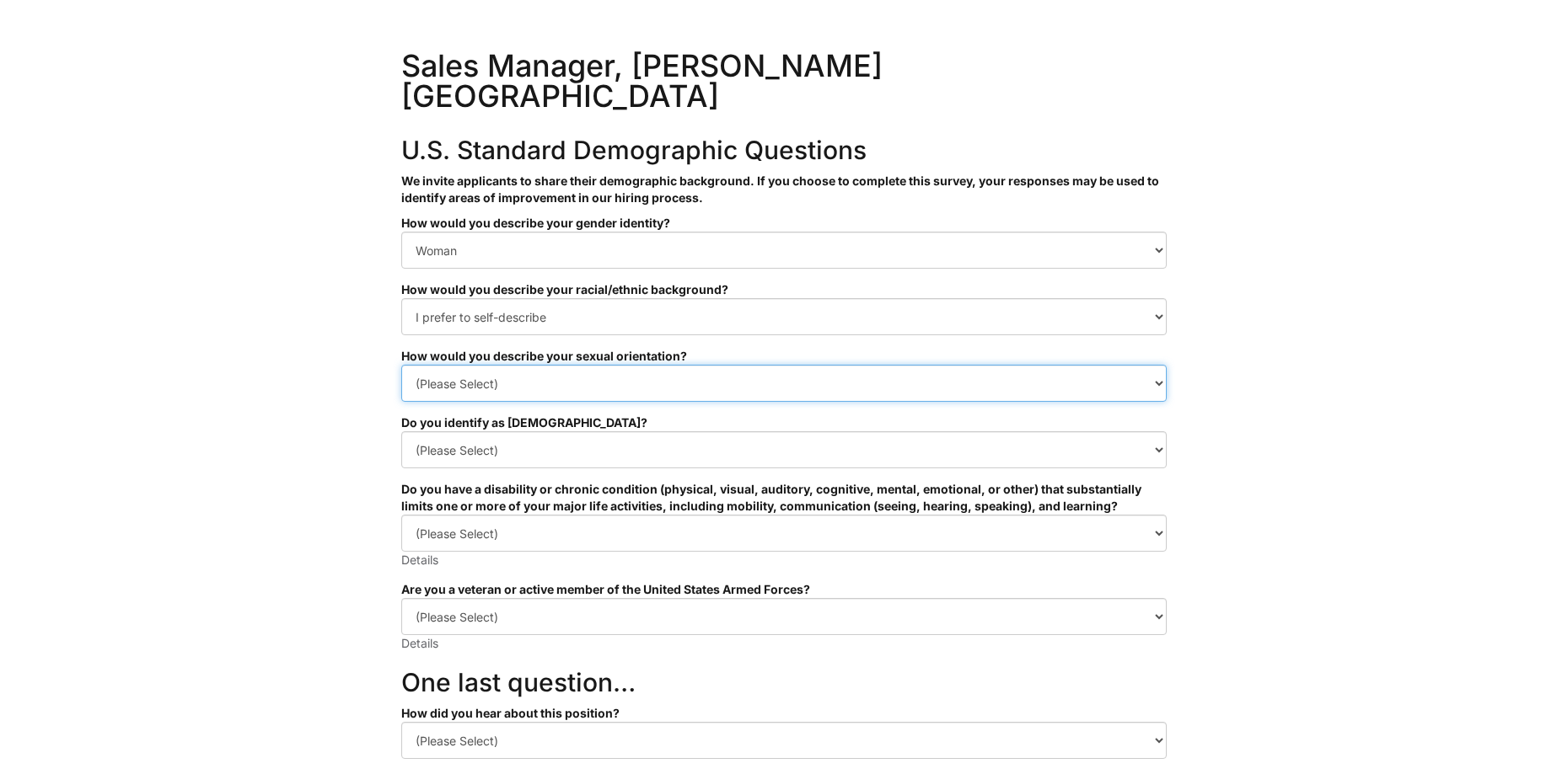
click at [1136, 365] on select "(Please Select) Asexual Bisexual and/or pansexual Gay Heterosexual Lesbian Quee…" at bounding box center [784, 383] width 765 height 37
select select "Heterosexual"
click at [401, 365] on select "(Please Select) Asexual Bisexual and/or pansexual Gay Heterosexual Lesbian Quee…" at bounding box center [784, 383] width 765 height 37
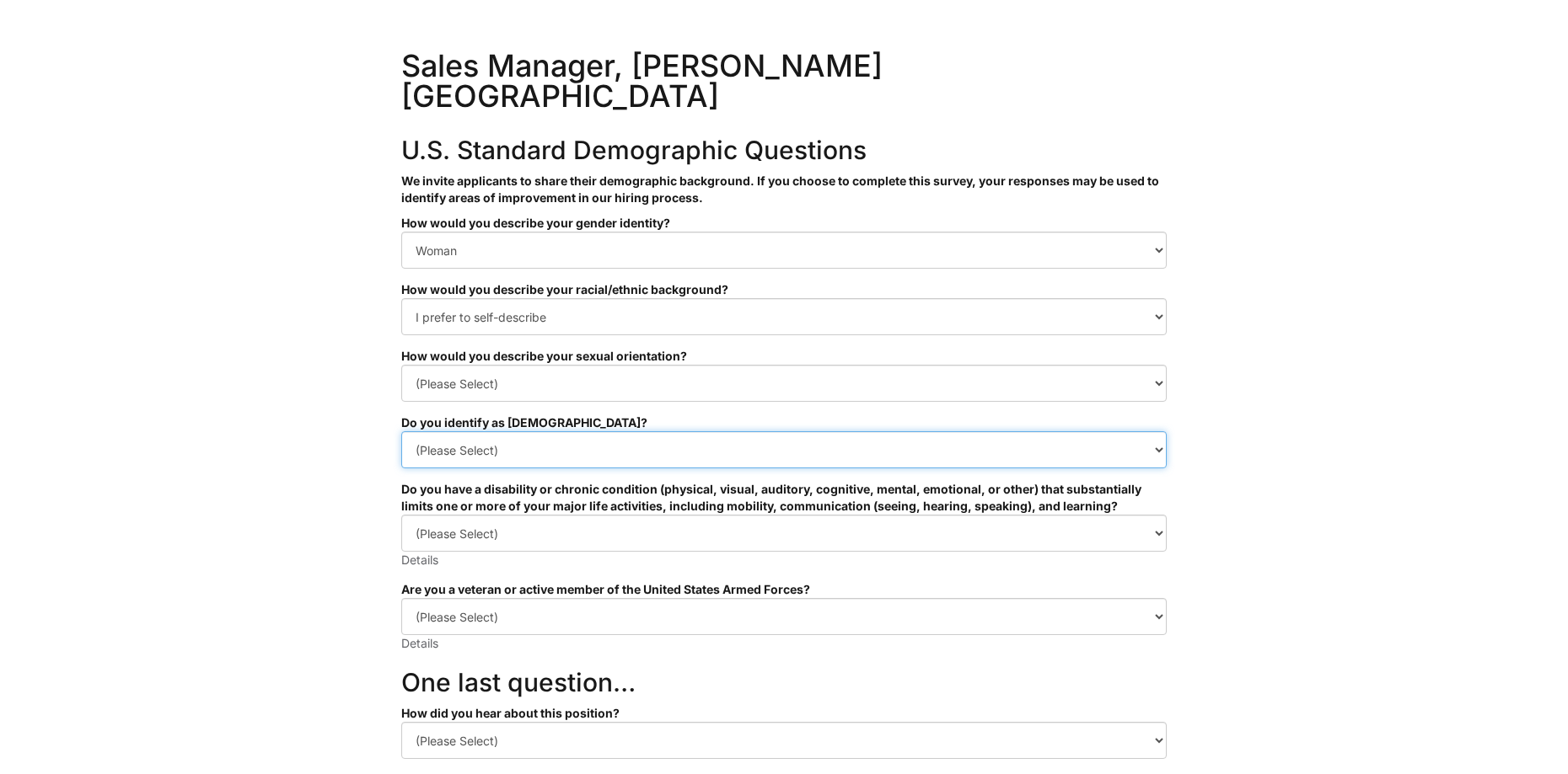
click at [1120, 431] on select "(Please Select) Yes No I prefer to self-describe I don't wish to answer" at bounding box center [784, 449] width 765 height 37
select select "No"
click at [401, 431] on select "(Please Select) Yes No I prefer to self-describe I don't wish to answer" at bounding box center [784, 449] width 765 height 37
click at [1330, 430] on html "&nbsp; ✔ 2 3 Sales Manager, Giorgio Armani Saks Fifth Avenue U.S. Standard Demo…" at bounding box center [784, 490] width 1568 height 979
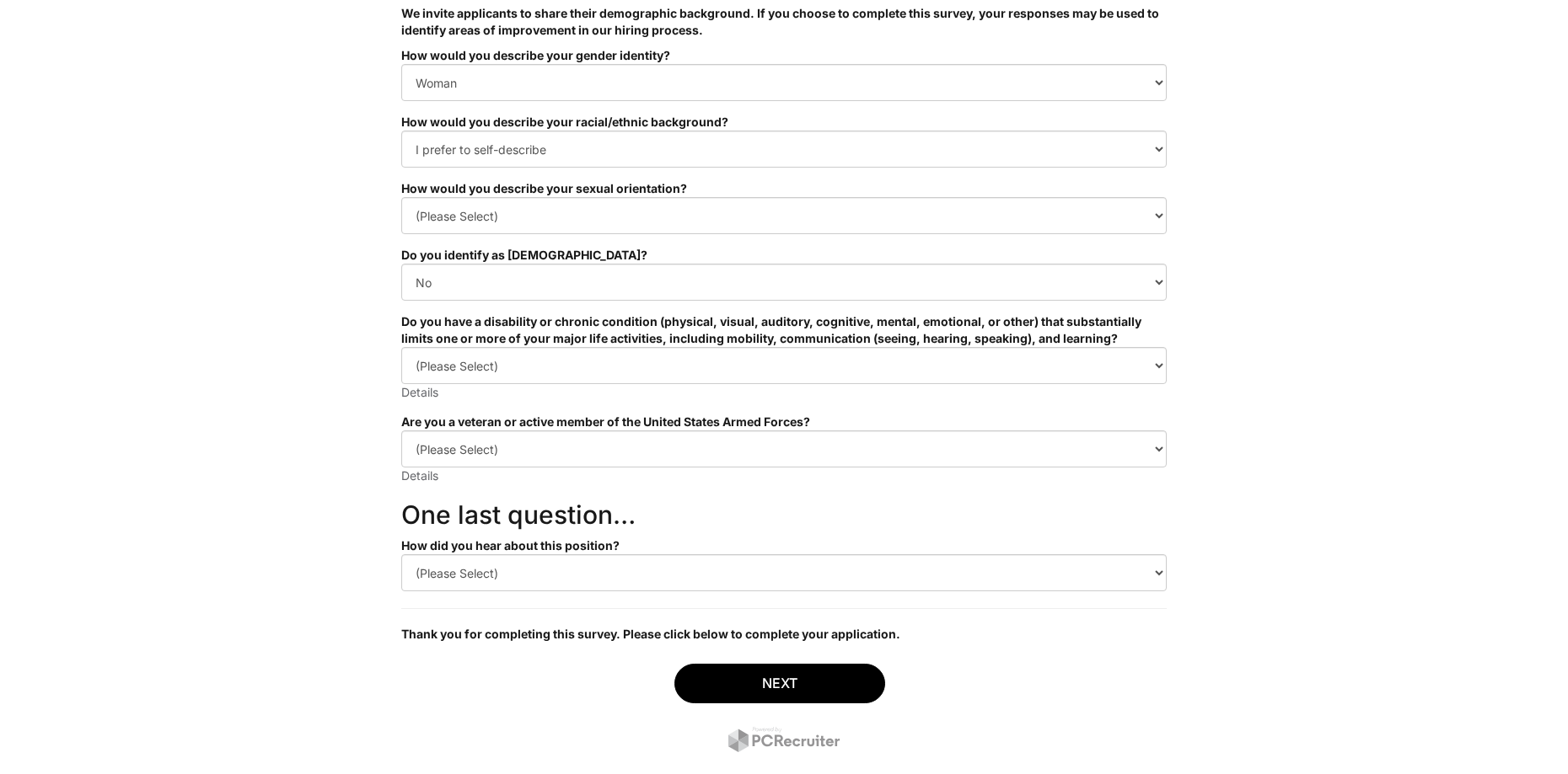
scroll to position [169, 0]
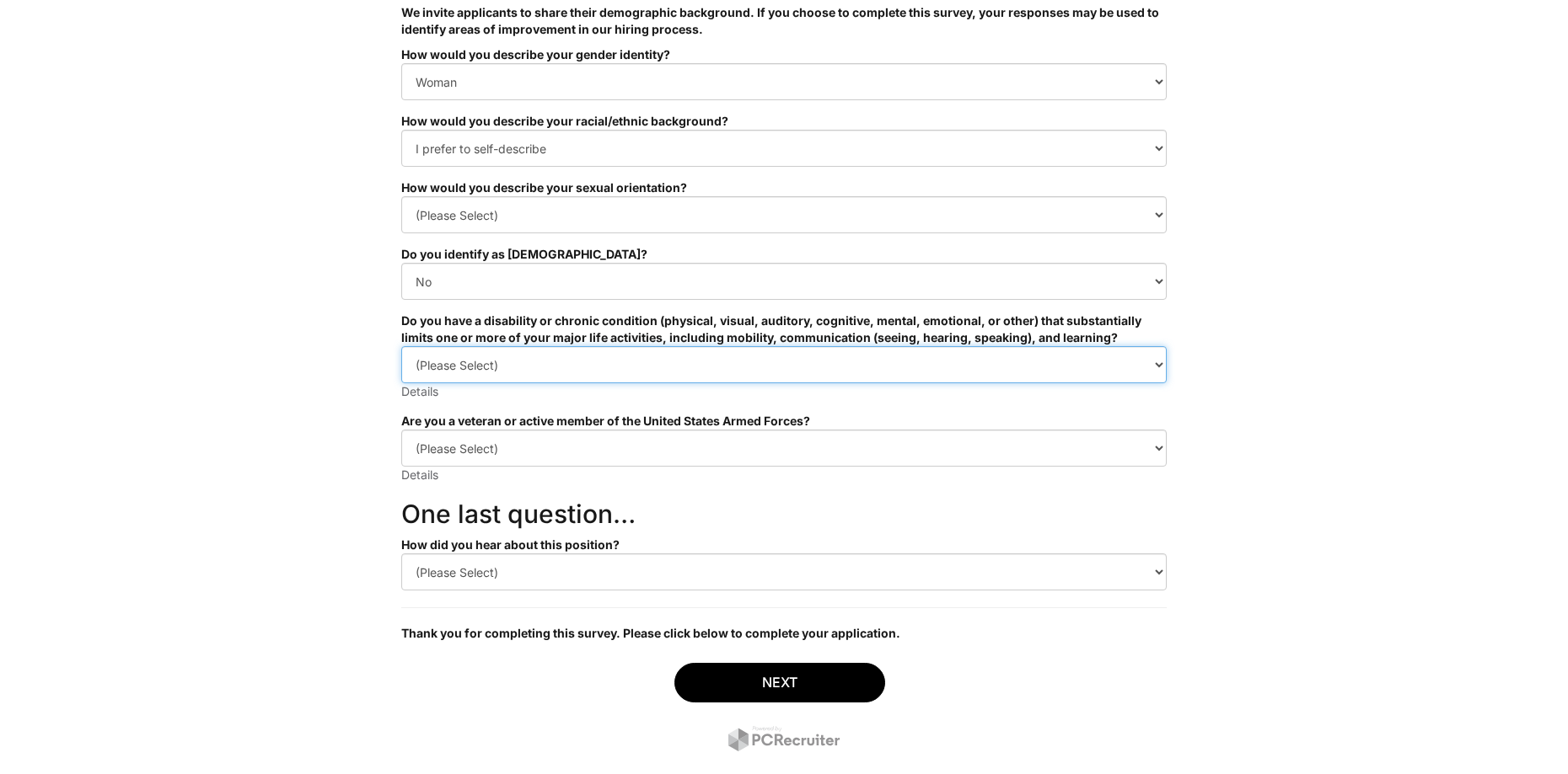
click at [1119, 347] on select "(Please Select) YES, I HAVE A DISABILITY (or previously had a disability) NO, I…" at bounding box center [784, 365] width 765 height 37
select select "NO, I DON'T HAVE A DISABILITY"
click at [401, 347] on select "(Please Select) YES, I HAVE A DISABILITY (or previously had a disability) NO, I…" at bounding box center [784, 365] width 765 height 37
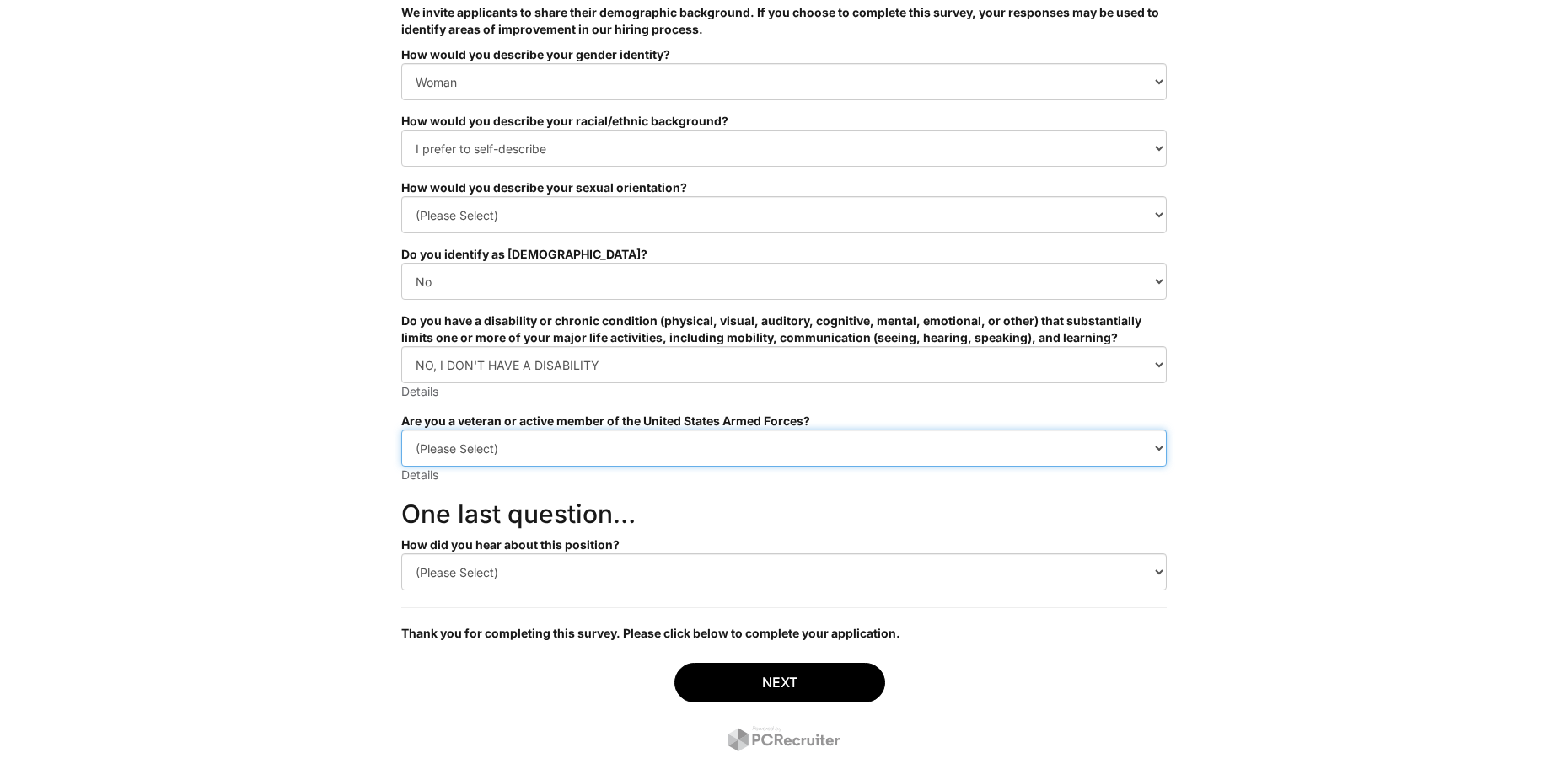
click at [1148, 430] on select "(Please Select) I IDENTIFY AS ONE OR MORE OF THE CLASSIFICATIONS OF PROTECTED V…" at bounding box center [784, 448] width 765 height 37
select select "I AM NOT A PROTECTED VETERAN"
click at [401, 430] on select "(Please Select) I IDENTIFY AS ONE OR MORE OF THE CLASSIFICATIONS OF PROTECTED V…" at bounding box center [784, 448] width 765 height 37
click at [1234, 482] on html "&nbsp; ✔ 2 3 Sales Manager, Giorgio Armani Saks Fifth Avenue U.S. Standard Demo…" at bounding box center [784, 321] width 1568 height 979
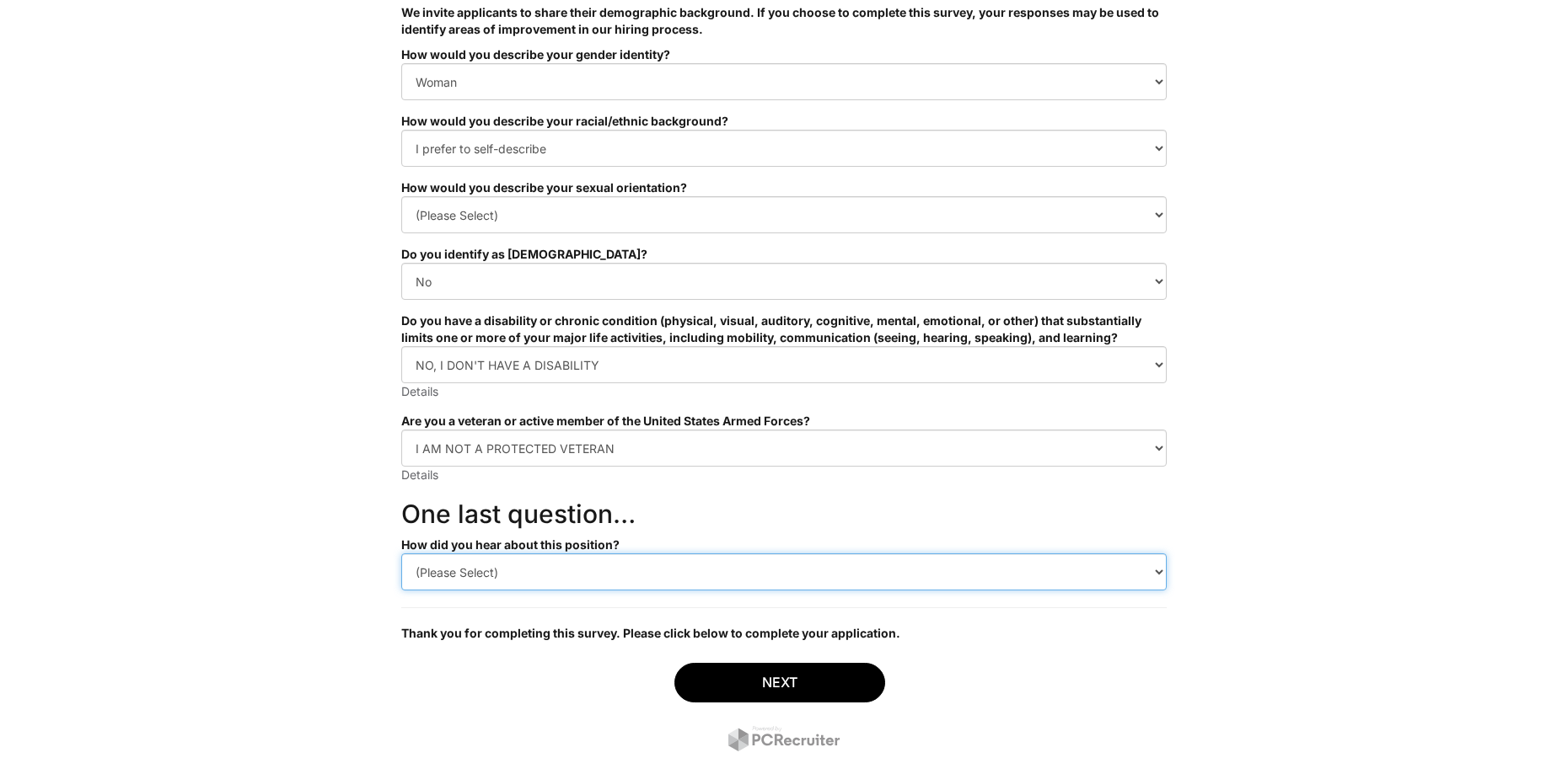
click at [1153, 554] on select "(Please Select) CareerBuilder Indeed LinkedIn Monster Referral Other" at bounding box center [784, 572] width 765 height 37
select select "Referral"
click at [401, 554] on select "(Please Select) CareerBuilder Indeed LinkedIn Monster Referral Other" at bounding box center [784, 572] width 765 height 37
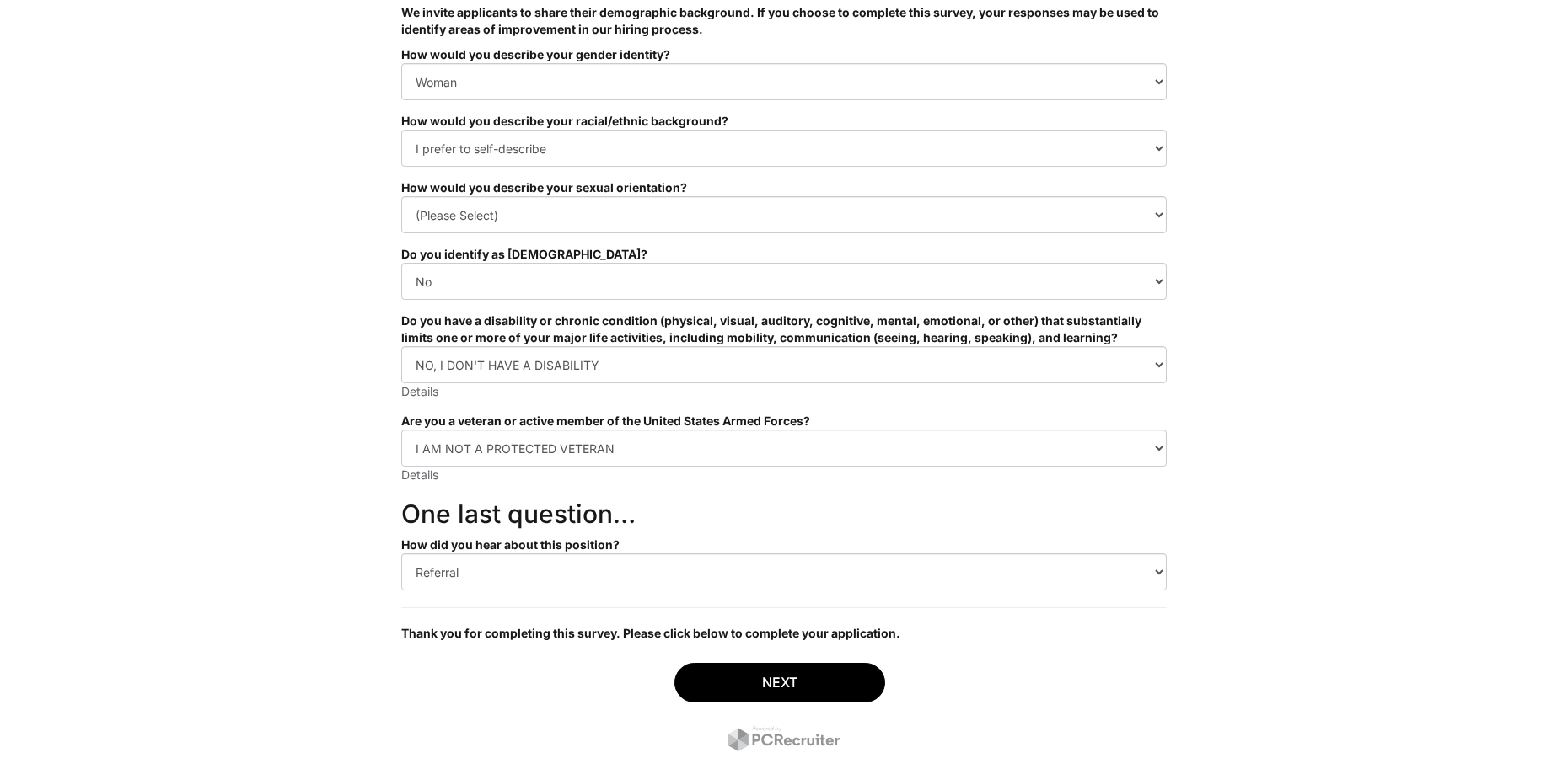
click at [1087, 650] on div "Next" at bounding box center [784, 709] width 765 height 118
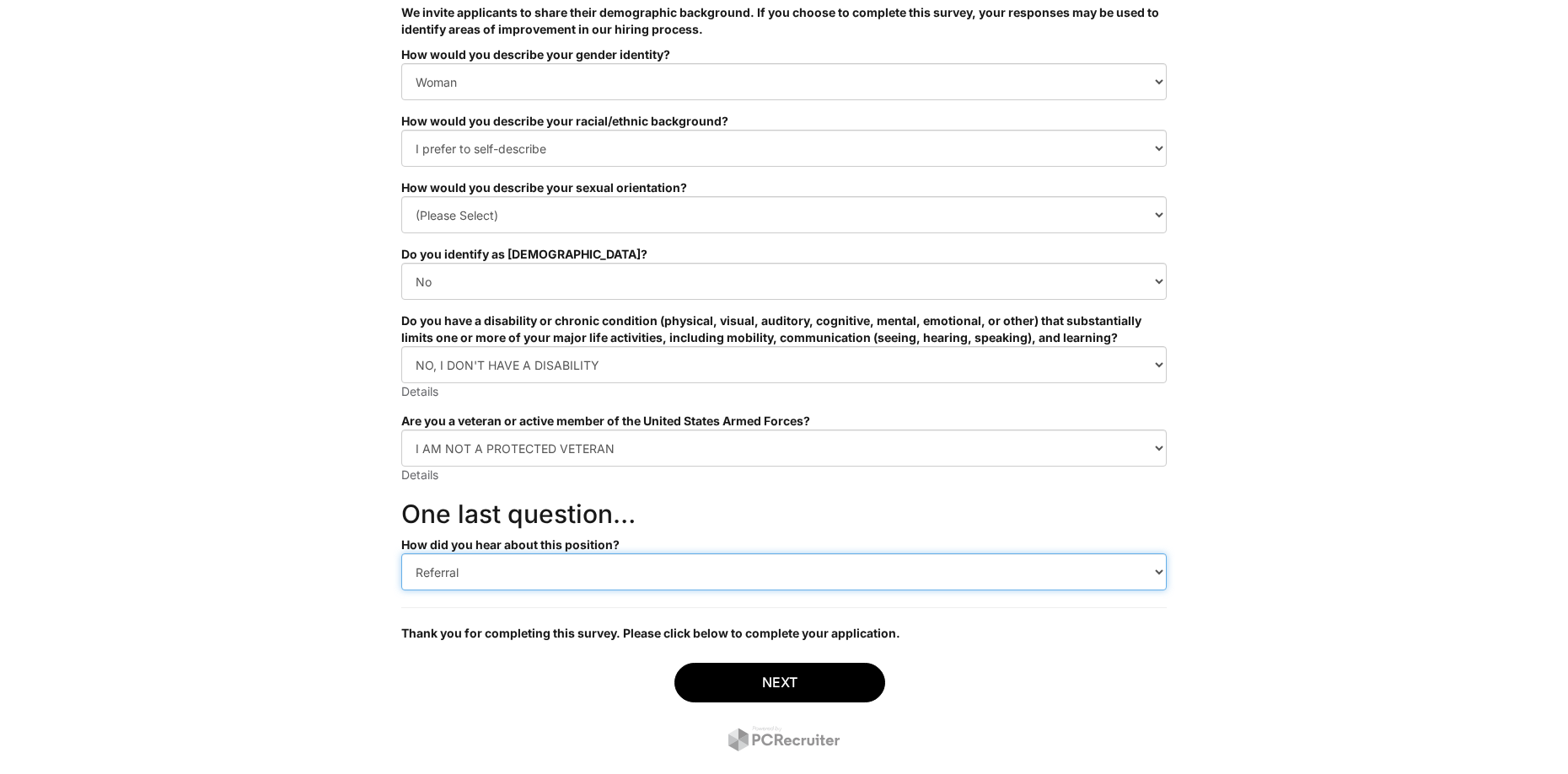
click at [1146, 554] on select "(Please Select) CareerBuilder Indeed LinkedIn Monster Referral Other" at bounding box center [784, 572] width 765 height 37
click at [401, 554] on select "(Please Select) CareerBuilder Indeed LinkedIn Monster Referral Other" at bounding box center [784, 572] width 765 height 37
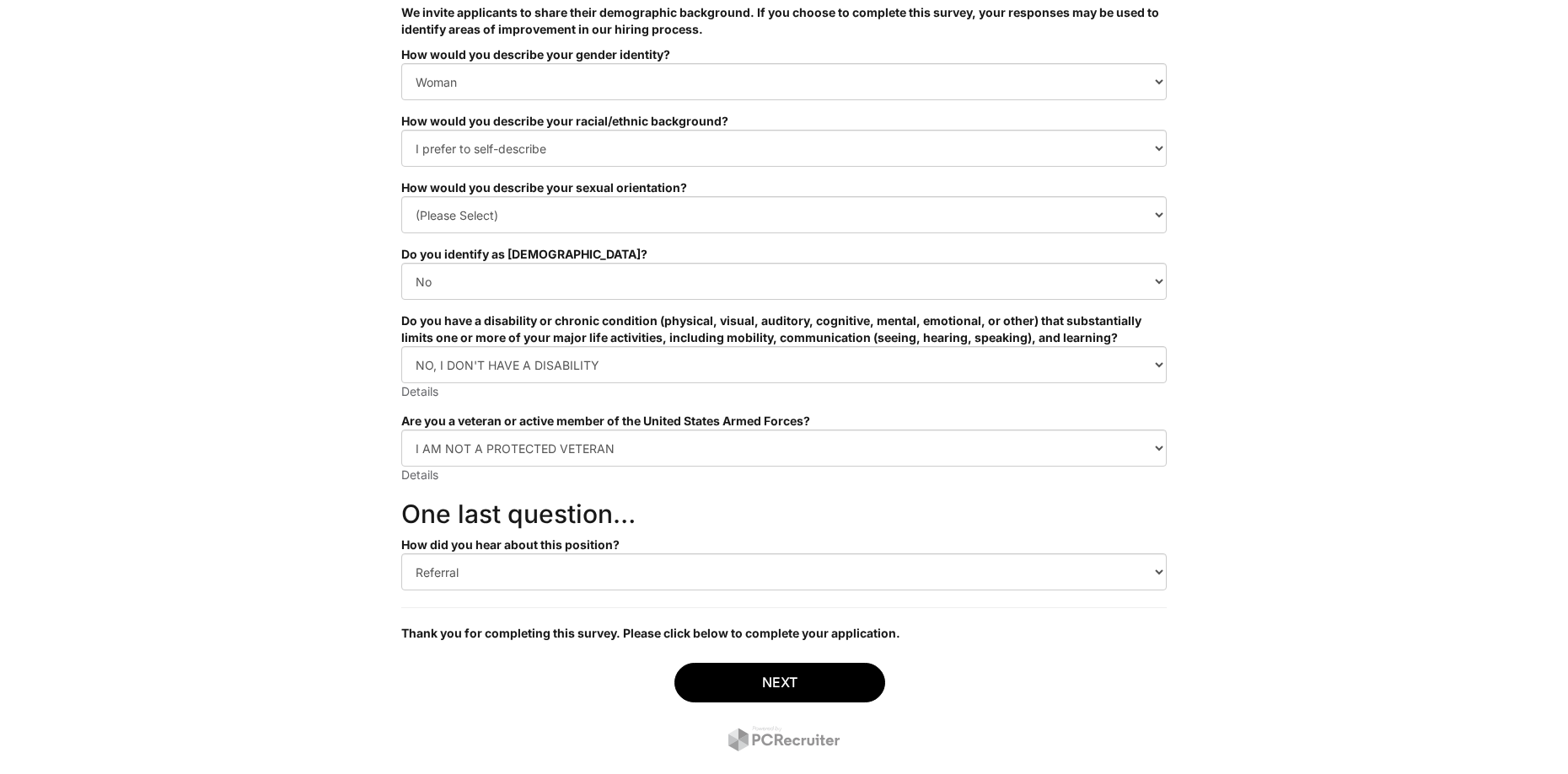
click at [1158, 654] on div "Next" at bounding box center [784, 709] width 765 height 118
click at [1276, 566] on html "&nbsp; ✔ 2 3 Sales Manager, Giorgio Armani Saks Fifth Avenue U.S. Standard Demo…" at bounding box center [784, 321] width 1568 height 979
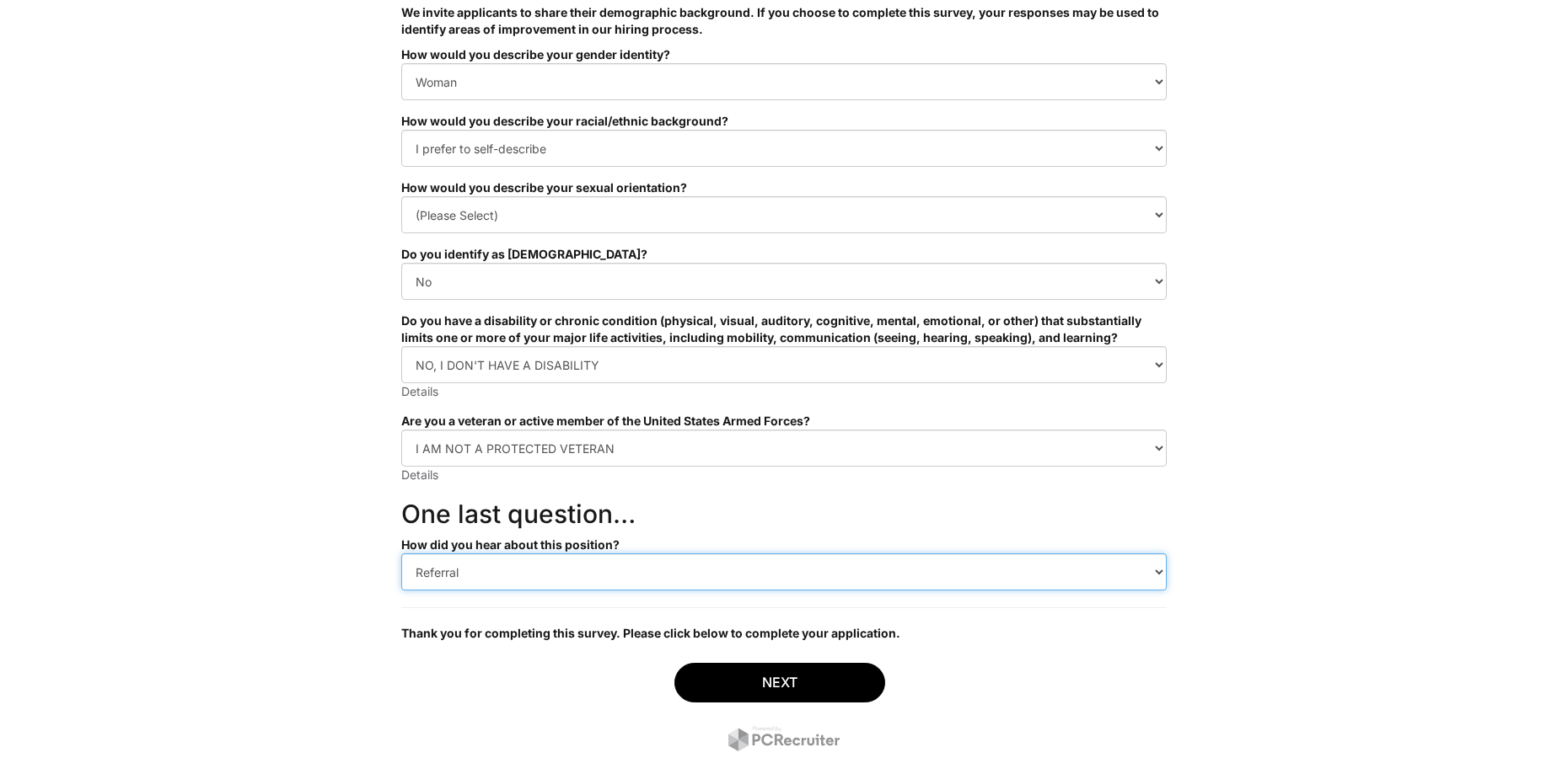
click at [1095, 555] on select "(Please Select) CareerBuilder Indeed LinkedIn Monster Referral Other" at bounding box center [784, 572] width 765 height 37
click at [401, 554] on select "(Please Select) CareerBuilder Indeed LinkedIn Monster Referral Other" at bounding box center [784, 572] width 765 height 37
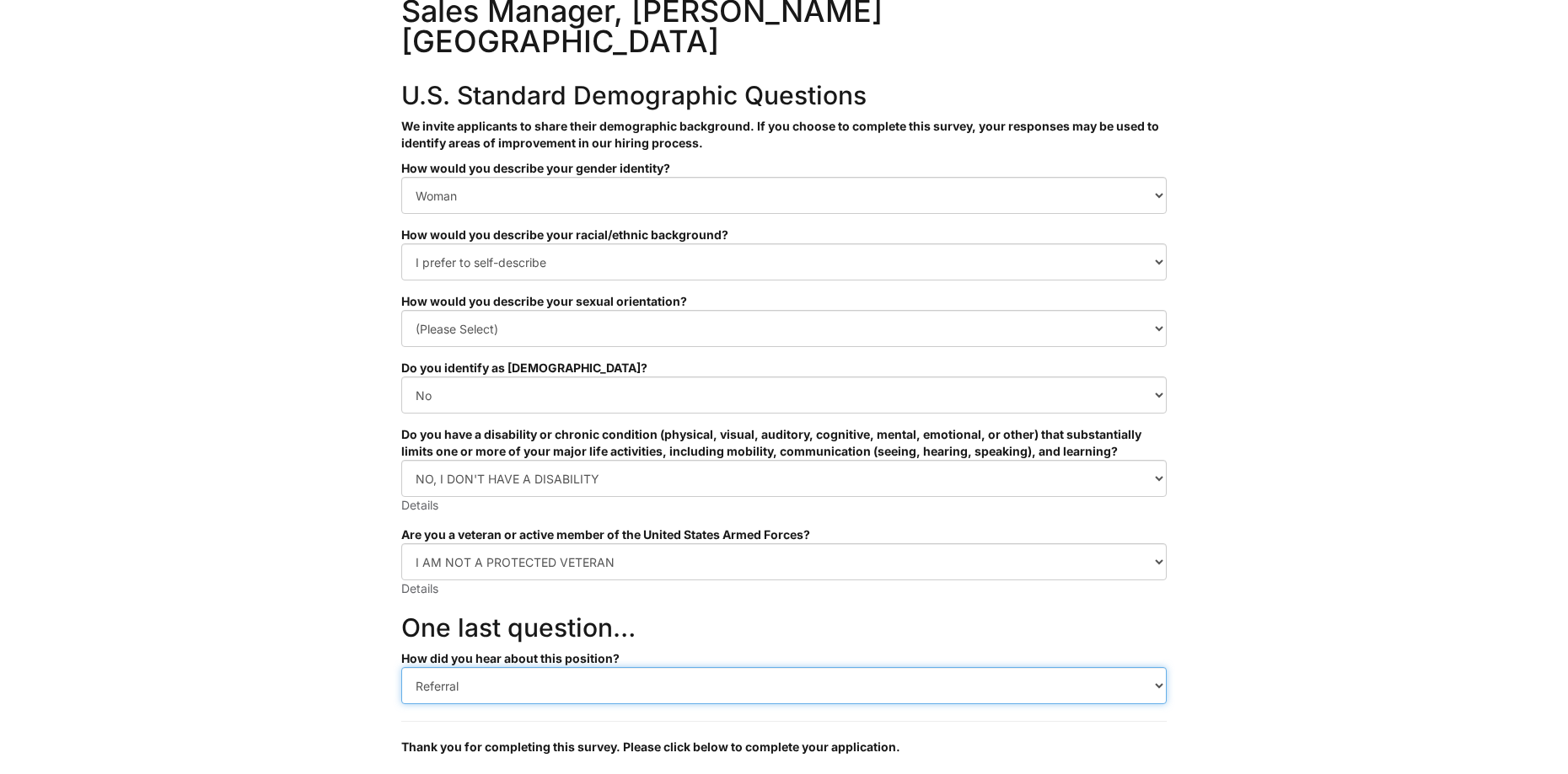
scroll to position [84, 0]
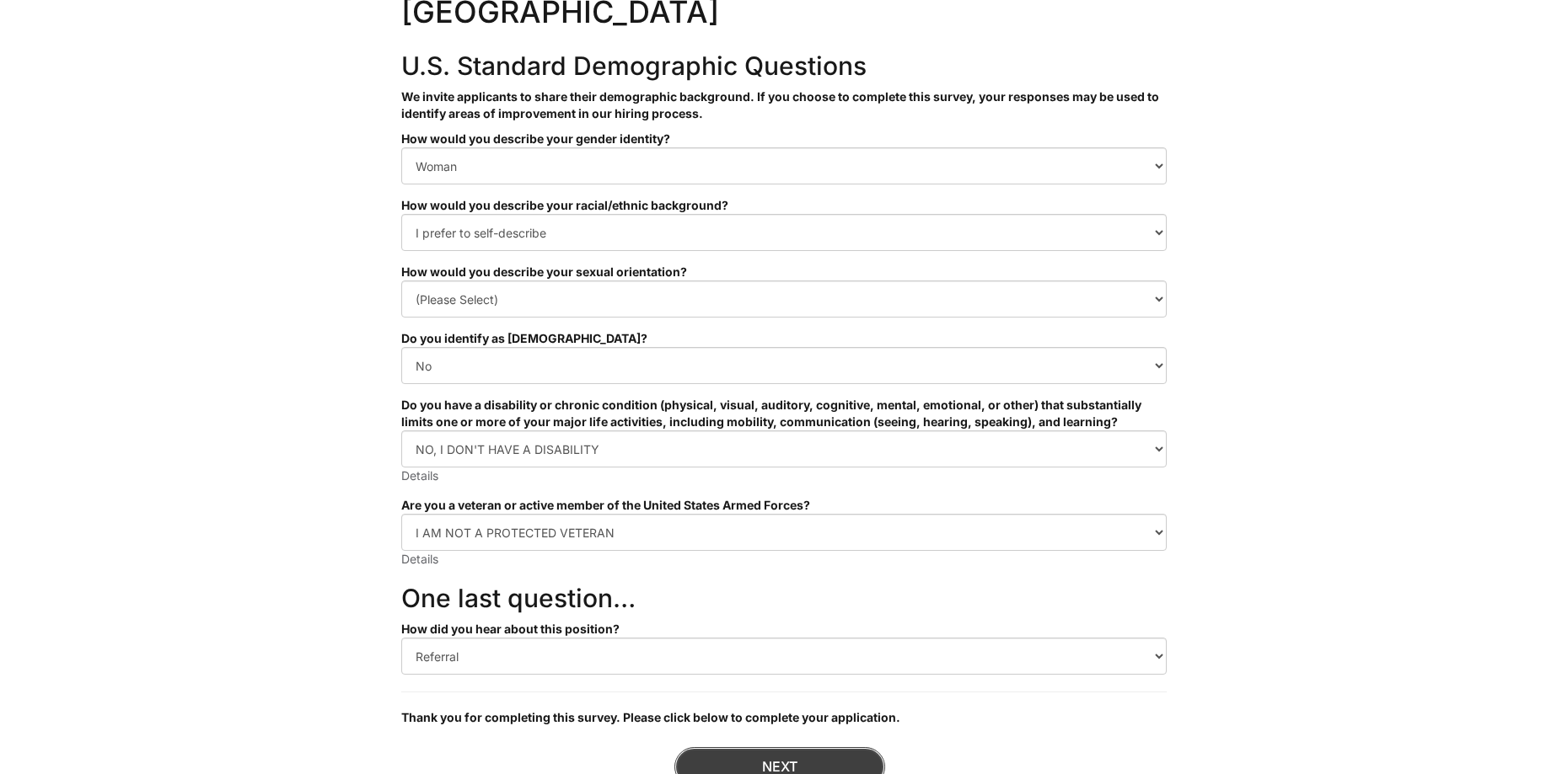
click at [721, 747] on button "Next" at bounding box center [780, 767] width 211 height 39
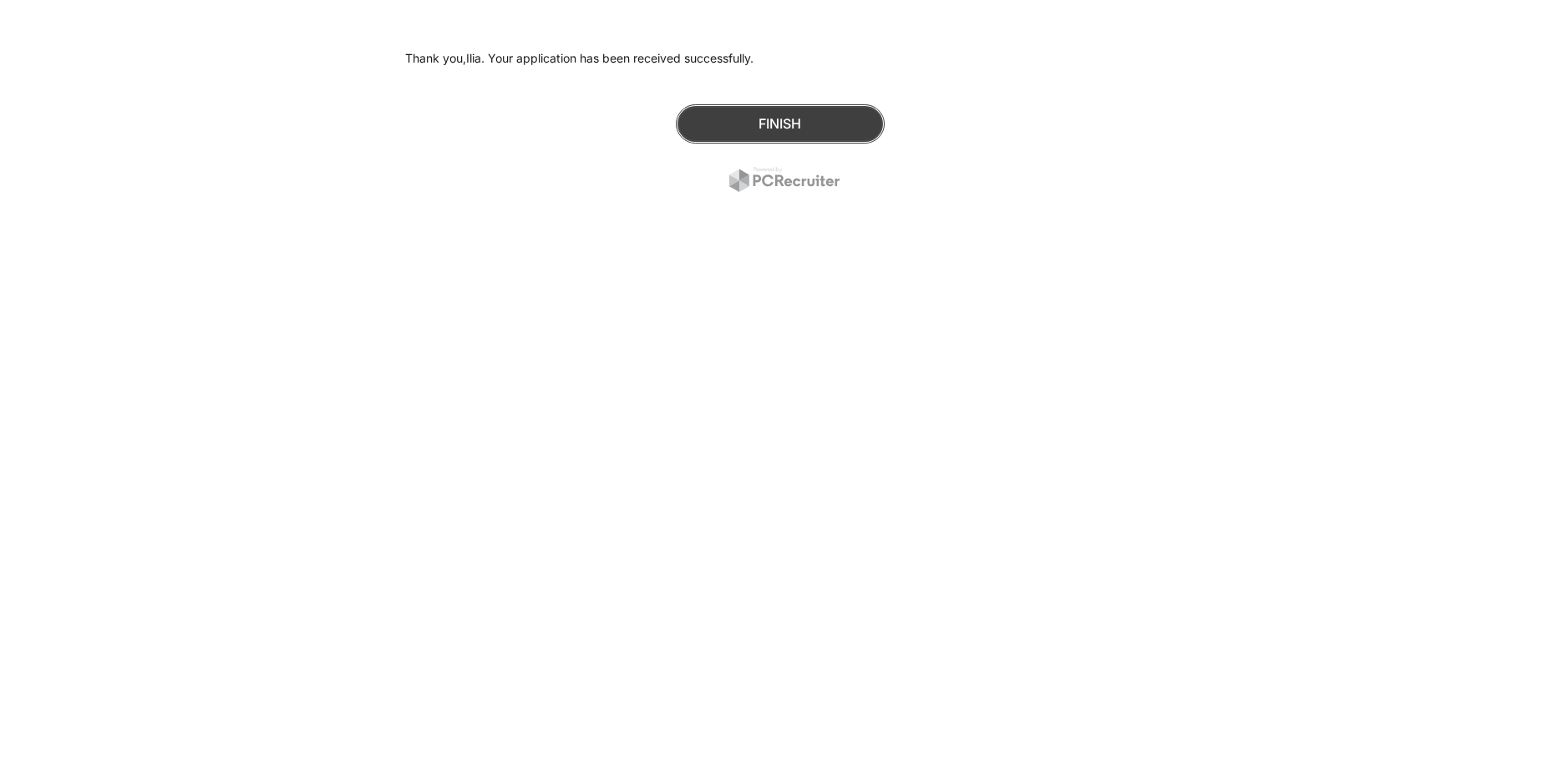
click at [766, 113] on button "Finish" at bounding box center [780, 124] width 209 height 39
